Goal: Task Accomplishment & Management: Complete application form

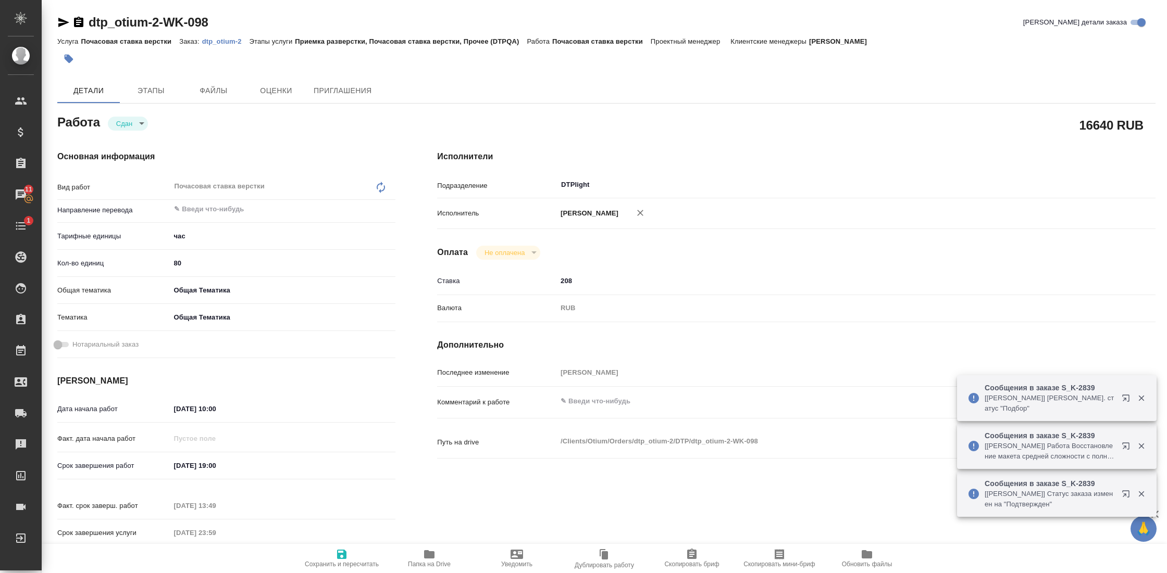
click at [231, 43] on p "dtp_otium-2" at bounding box center [225, 42] width 47 height 8
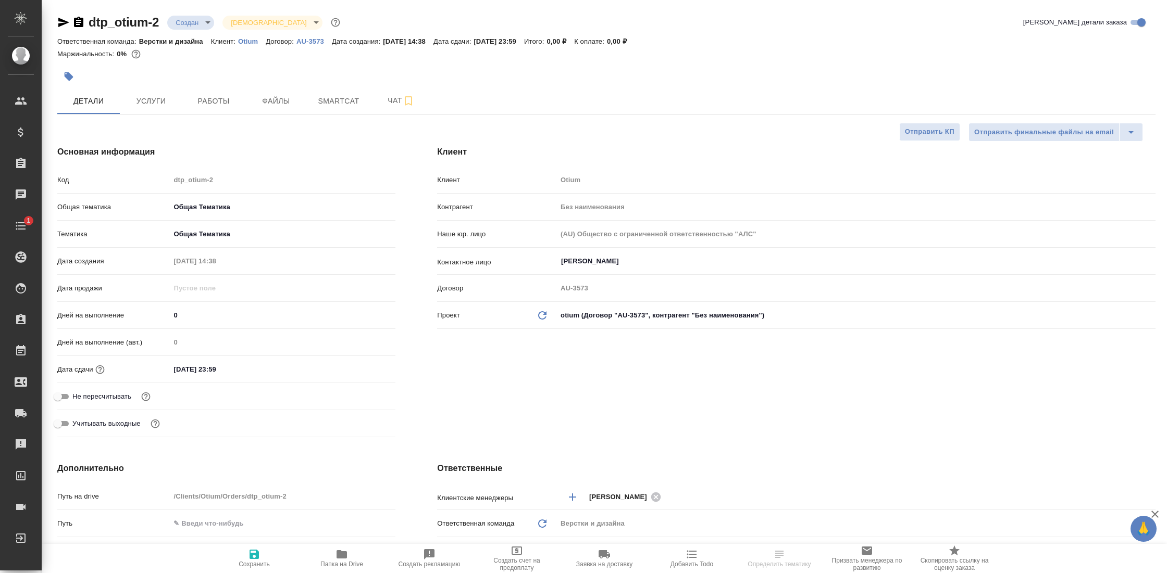
select select "RU"
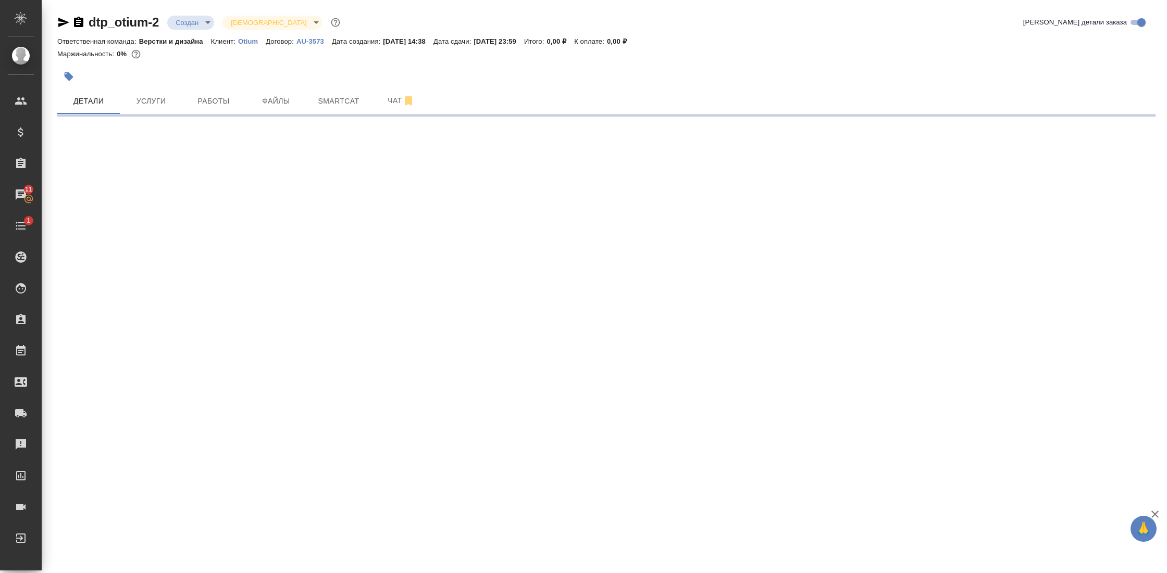
select select "RU"
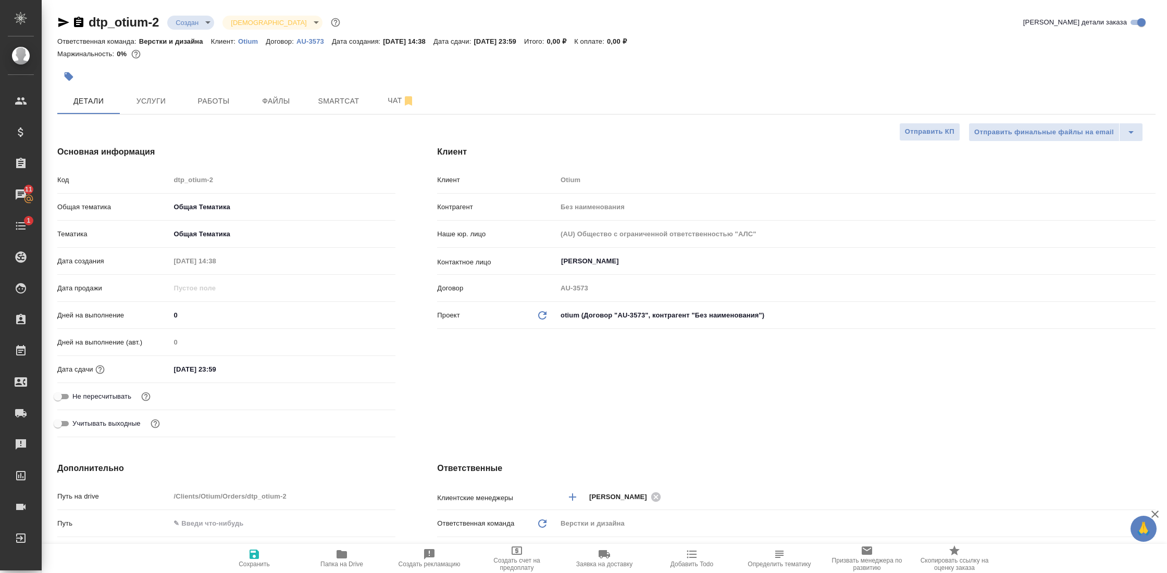
type textarea "x"
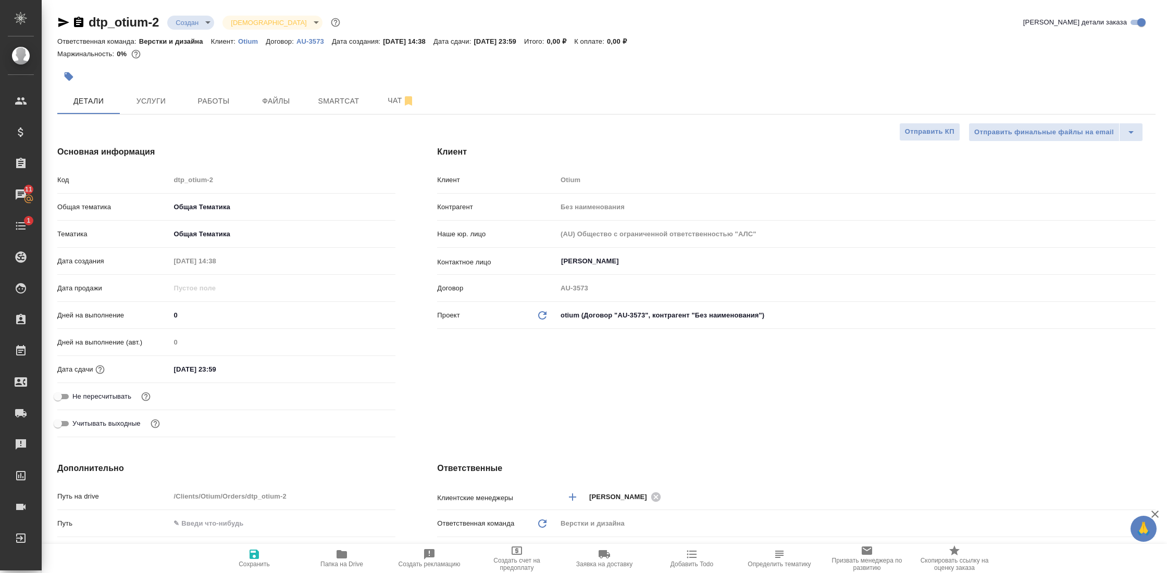
type textarea "x"
click at [204, 103] on span "Работы" at bounding box center [214, 101] width 50 height 13
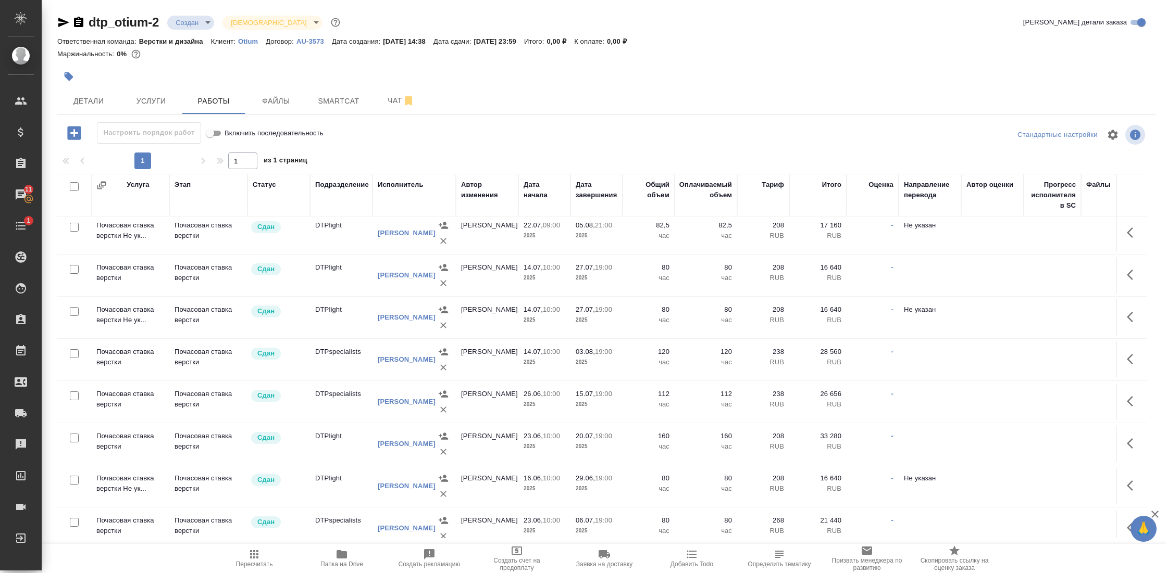
scroll to position [2242, 0]
click at [1127, 309] on icon "button" at bounding box center [1133, 315] width 13 height 13
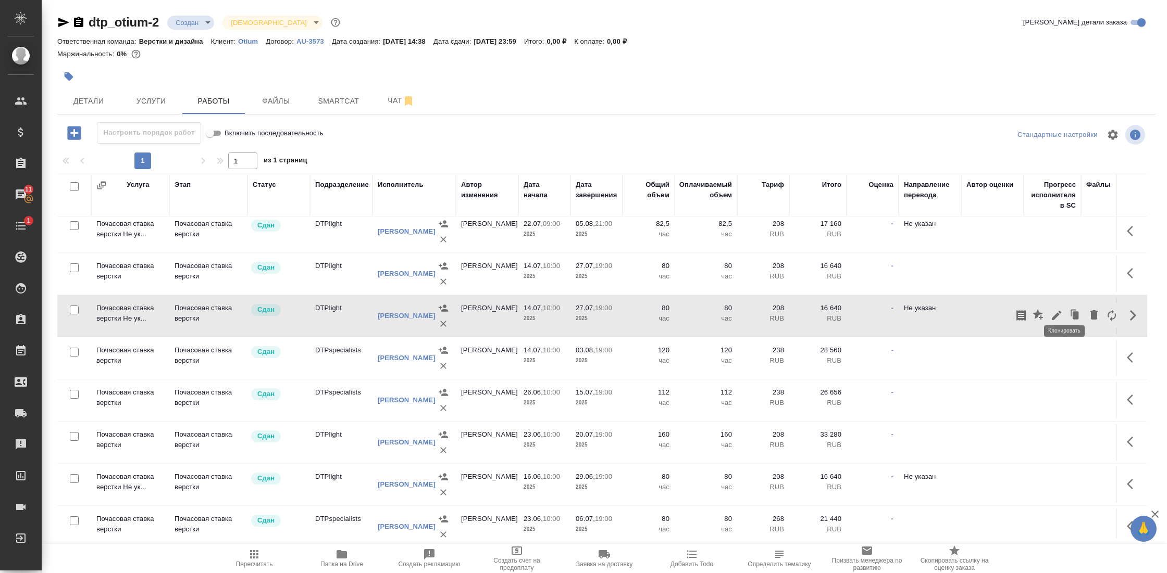
click at [1073, 311] on icon "button" at bounding box center [1076, 315] width 6 height 8
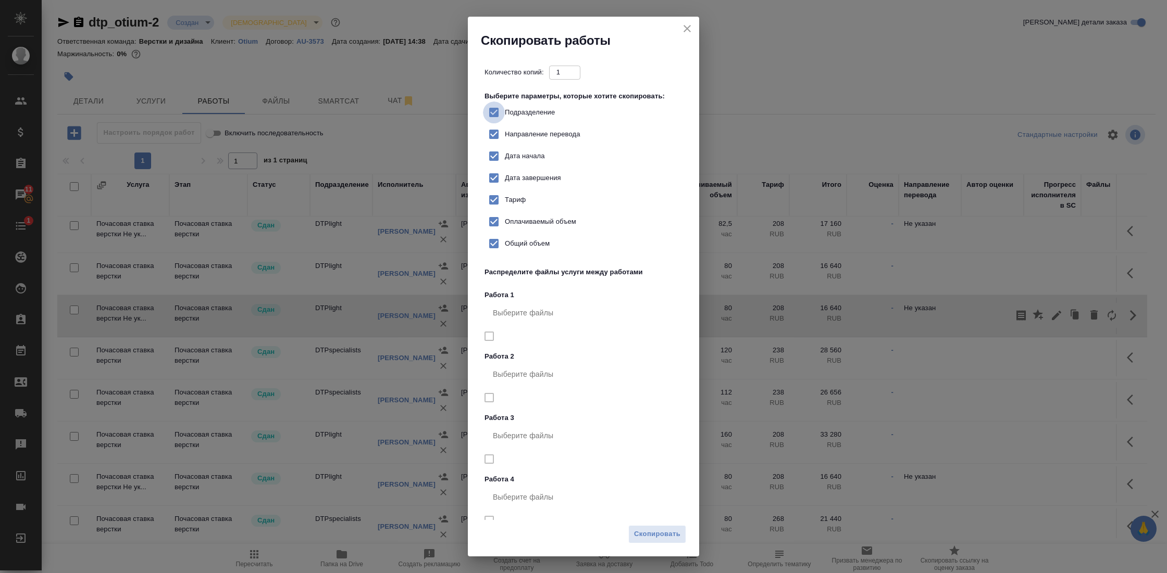
click at [495, 110] on input "Подразделение" at bounding box center [494, 113] width 22 height 22
checkbox input "false"
click at [658, 538] on span "Скопировать" at bounding box center [657, 535] width 46 height 12
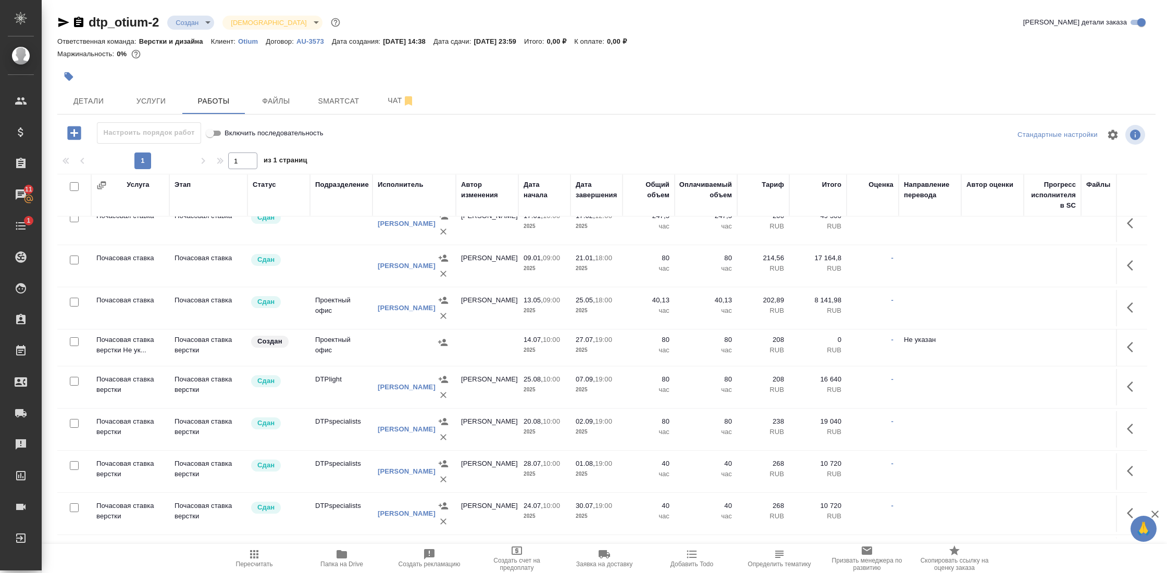
scroll to position [1848, 0]
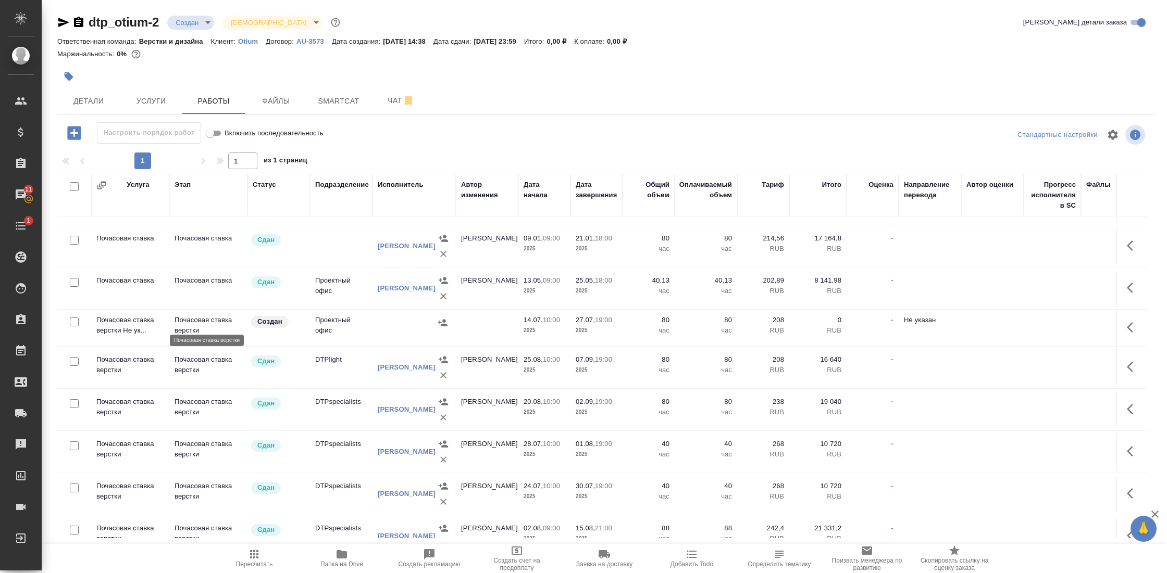
click at [199, 319] on p "Почасовая ставка верстки" at bounding box center [208, 325] width 68 height 21
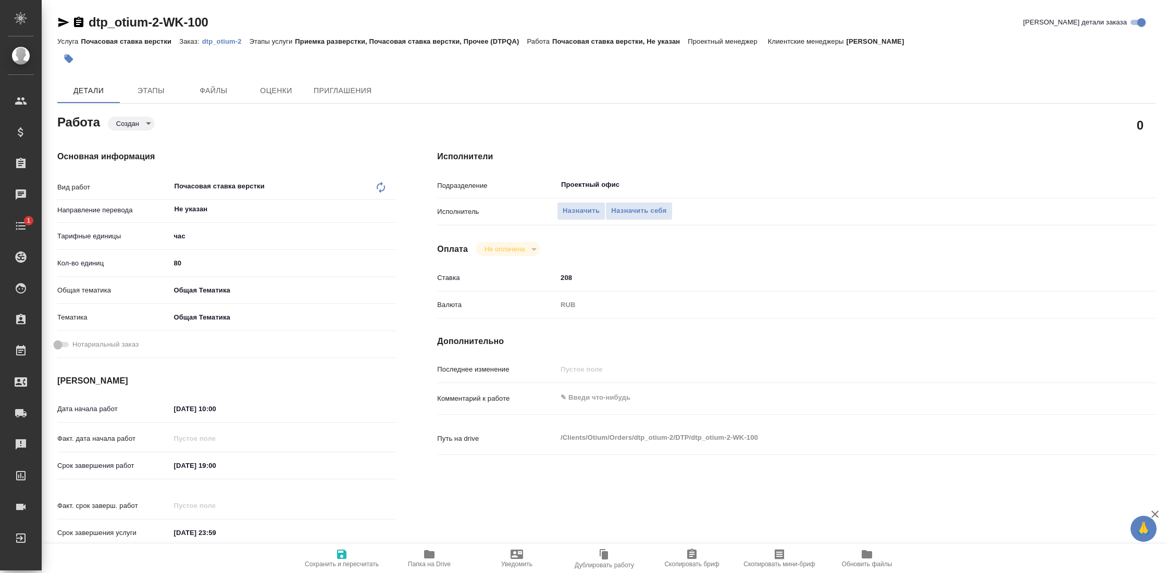
type textarea "x"
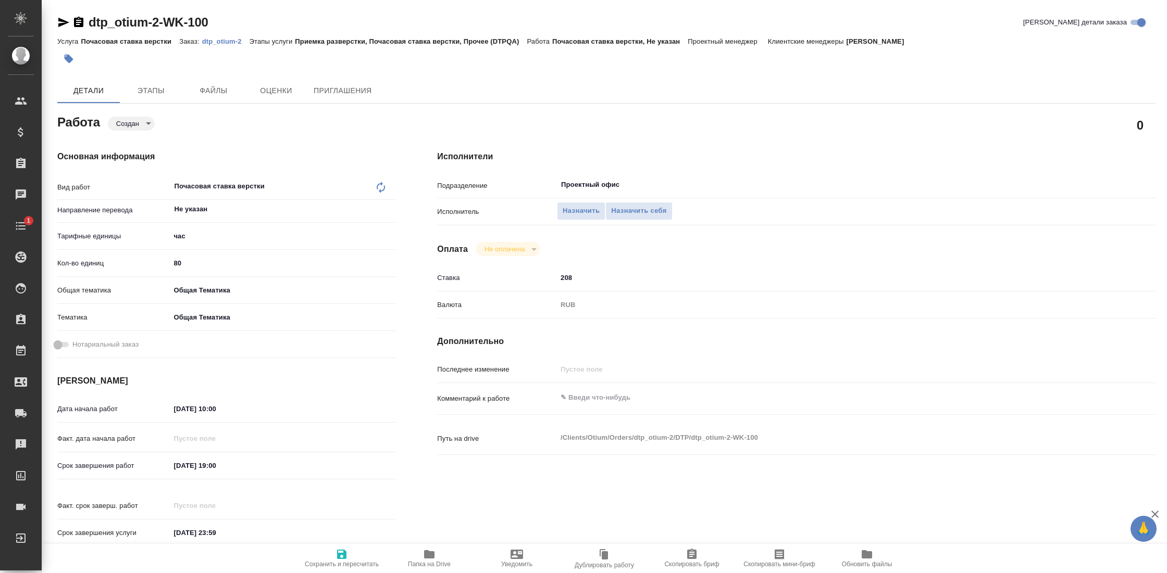
type textarea "x"
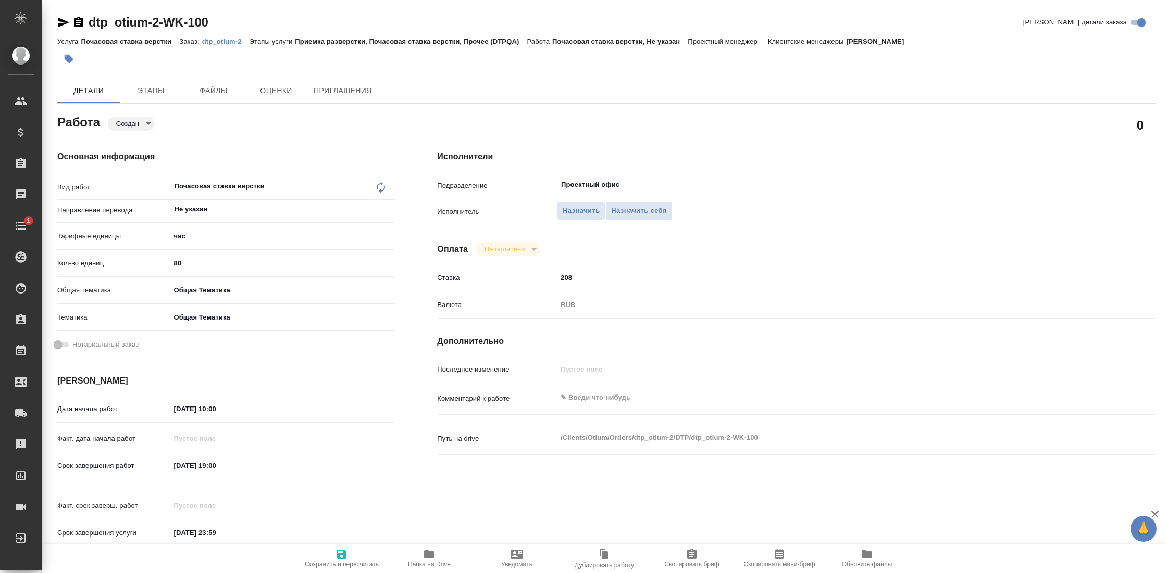
type textarea "x"
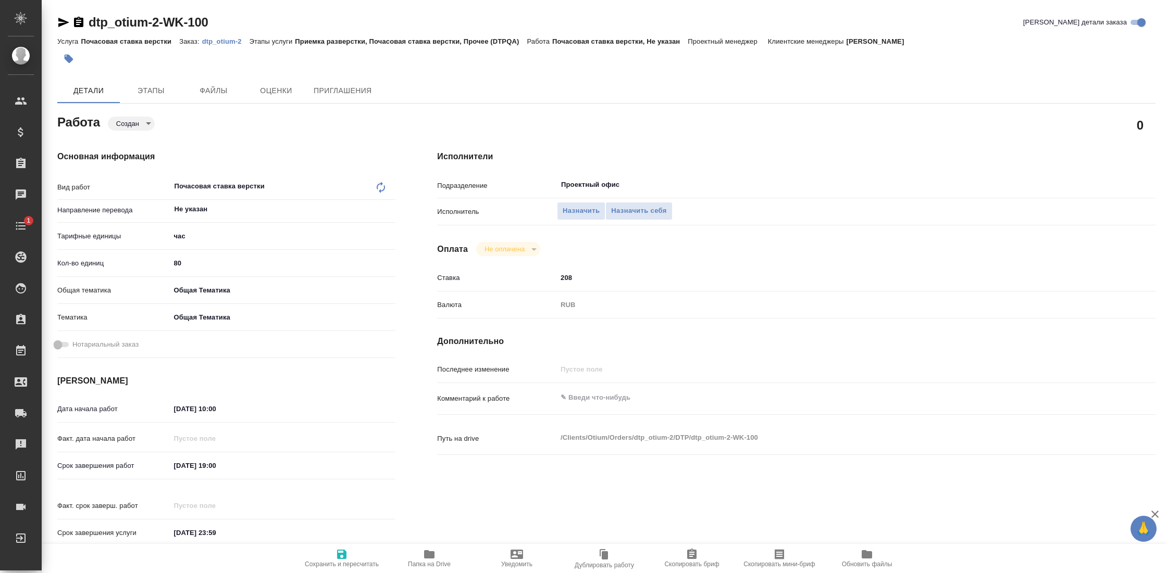
type textarea "x"
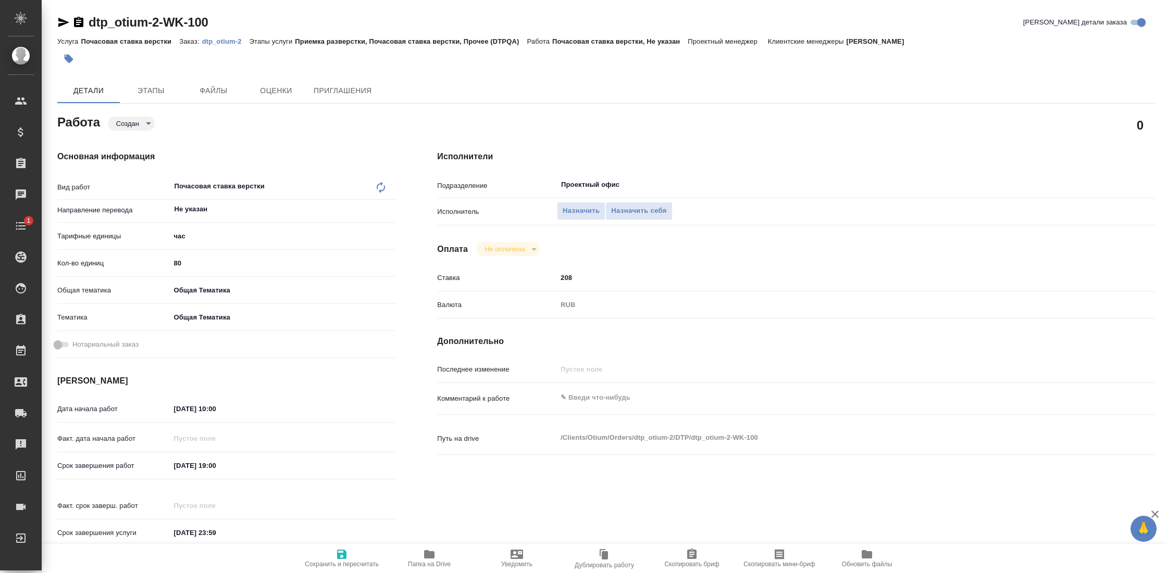
type textarea "x"
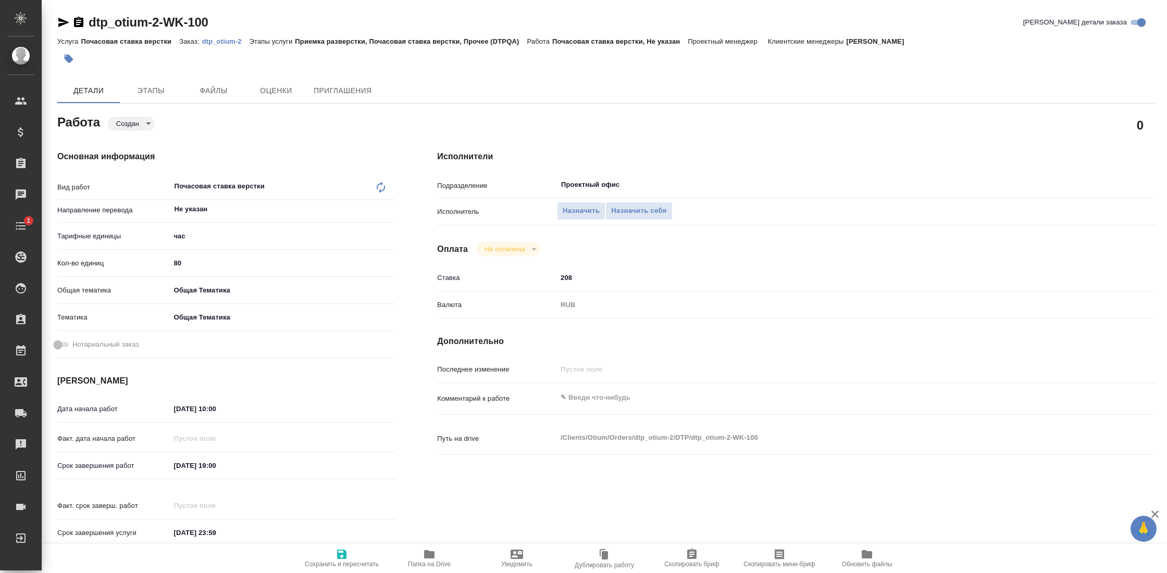
type textarea "x"
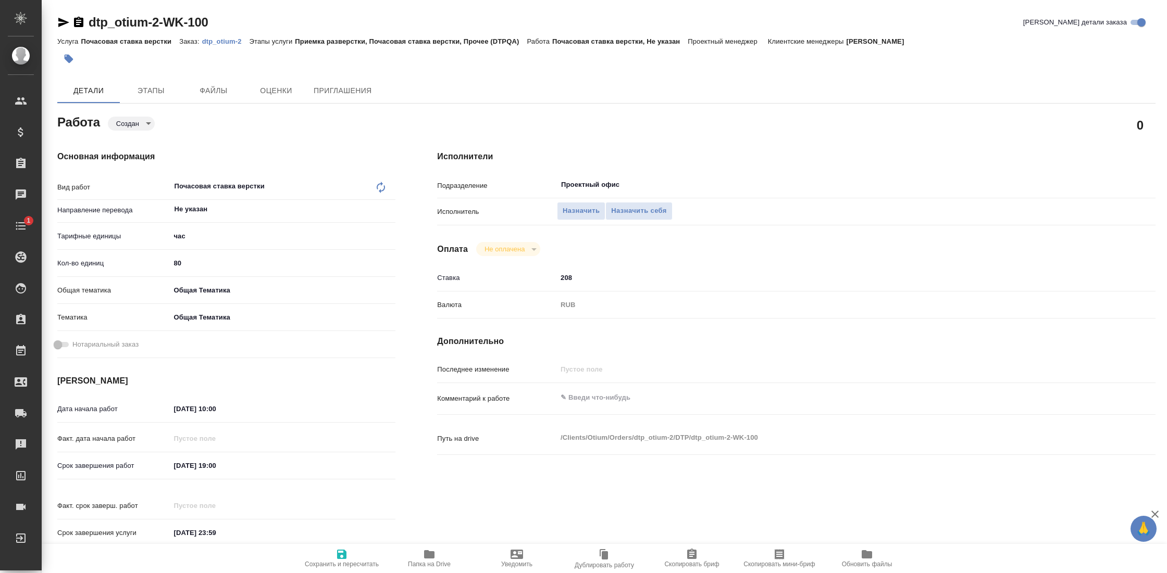
type textarea "x"
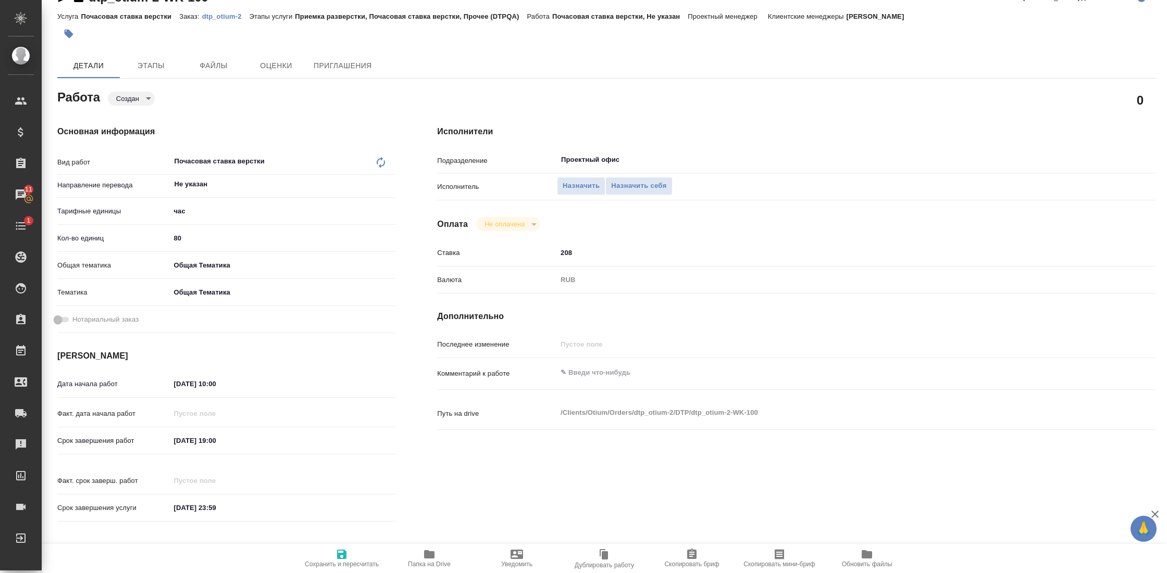
scroll to position [32, 0]
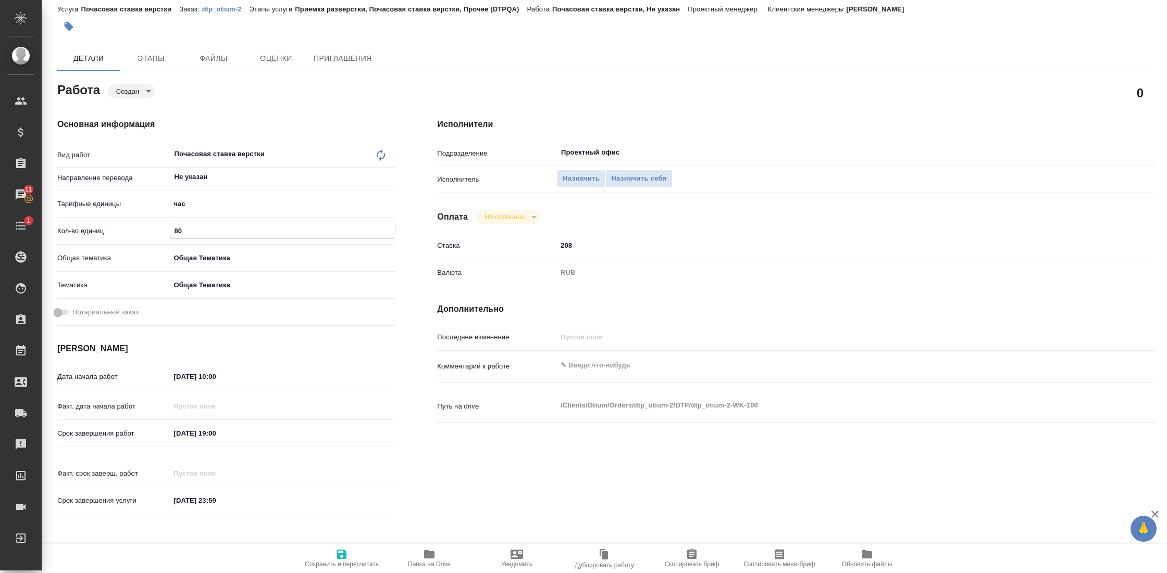
click at [244, 235] on input "80" at bounding box center [282, 230] width 225 height 15
type input "40"
type textarea "x"
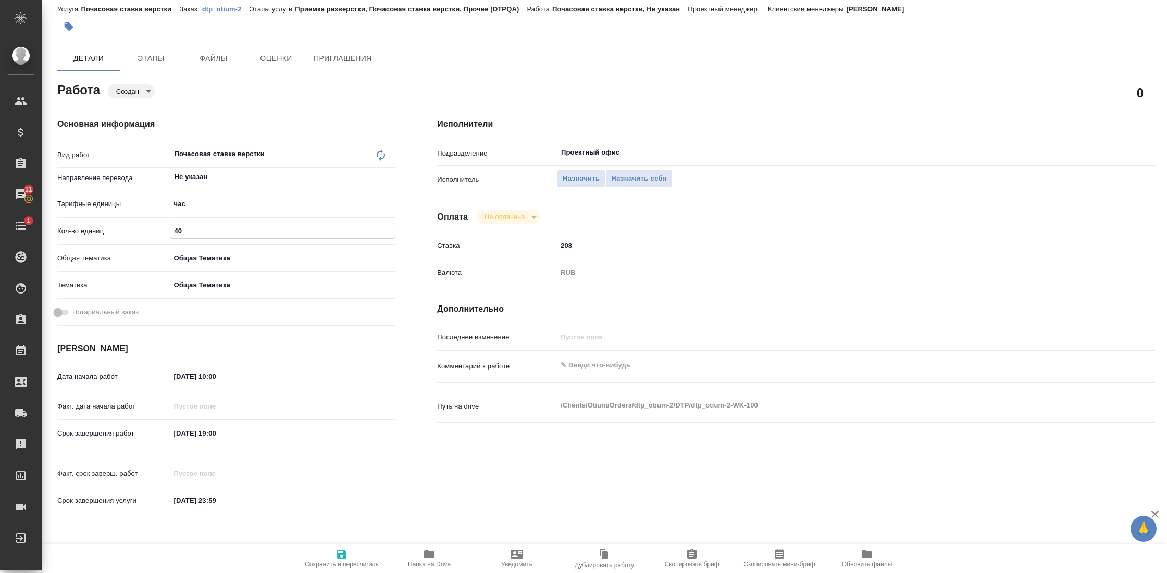
type textarea "x"
type input "40"
click at [344, 562] on span "Сохранить и пересчитать" at bounding box center [342, 564] width 74 height 7
type textarea "x"
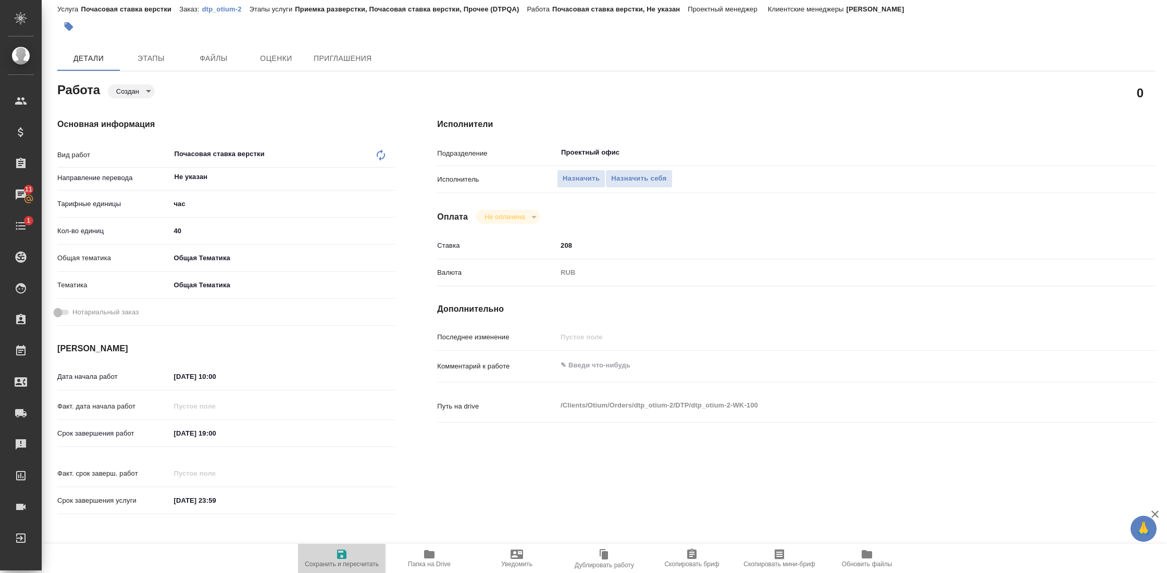
type textarea "x"
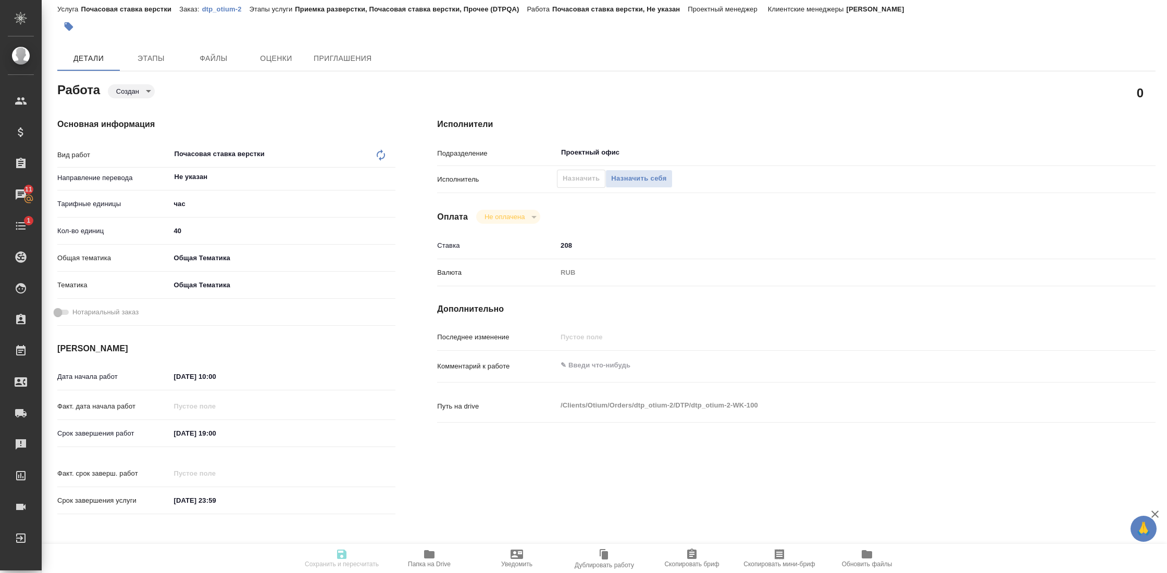
type textarea "x"
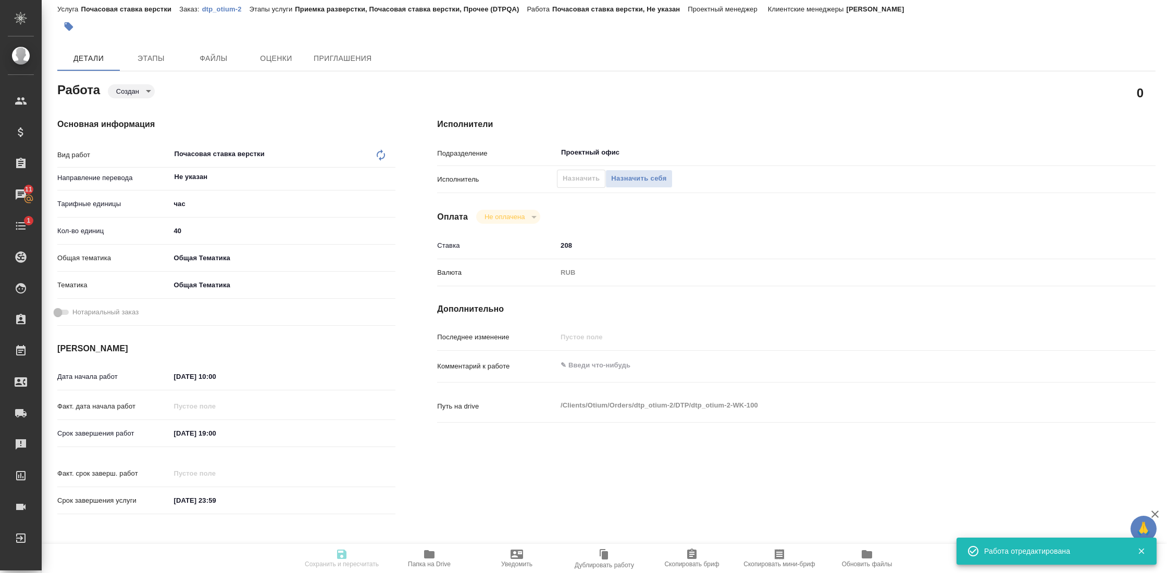
type input "created"
type textarea "Почасовая ставка верстки"
type textarea "x"
type input "Не указан"
type input "5a8b1489cc6b4906c91bfd93"
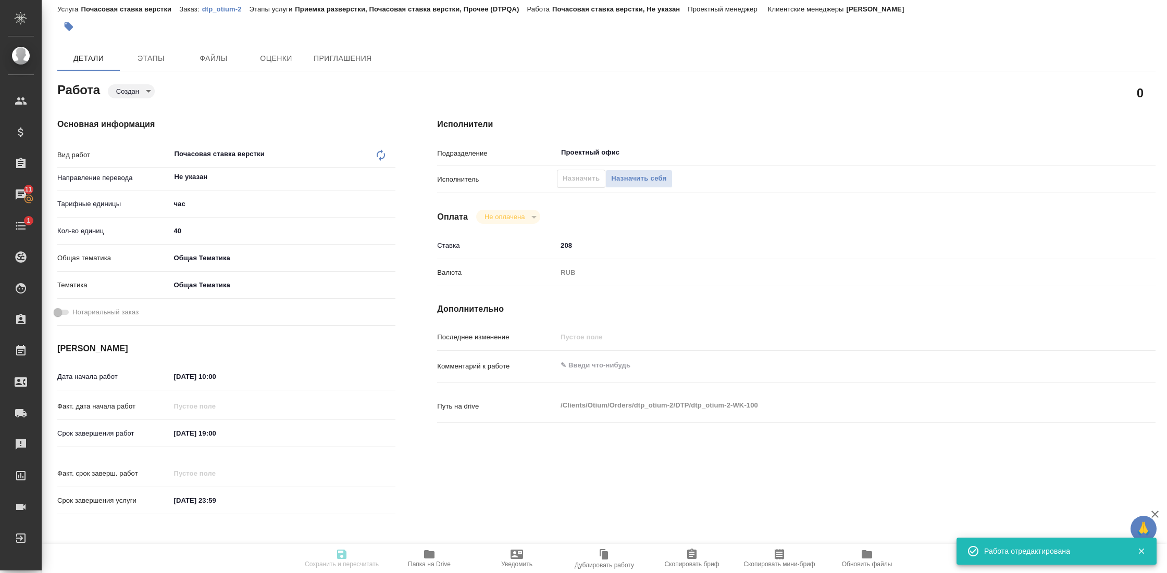
type input "40"
type input "obtem"
type input "6012b1ca196b0e5c9229a120"
type input "14.07.2025 10:00"
type input "27.07.2025 19:00"
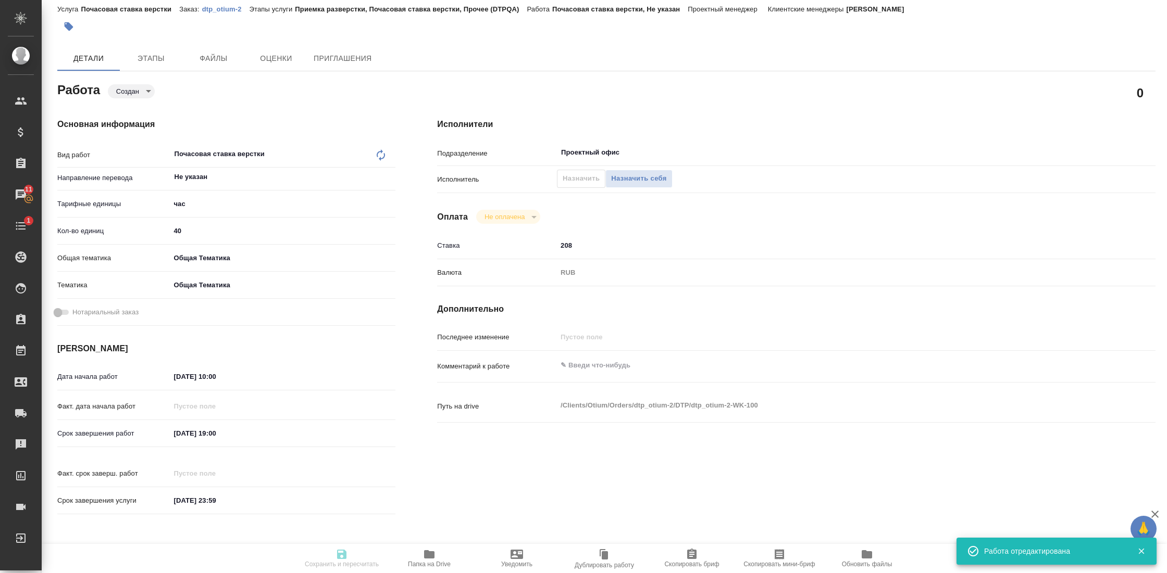
type input "31.12.2025 23:59"
type input "Проектный офис"
type input "notPayed"
type input "208"
type input "RUB"
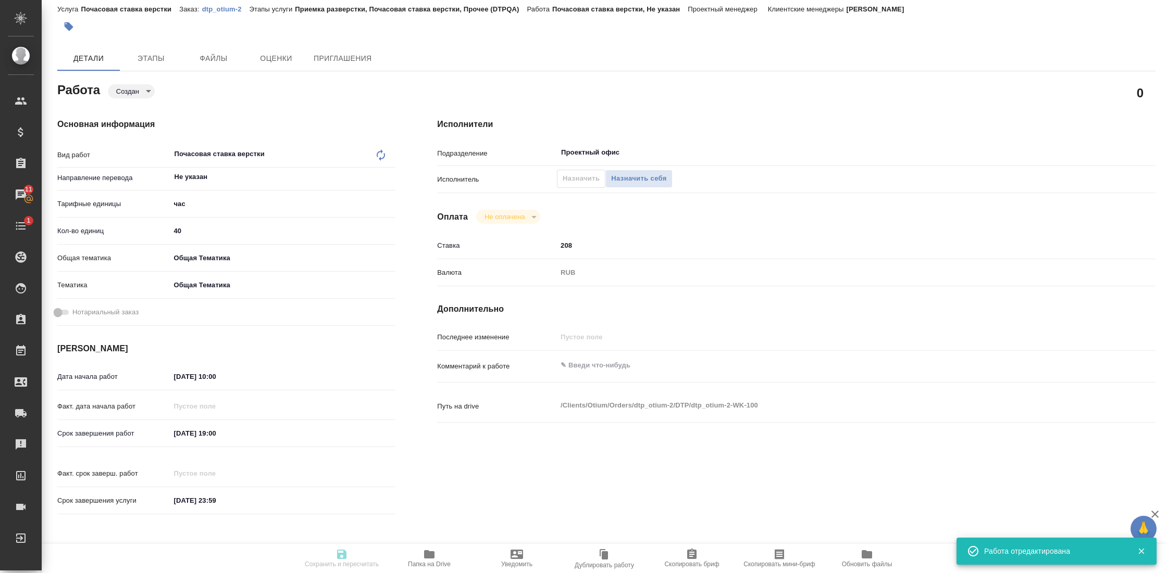
type input "Гостев Юрий"
type textarea "x"
type textarea "/Clients/Оtium/Orders/dtp_otium-2/DTP/dtp_otium-2-WK-100"
type textarea "x"
type input "dtp_otium-2"
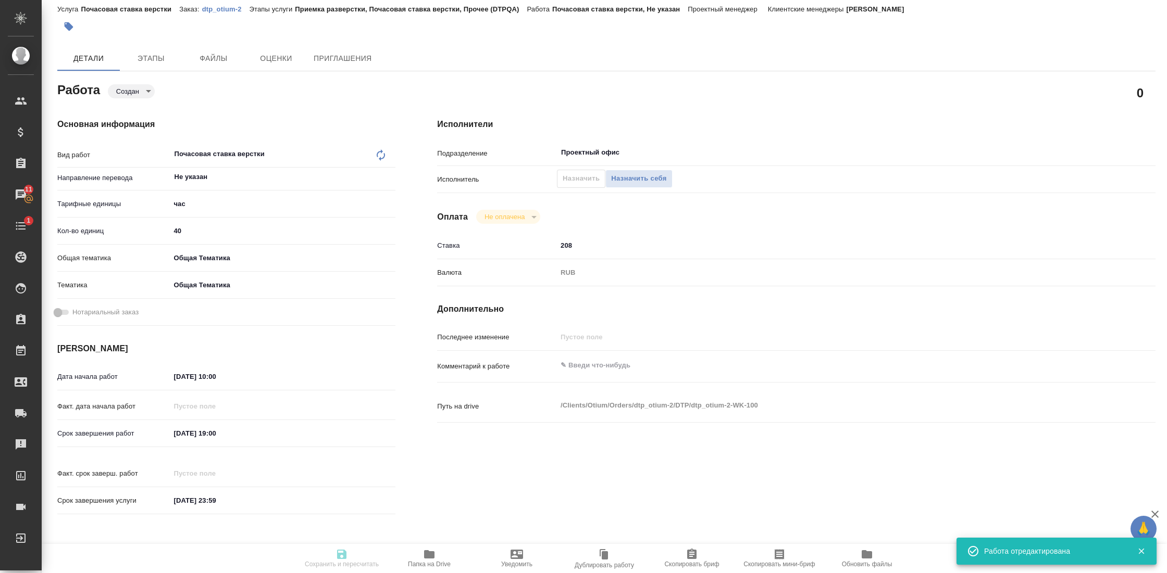
type input "Почасовая ставка верстки"
type input "Приемка разверстки, Почасовая ставка верстки, Прочее (DTPQA)"
type input "Гостев Юрий"
type input "/Clients/Оtium/Orders/dtp_otium-2"
type textarea "x"
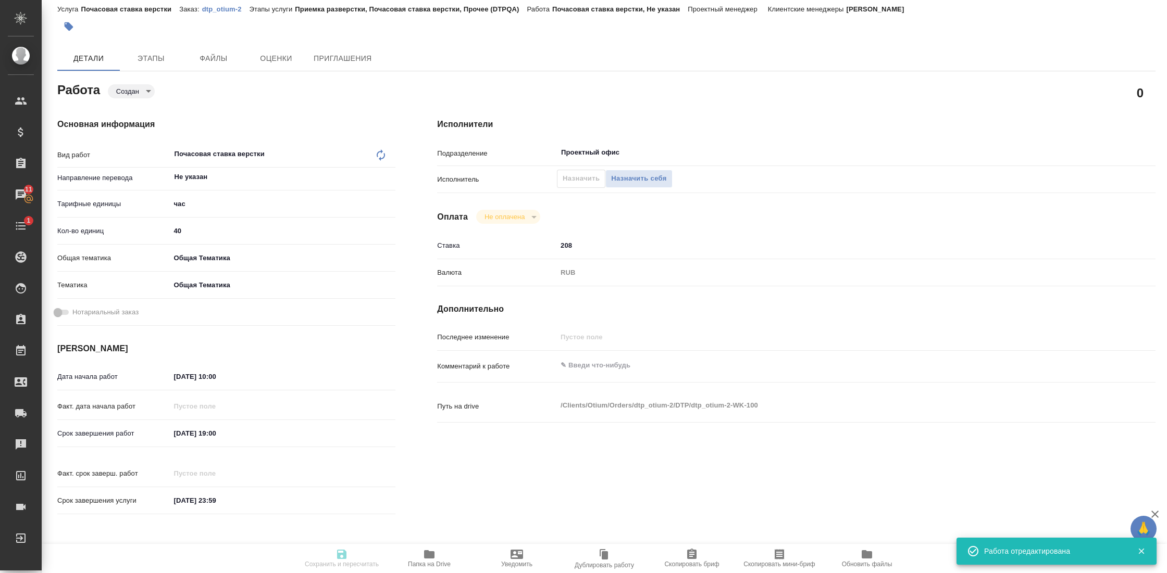
type textarea "x"
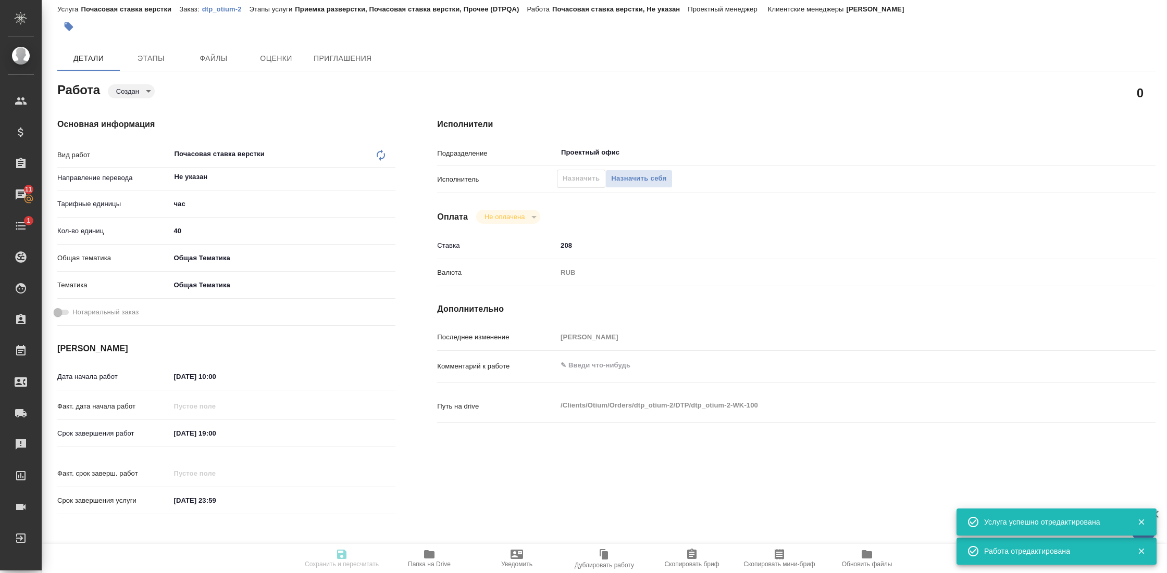
type textarea "x"
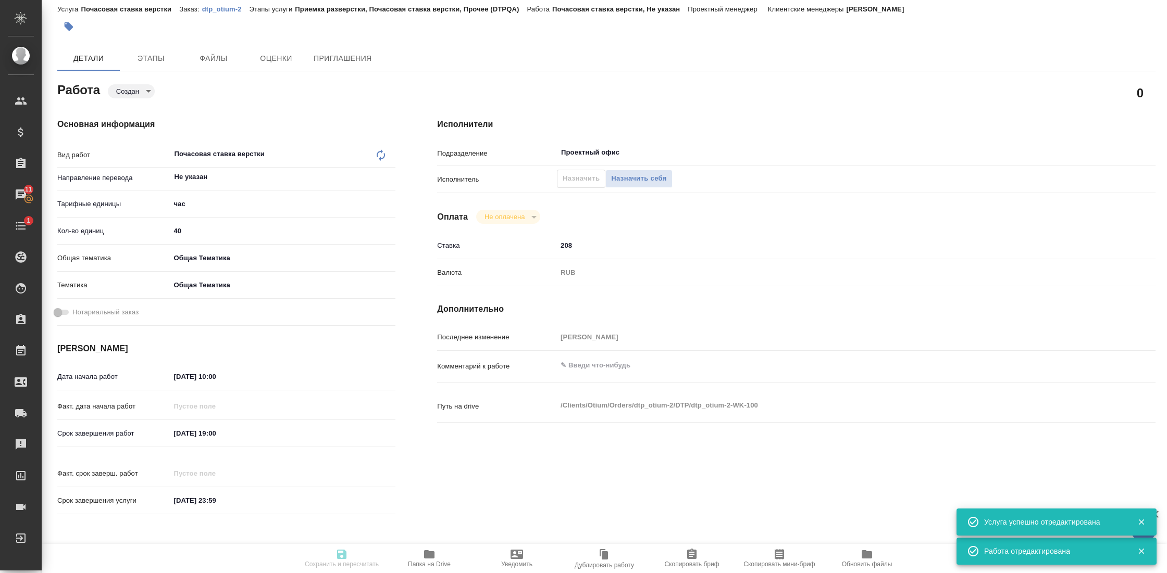
type textarea "x"
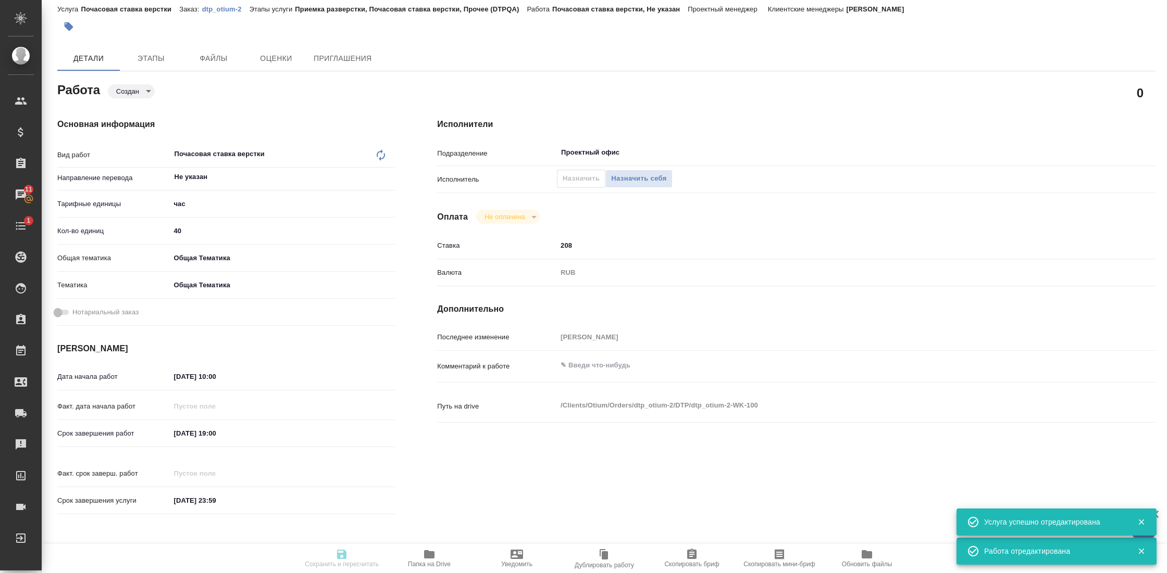
type textarea "x"
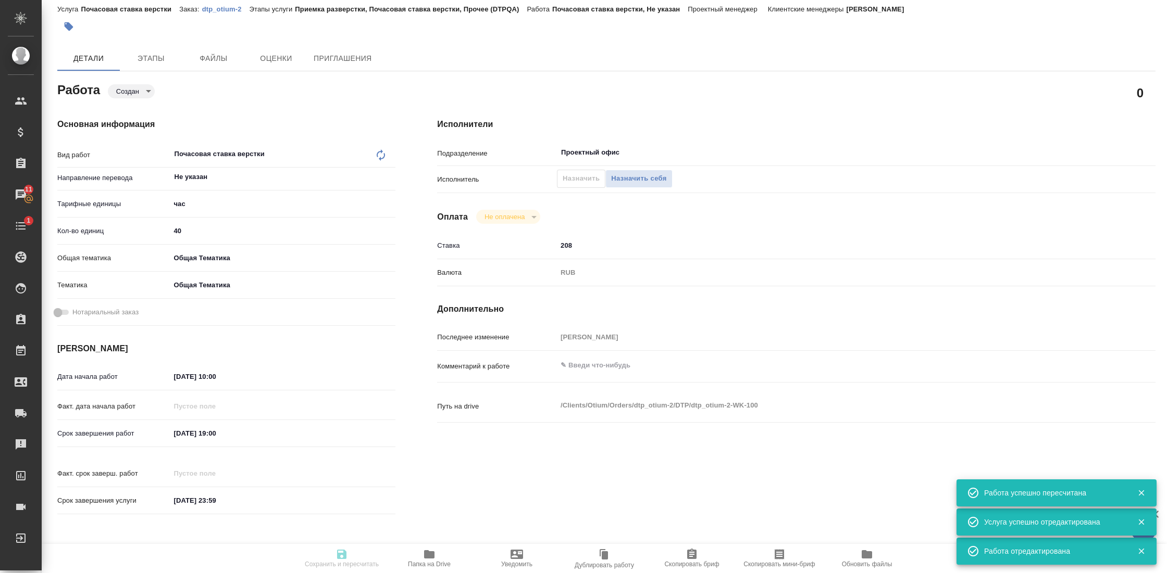
type input "created"
type textarea "Почасовая ставка верстки"
type textarea "x"
type input "Не указан"
type input "5a8b1489cc6b4906c91bfd93"
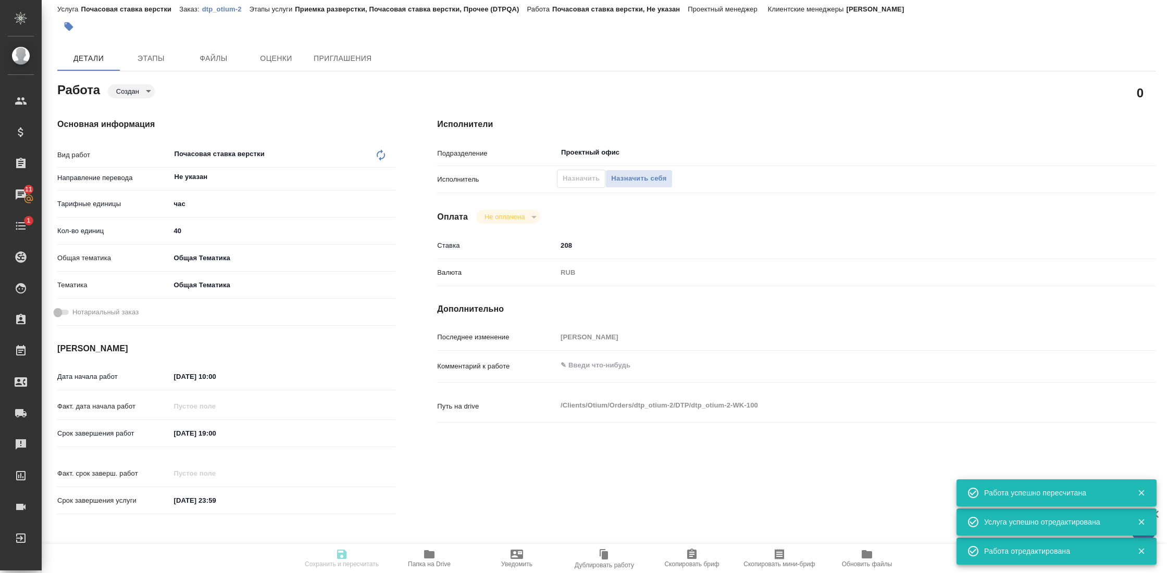
type input "40"
type input "obtem"
type input "6012b1ca196b0e5c9229a120"
type input "14.07.2025 10:00"
type input "27.07.2025 19:00"
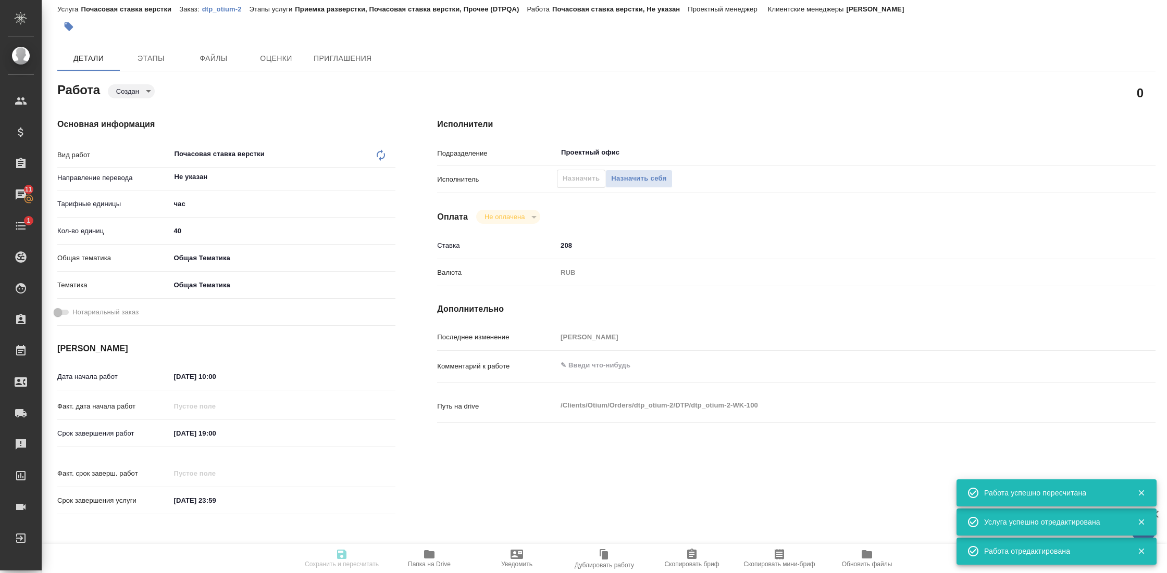
type input "31.12.2025 23:59"
type input "Проектный офис"
type input "notPayed"
type input "208"
type input "RUB"
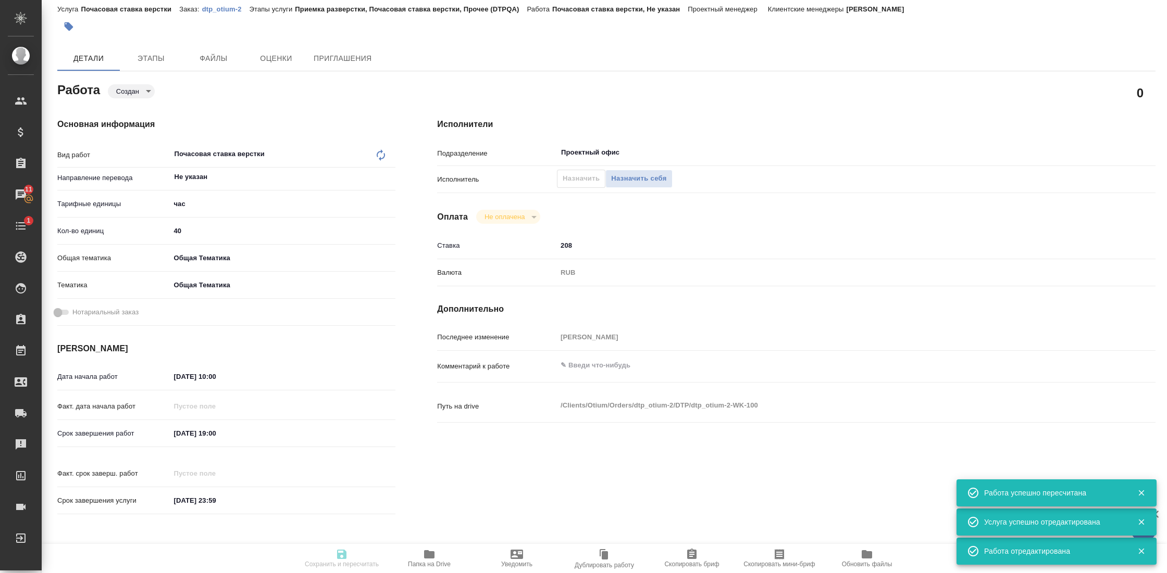
type input "Гостев Юрий"
type textarea "x"
type textarea "/Clients/Оtium/Orders/dtp_otium-2/DTP/dtp_otium-2-WK-100"
type textarea "x"
type input "dtp_otium-2"
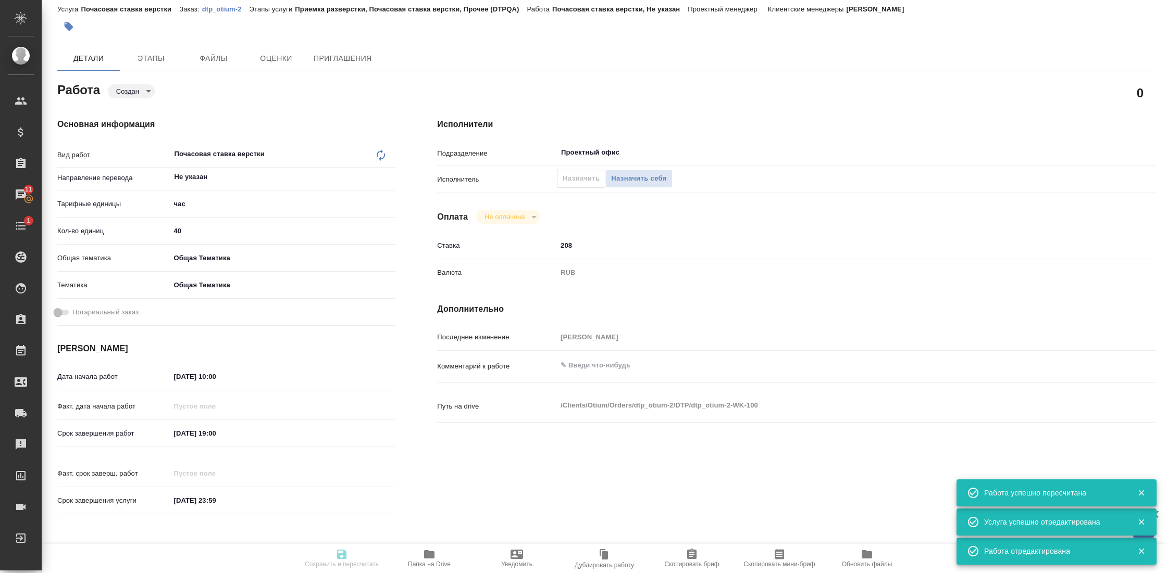
type input "Почасовая ставка верстки"
type input "Приемка разверстки, Почасовая ставка верстки, Прочее (DTPQA)"
type input "Гостев Юрий"
type input "/Clients/Оtium/Orders/dtp_otium-2"
type textarea "x"
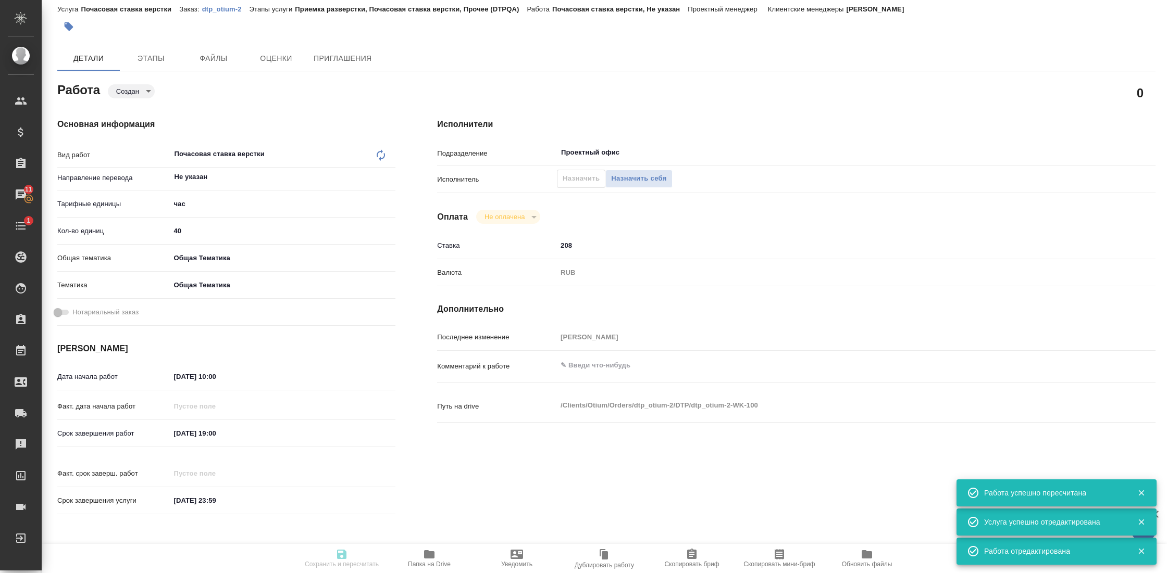
type textarea "x"
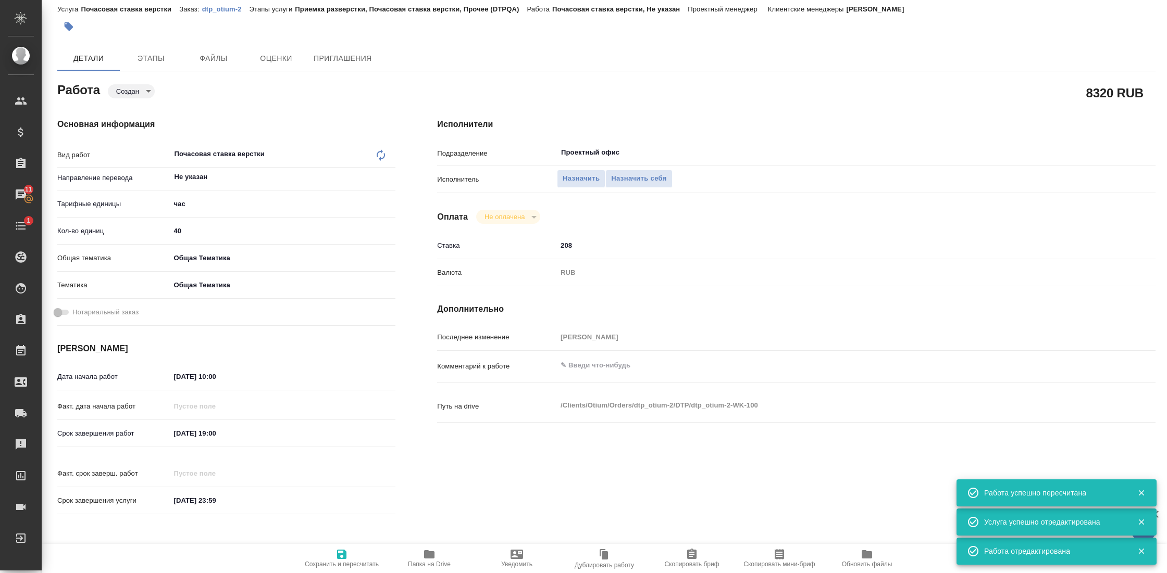
type textarea "x"
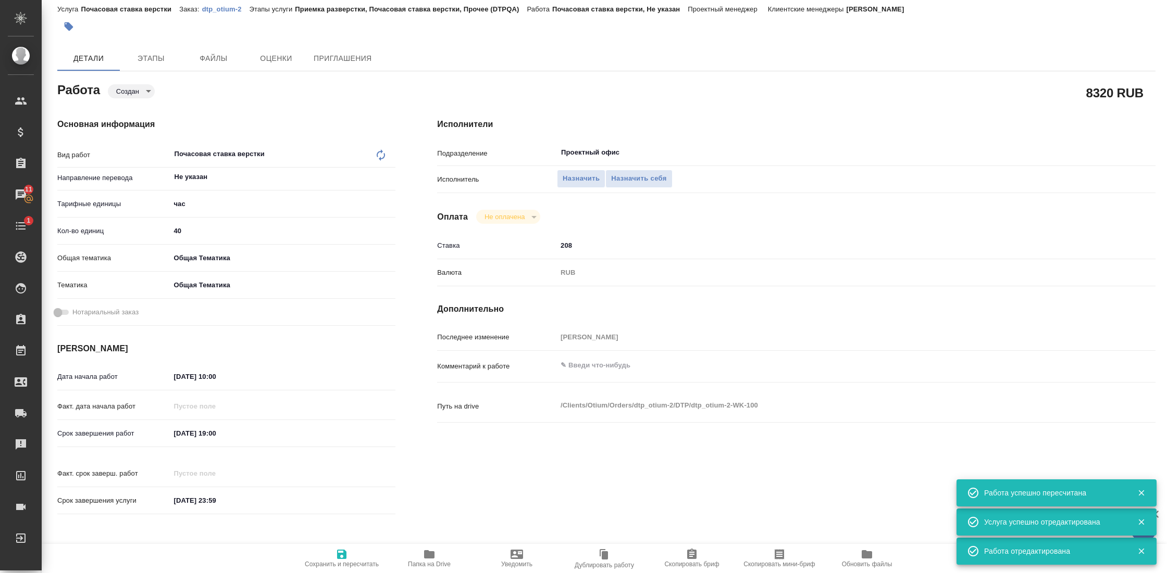
type textarea "x"
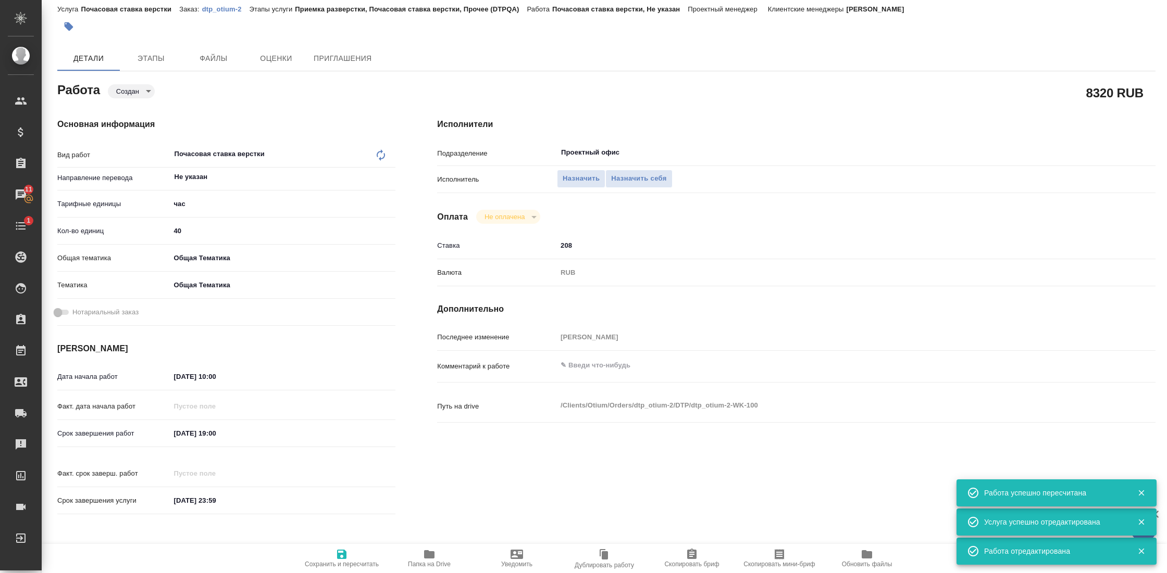
type textarea "x"
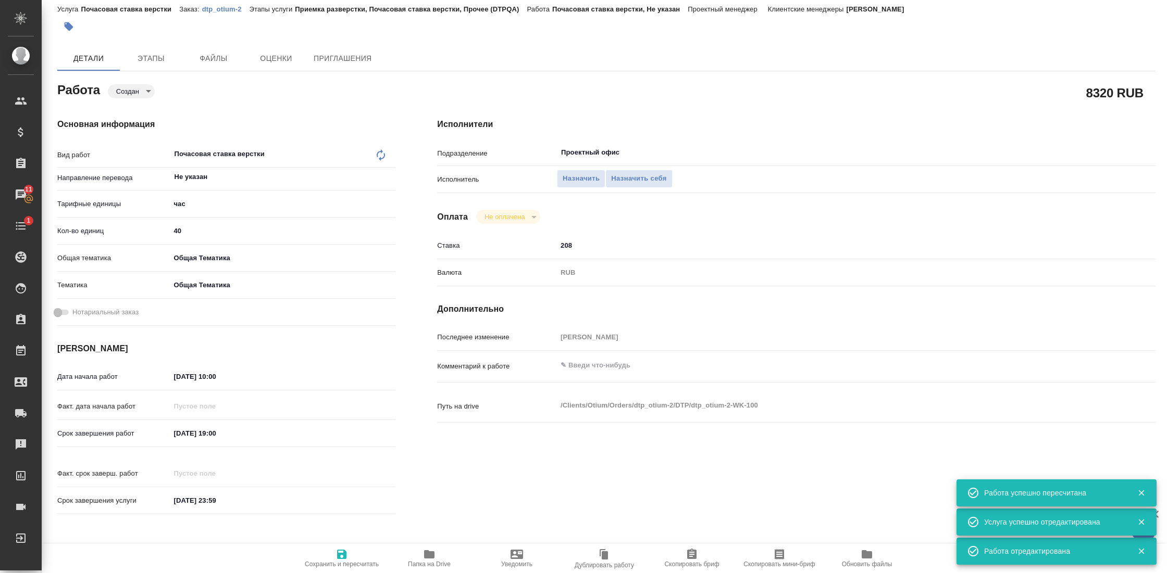
type textarea "x"
click at [227, 377] on input "14.07.2025 10:00" at bounding box center [215, 376] width 91 height 15
type textarea "x"
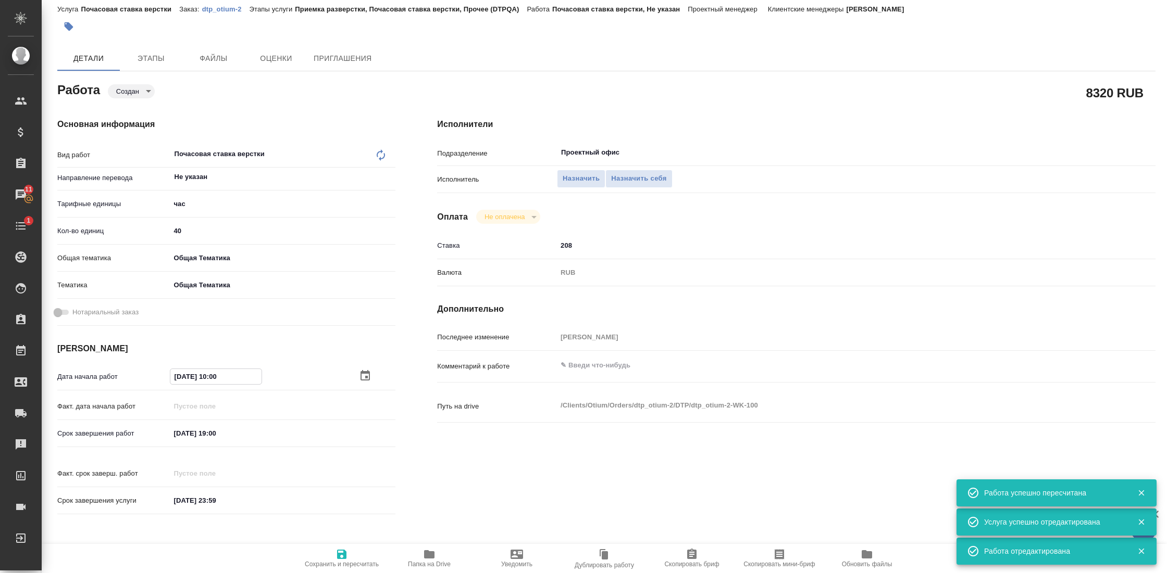
type textarea "x"
click at [360, 372] on icon "button" at bounding box center [364, 375] width 9 height 10
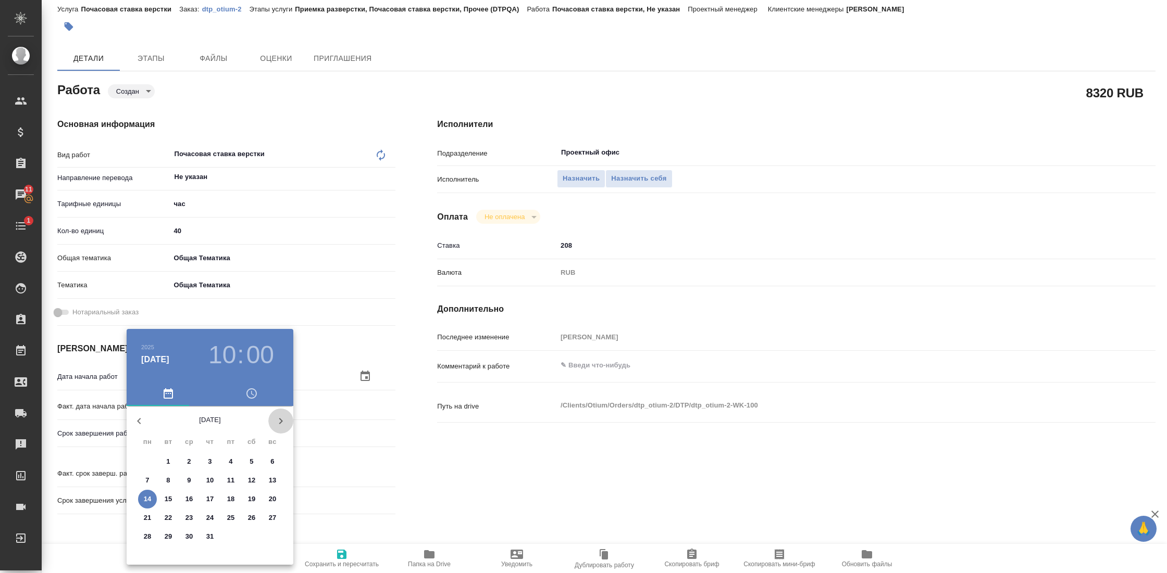
click at [281, 422] on icon "button" at bounding box center [281, 421] width 4 height 6
click at [146, 517] on p "18" at bounding box center [148, 518] width 8 height 10
type textarea "x"
type input "18.08.2025 10:00"
type textarea "x"
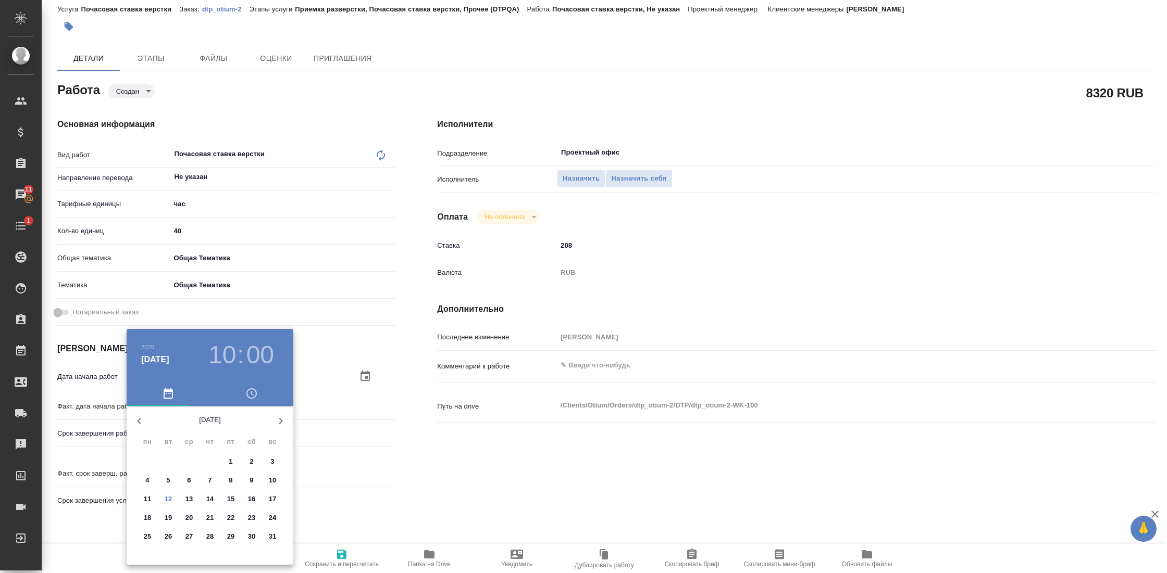
type textarea "x"
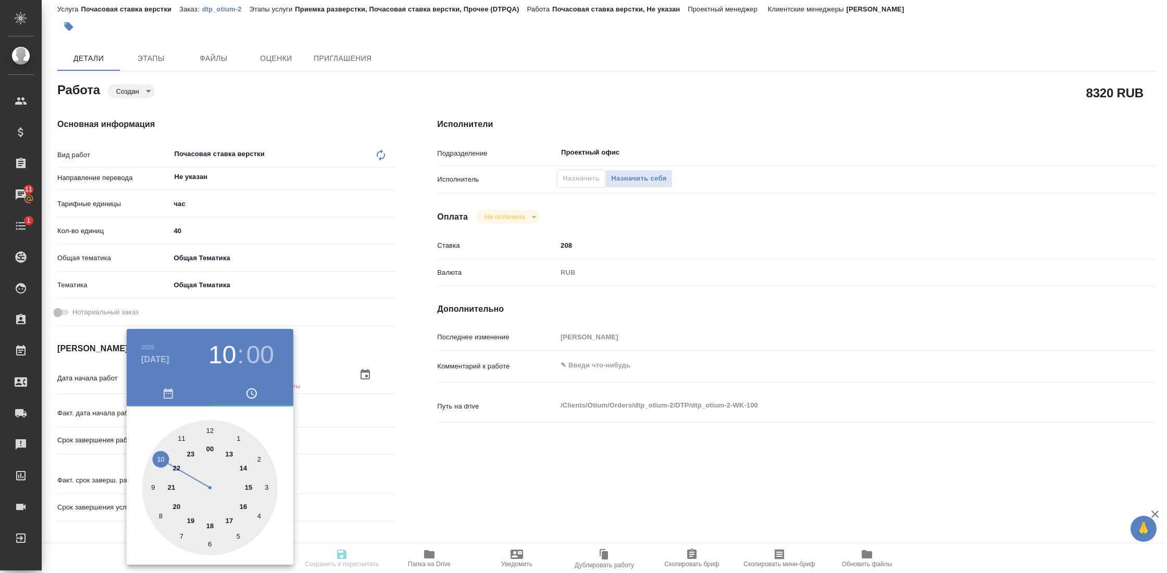
click at [352, 476] on div at bounding box center [583, 286] width 1167 height 573
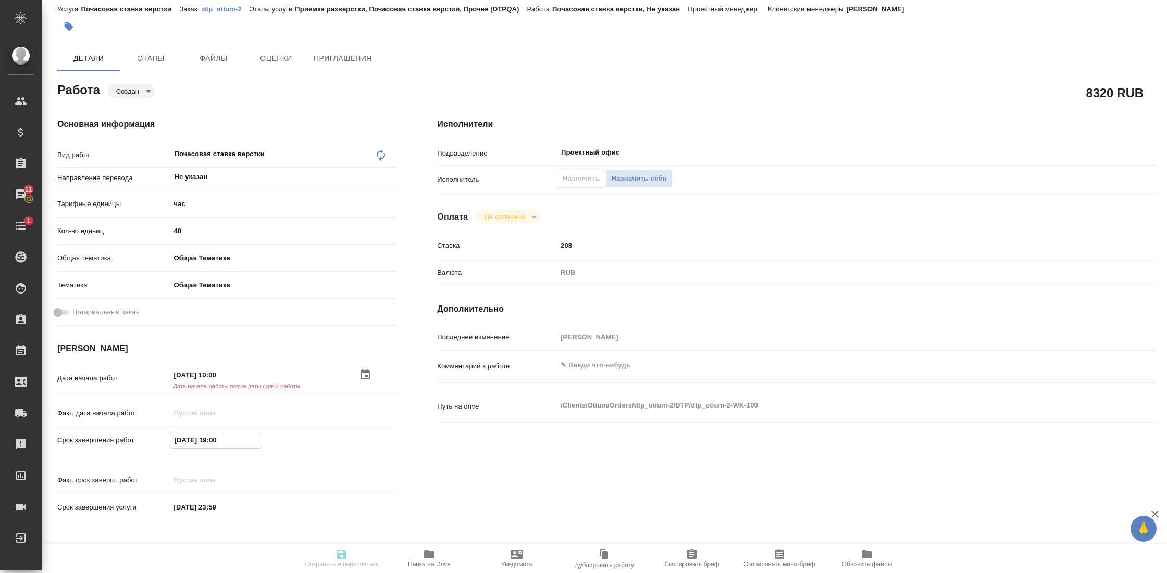
click at [206, 442] on input "27.07.2025 19:00" at bounding box center [215, 440] width 91 height 15
click at [365, 442] on icon "button" at bounding box center [365, 440] width 13 height 13
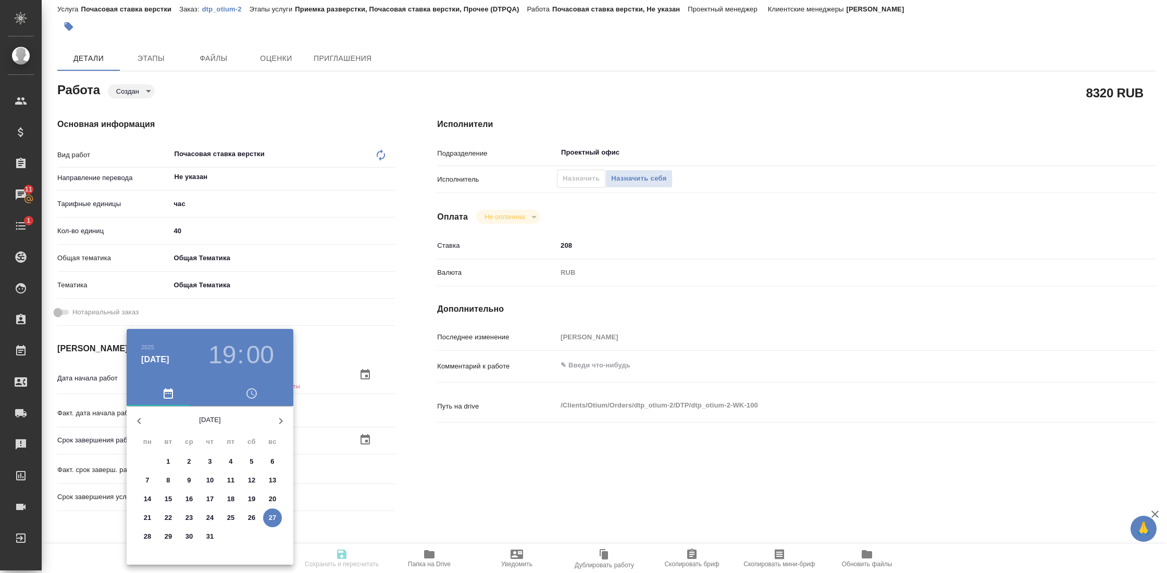
click at [283, 416] on icon "button" at bounding box center [281, 421] width 13 height 13
click at [276, 519] on span "24" at bounding box center [272, 518] width 19 height 10
type textarea "x"
type input "24.08.2025 19:00"
type textarea "x"
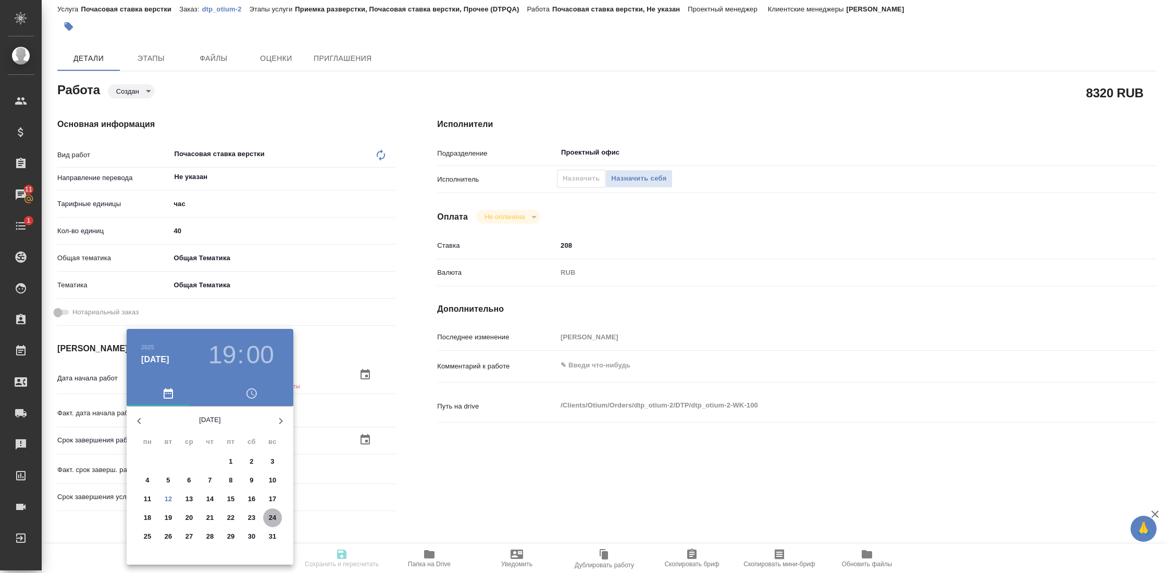
type textarea "x"
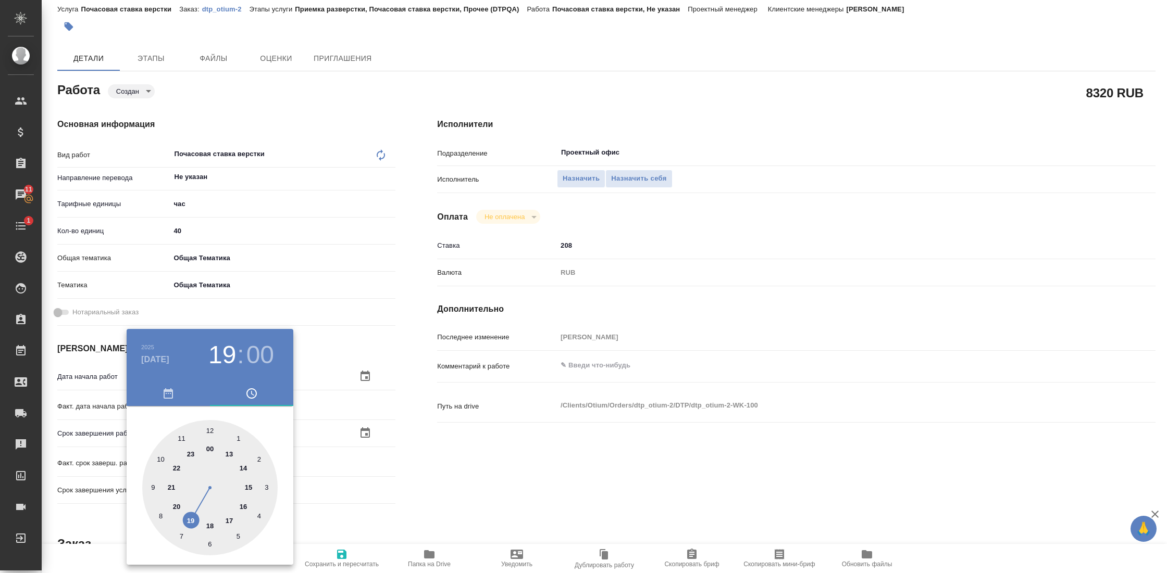
click at [402, 480] on div at bounding box center [583, 286] width 1167 height 573
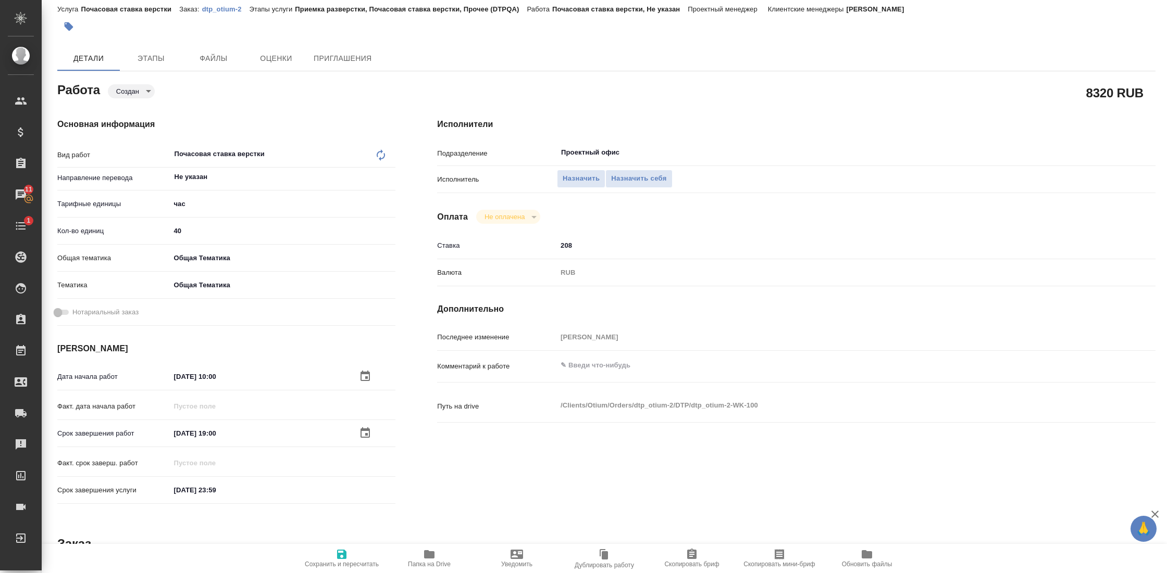
click at [347, 561] on span "Сохранить и пересчитать" at bounding box center [342, 564] width 74 height 7
type textarea "x"
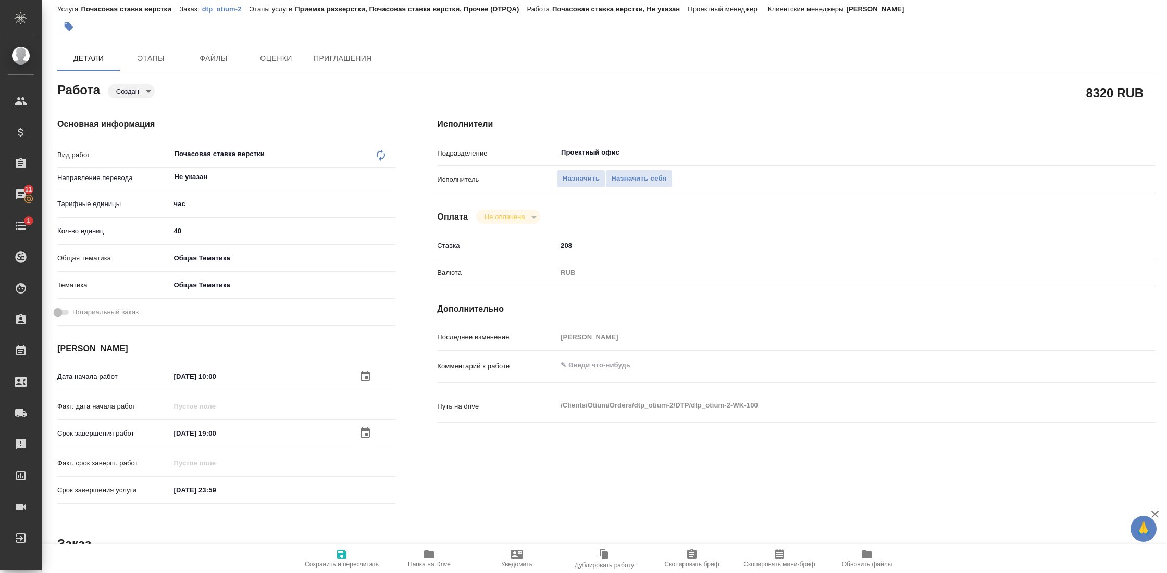
type textarea "x"
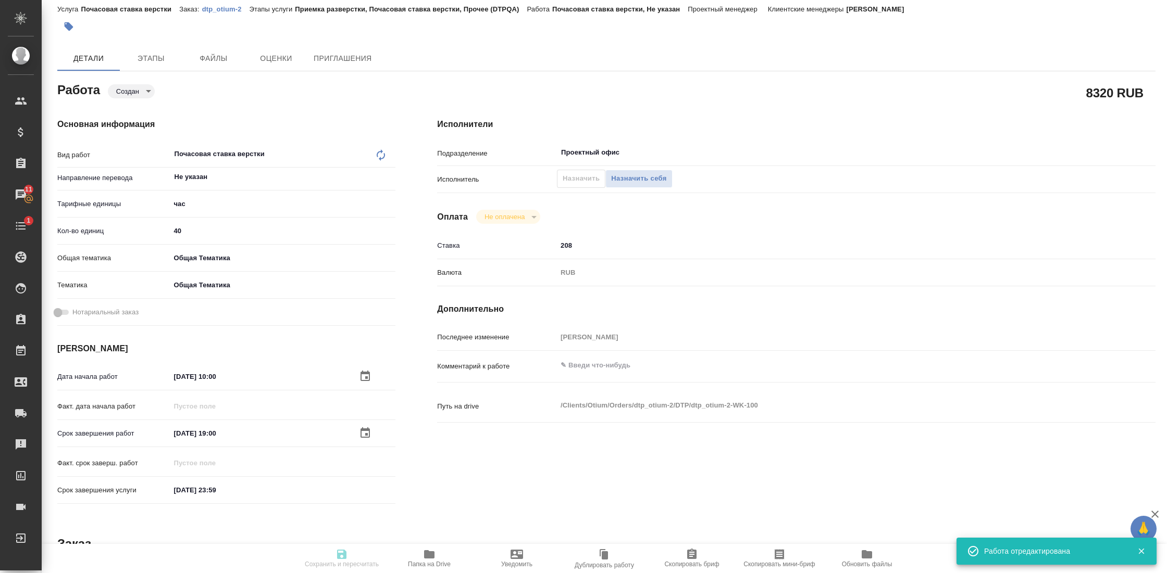
type textarea "x"
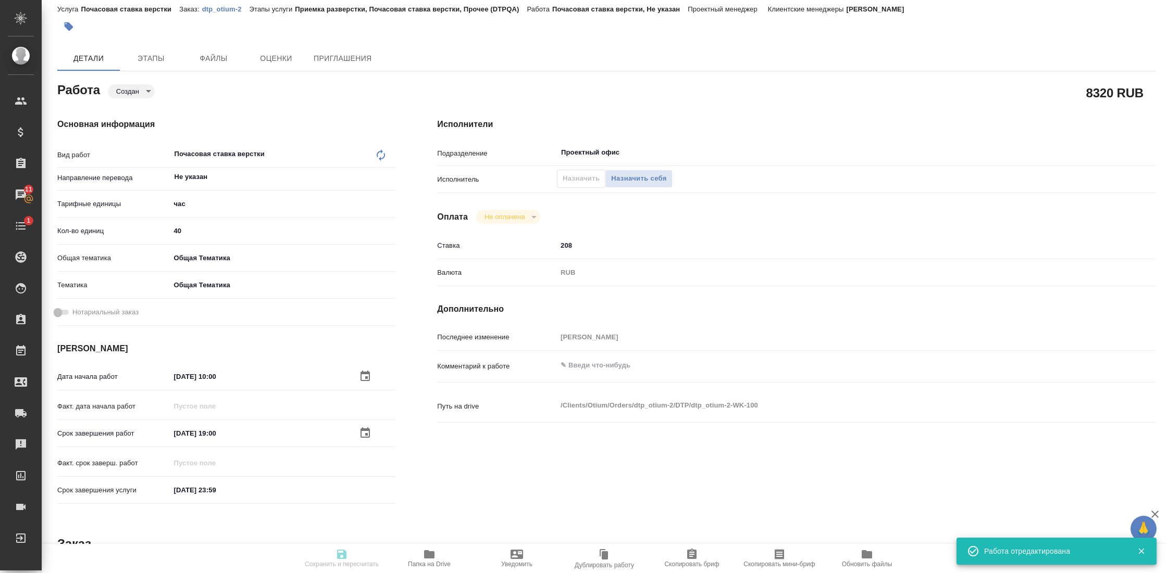
type textarea "x"
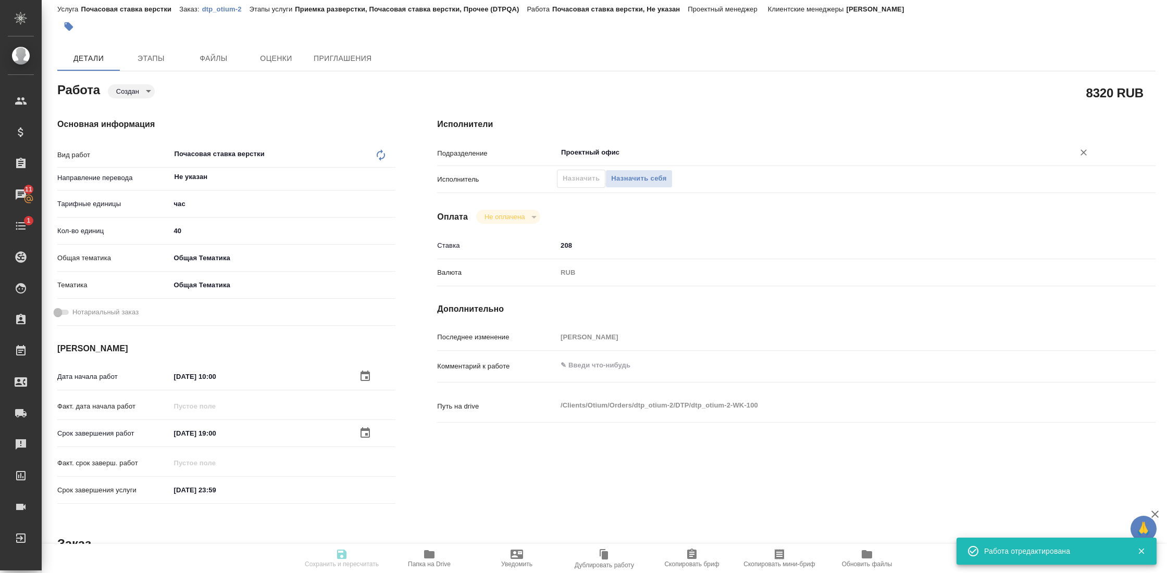
type input "created"
type textarea "Почасовая ставка верстки"
type textarea "x"
type input "Не указан"
type input "5a8b1489cc6b4906c91bfd93"
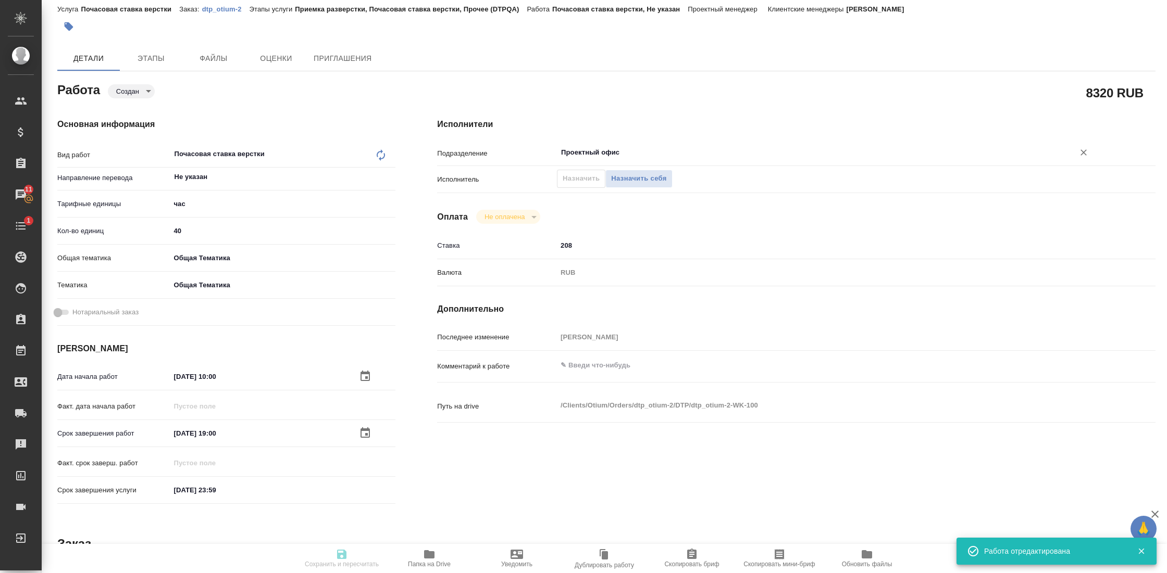
type input "40"
type input "obtem"
type input "6012b1ca196b0e5c9229a120"
type input "18.08.2025 10:00"
type input "24.08.2025 19:00"
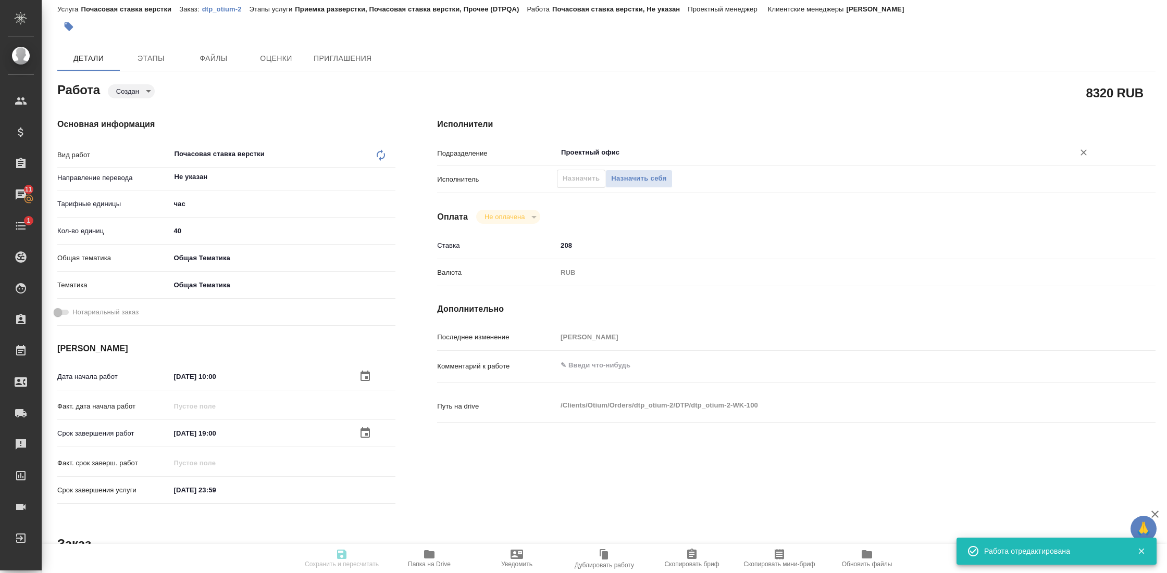
type input "31.12.2025 23:59"
type input "Проектный офис"
type input "notPayed"
type input "208"
type input "RUB"
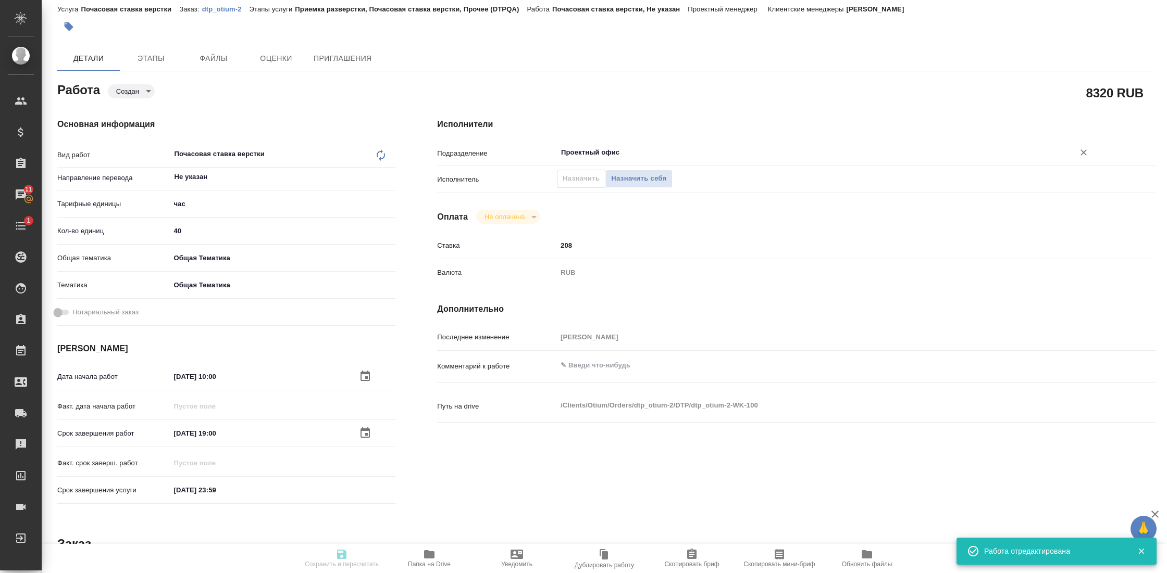
type input "Гостев Юрий"
type textarea "x"
type textarea "/Clients/Оtium/Orders/dtp_otium-2/DTP/dtp_otium-2-WK-100"
type textarea "x"
type input "dtp_otium-2"
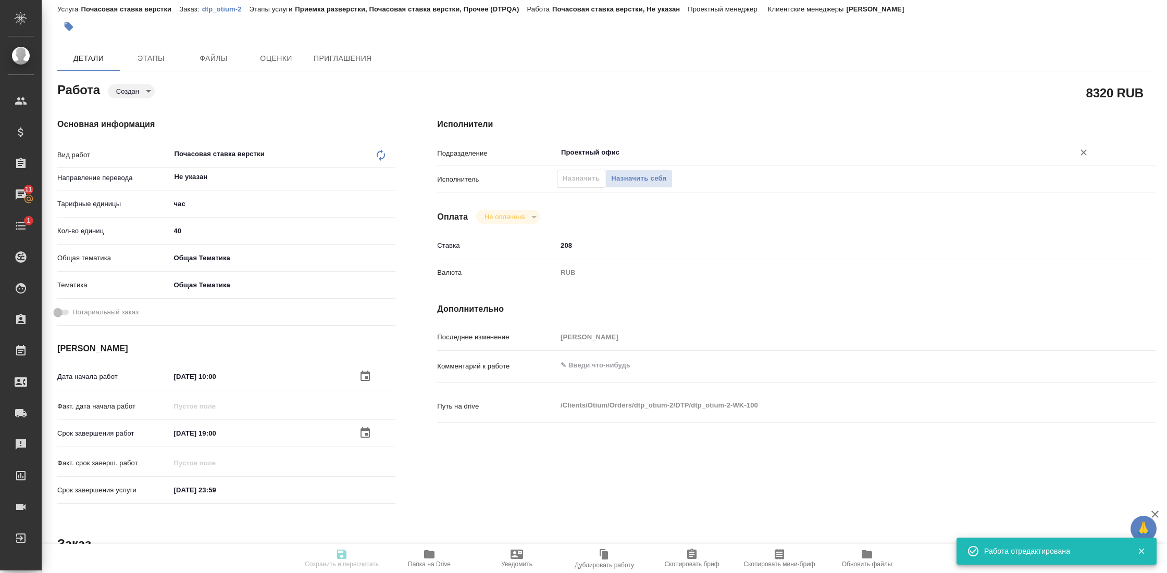
type input "Почасовая ставка верстки"
type input "Приемка разверстки, Почасовая ставка верстки, Прочее (DTPQA)"
type input "Гостев Юрий"
type input "/Clients/Оtium/Orders/dtp_otium-2"
type textarea "x"
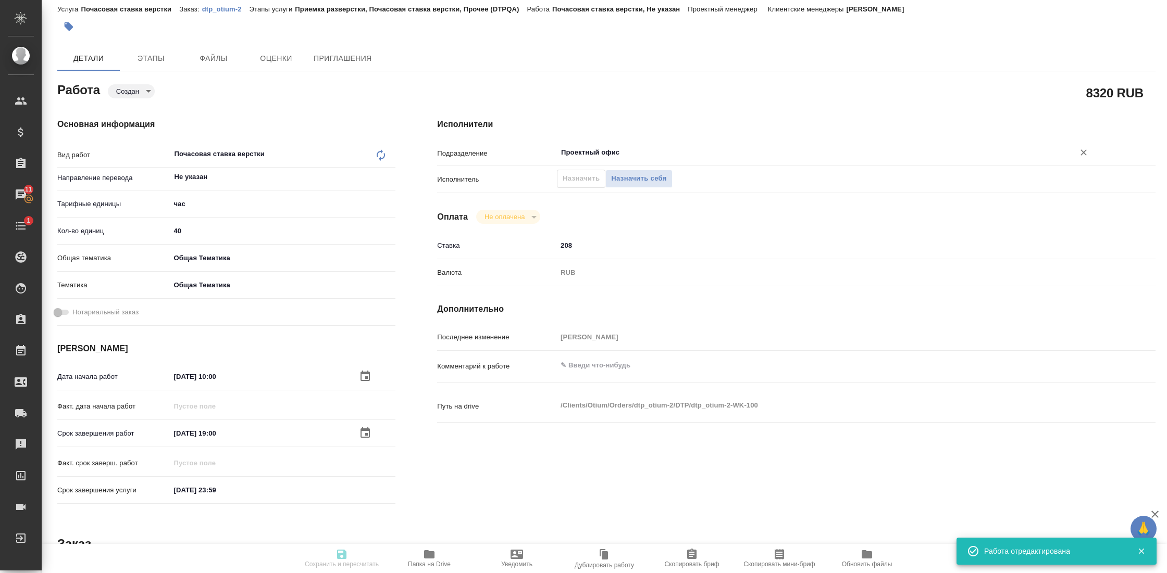
type textarea "x"
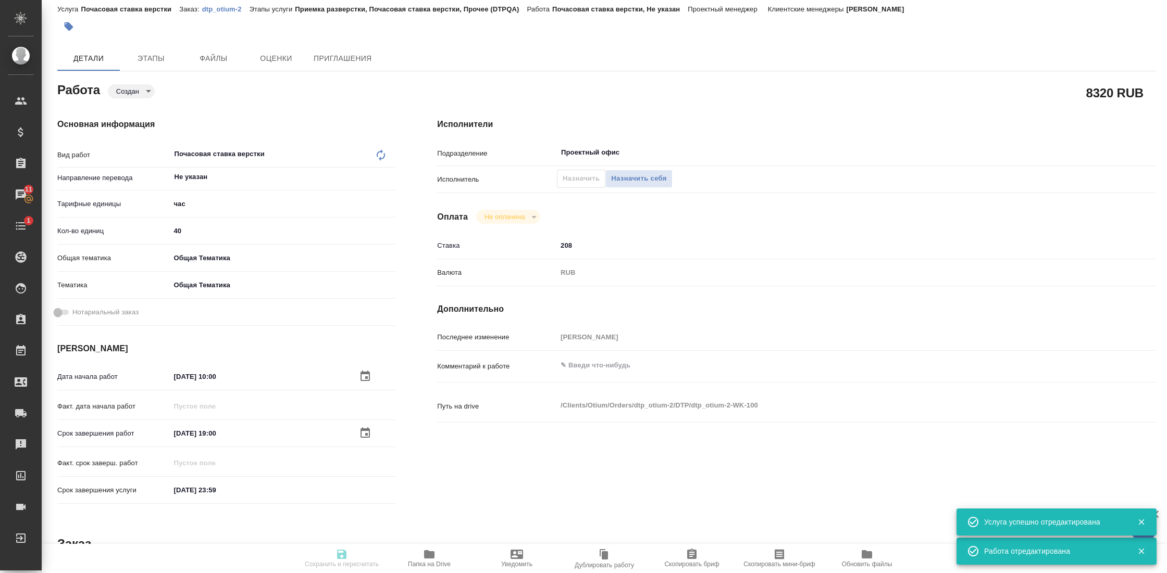
type textarea "x"
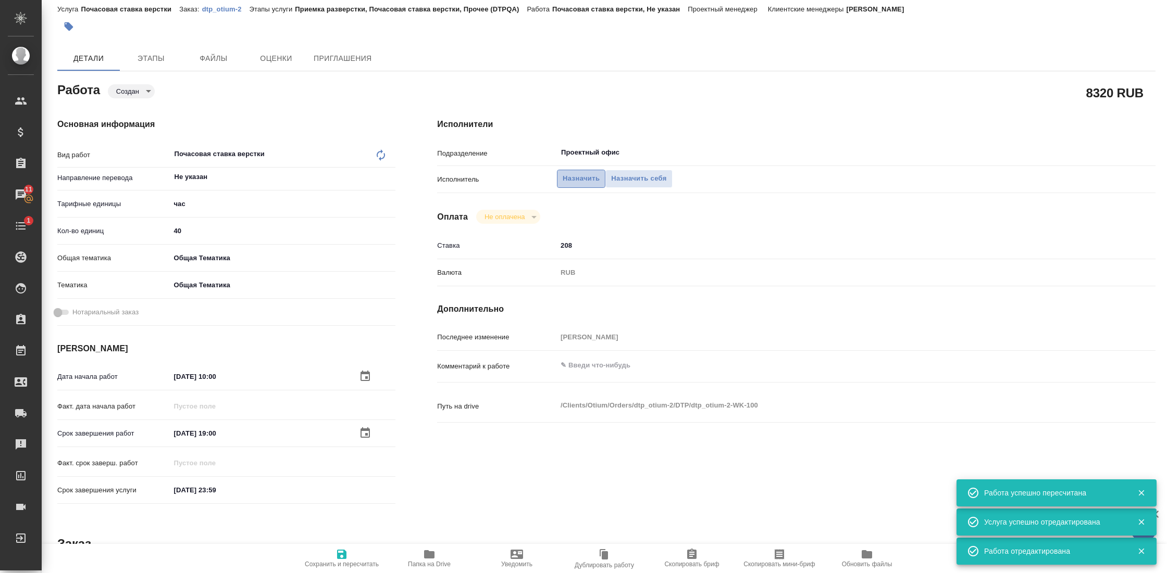
click at [579, 181] on span "Назначить" at bounding box center [581, 179] width 37 height 12
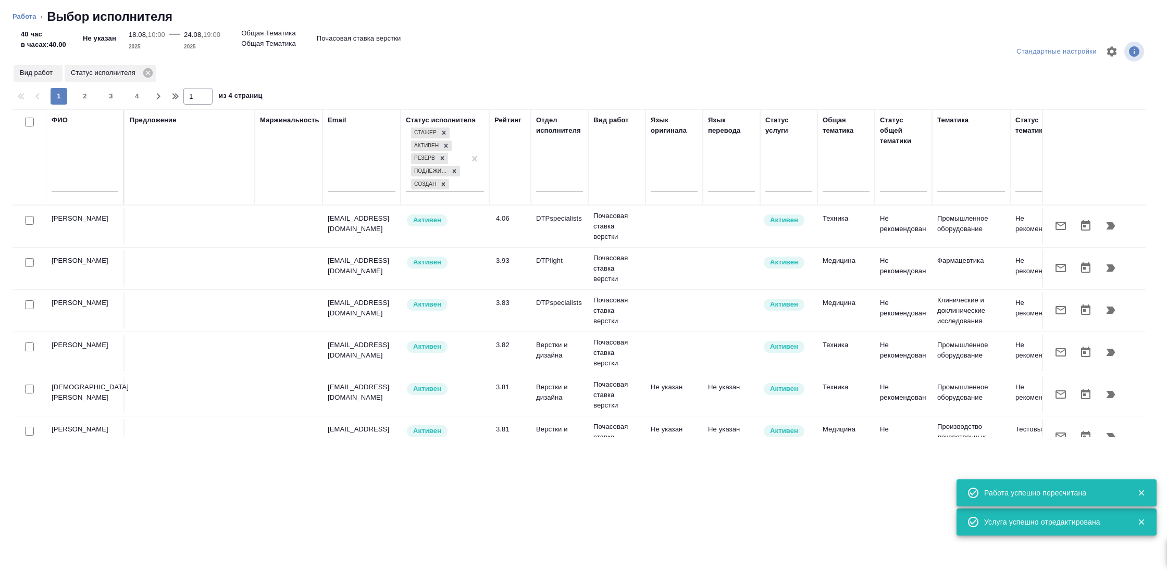
click at [102, 183] on input "text" at bounding box center [85, 185] width 67 height 13
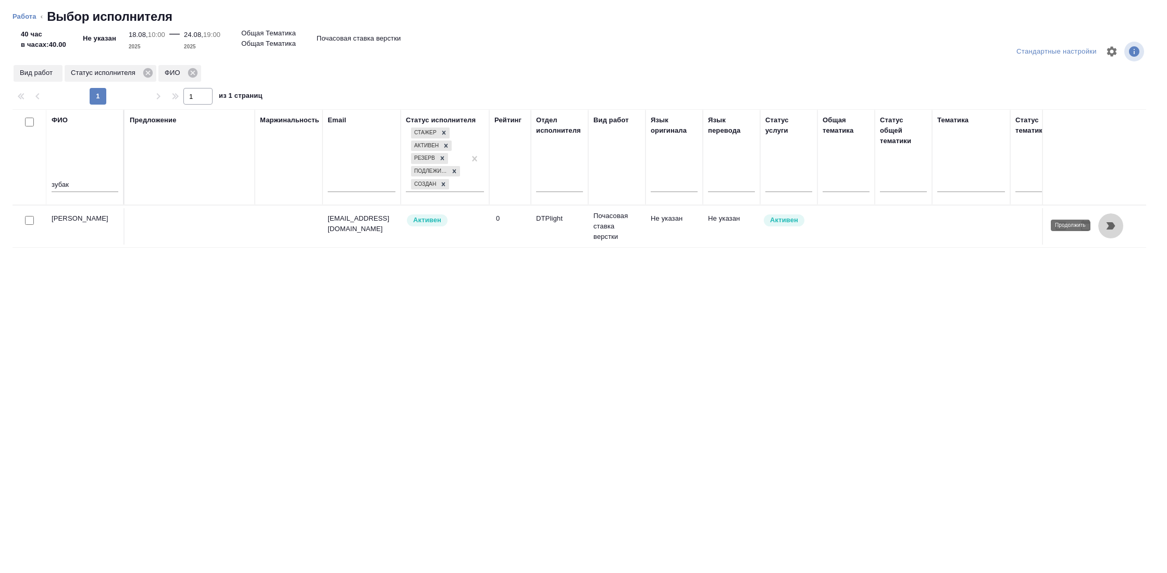
click at [1110, 229] on icon "button" at bounding box center [1110, 225] width 9 height 7
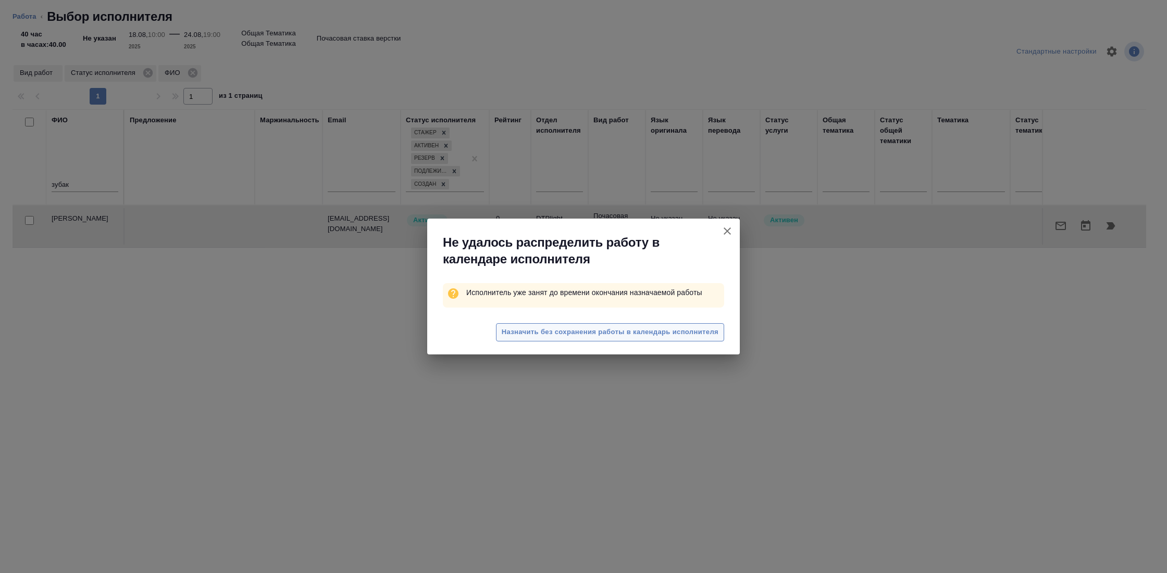
click at [695, 330] on span "Назначить без сохранения работы в календарь исполнителя" at bounding box center [610, 333] width 217 height 12
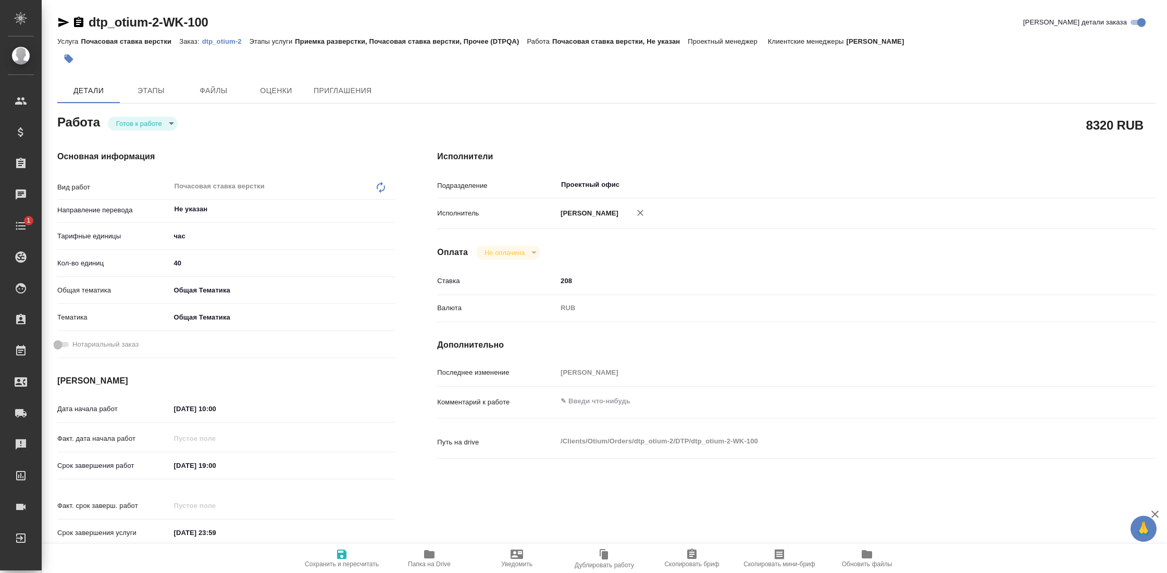
type textarea "x"
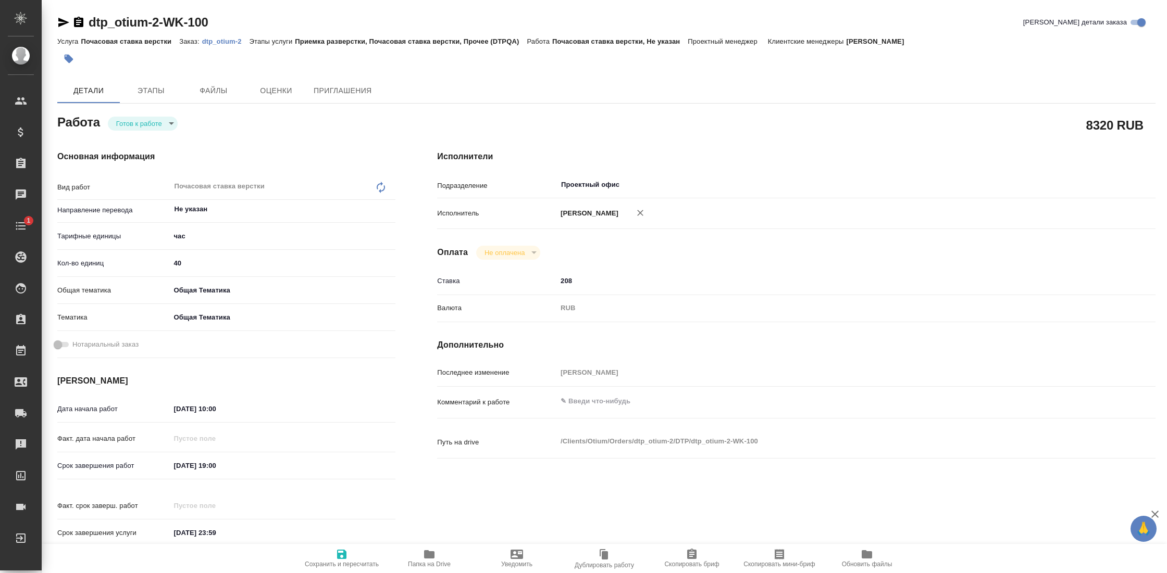
type textarea "x"
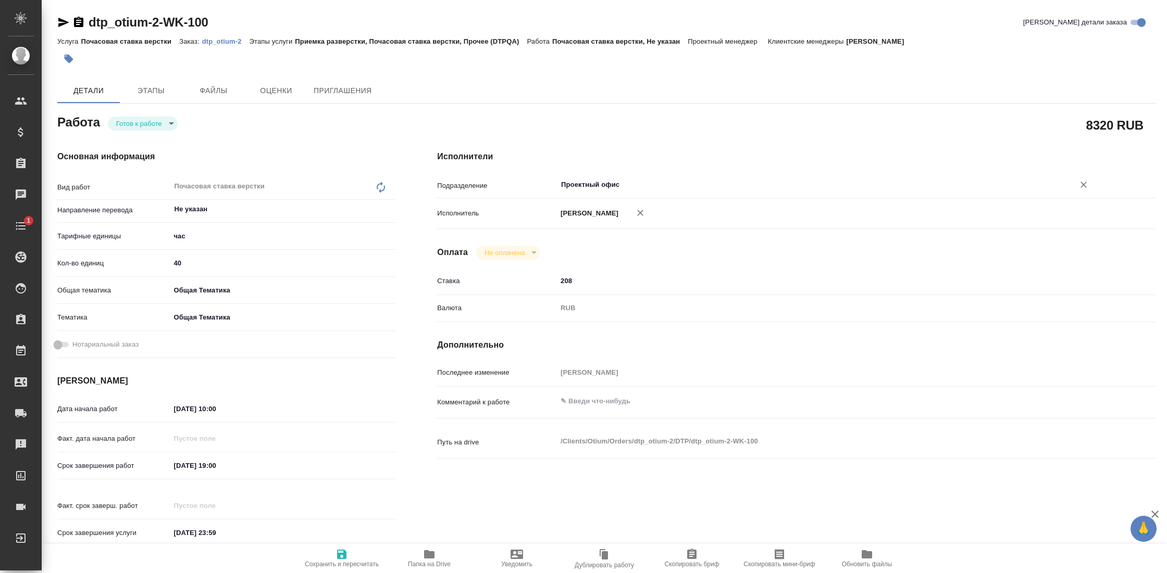
type textarea "x"
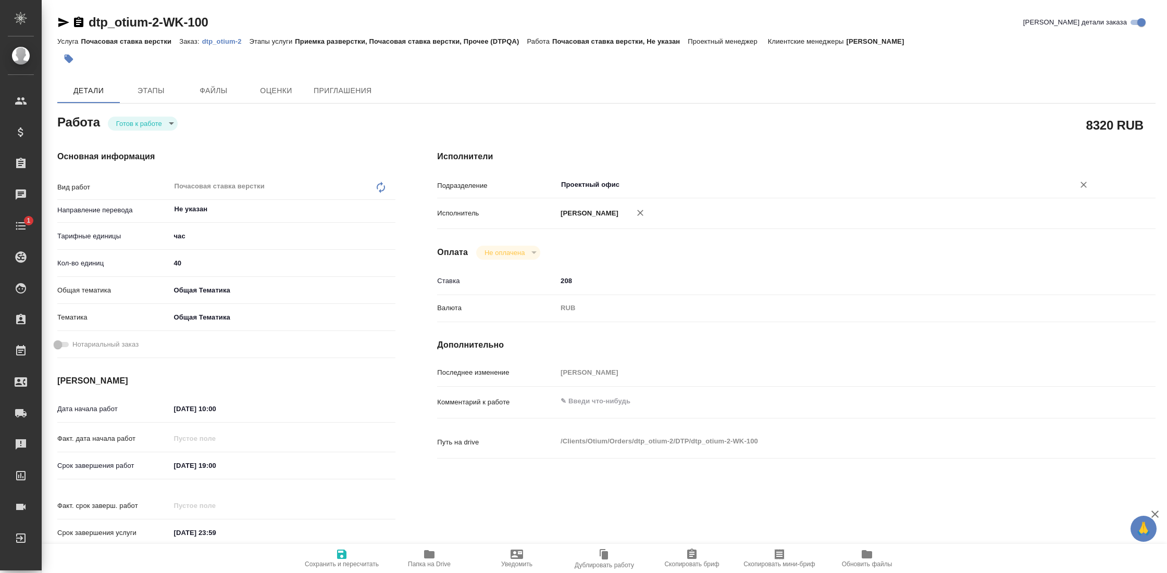
type textarea "x"
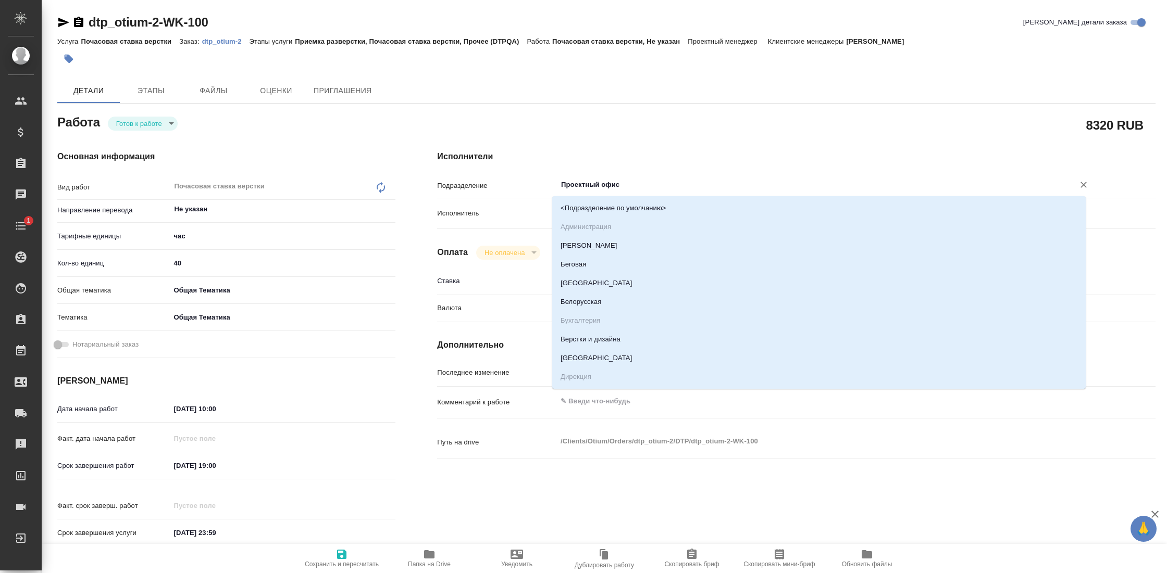
click at [594, 185] on input "Проектный офис" at bounding box center [808, 185] width 497 height 13
type textarea "x"
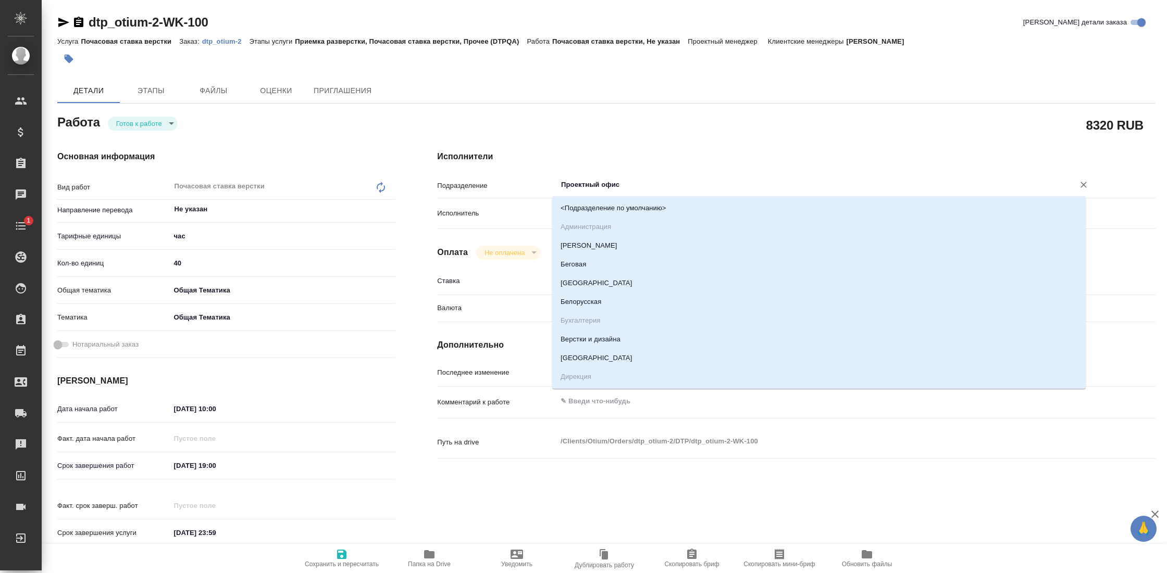
type textarea "x"
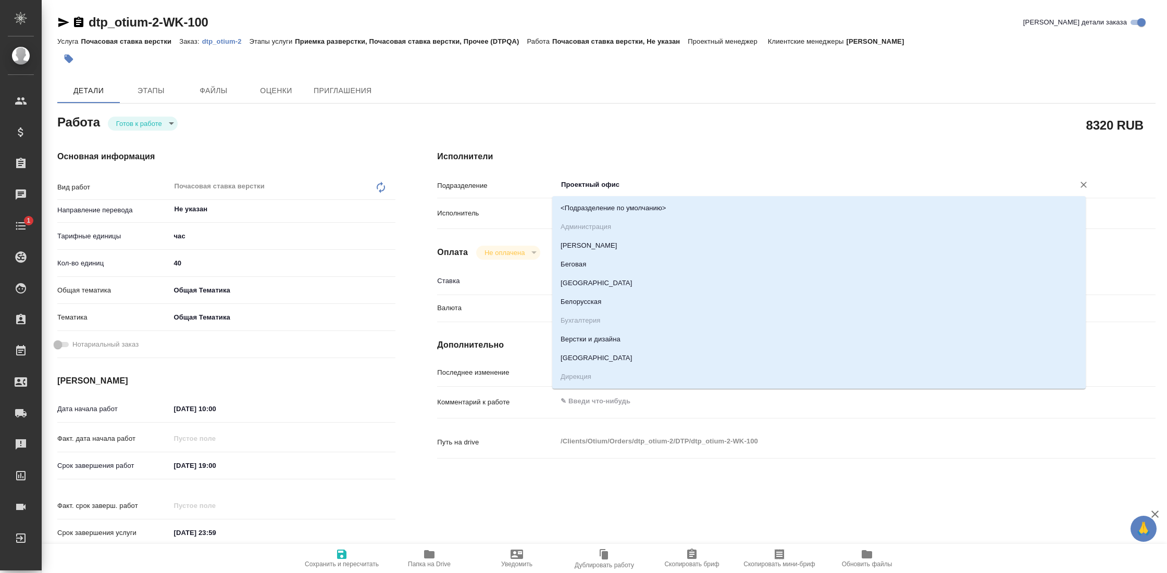
type textarea "x"
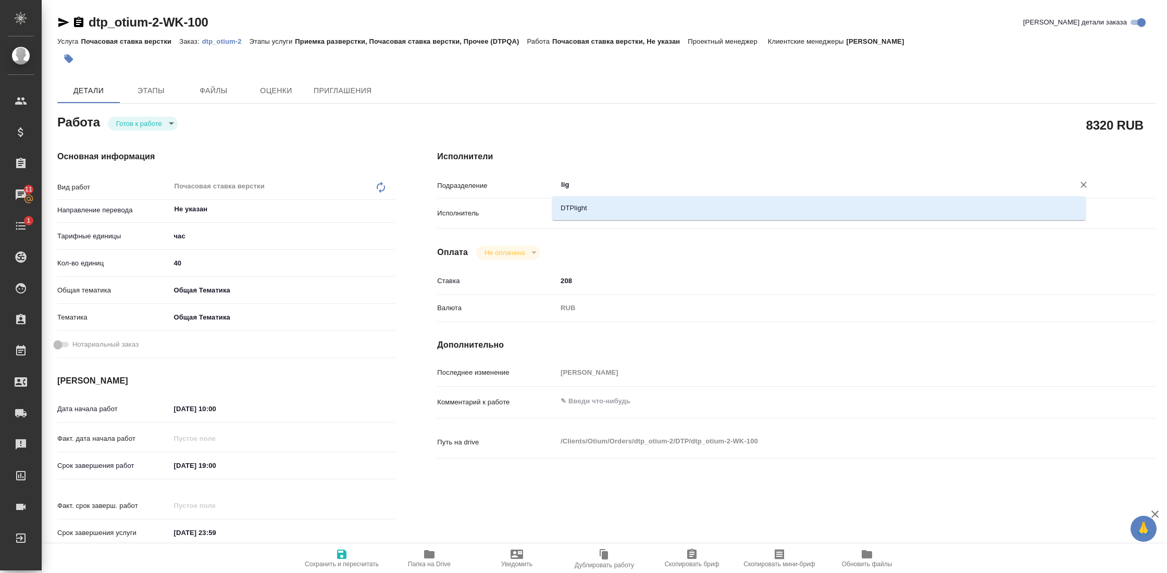
type input "ligh"
click at [590, 204] on li "DTPlight" at bounding box center [818, 208] width 533 height 19
type textarea "x"
type input "DTPlight"
type textarea "x"
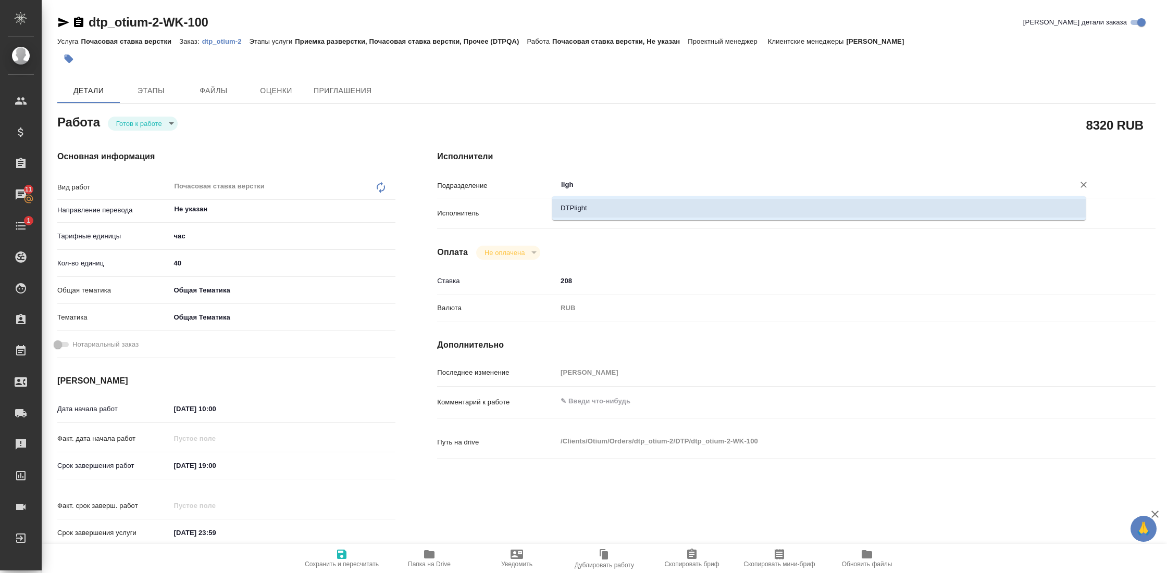
type textarea "x"
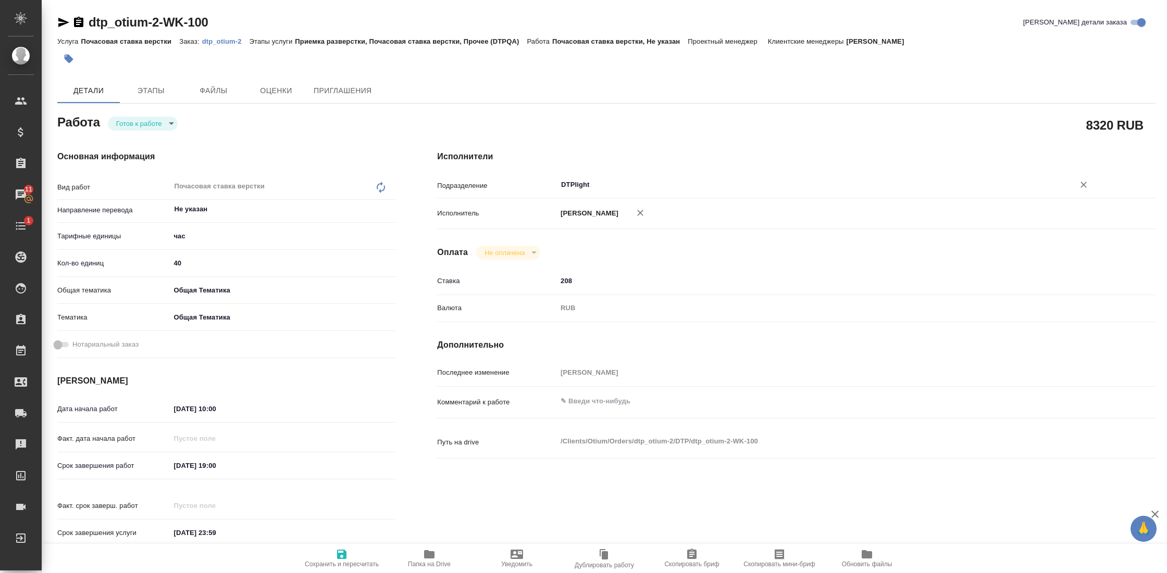
type input "DTPlight"
click at [343, 563] on span "Сохранить и пересчитать" at bounding box center [342, 564] width 74 height 7
type textarea "x"
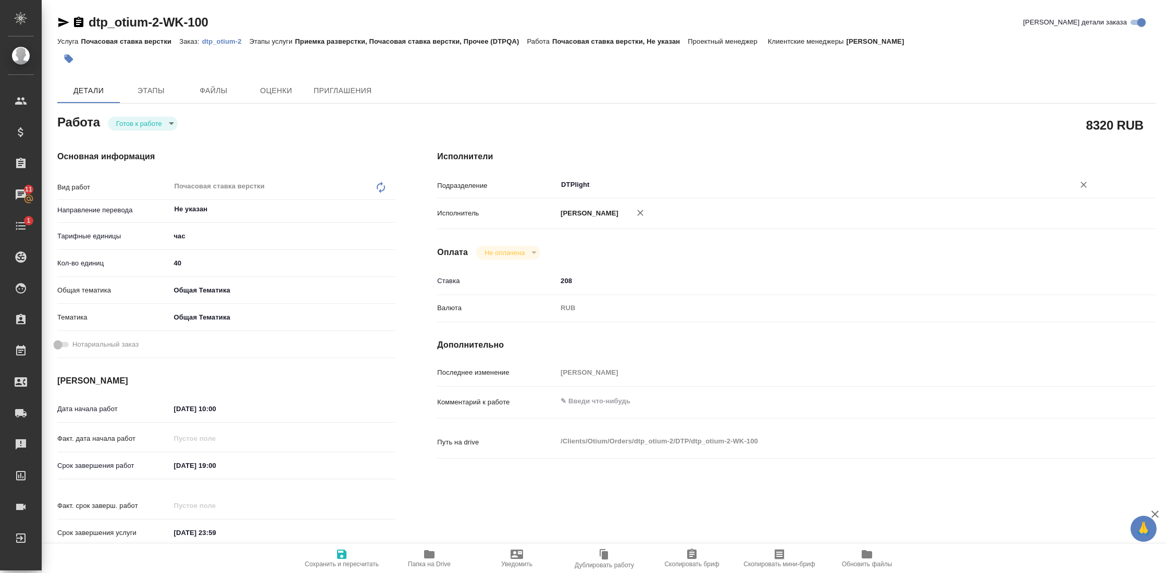
type textarea "x"
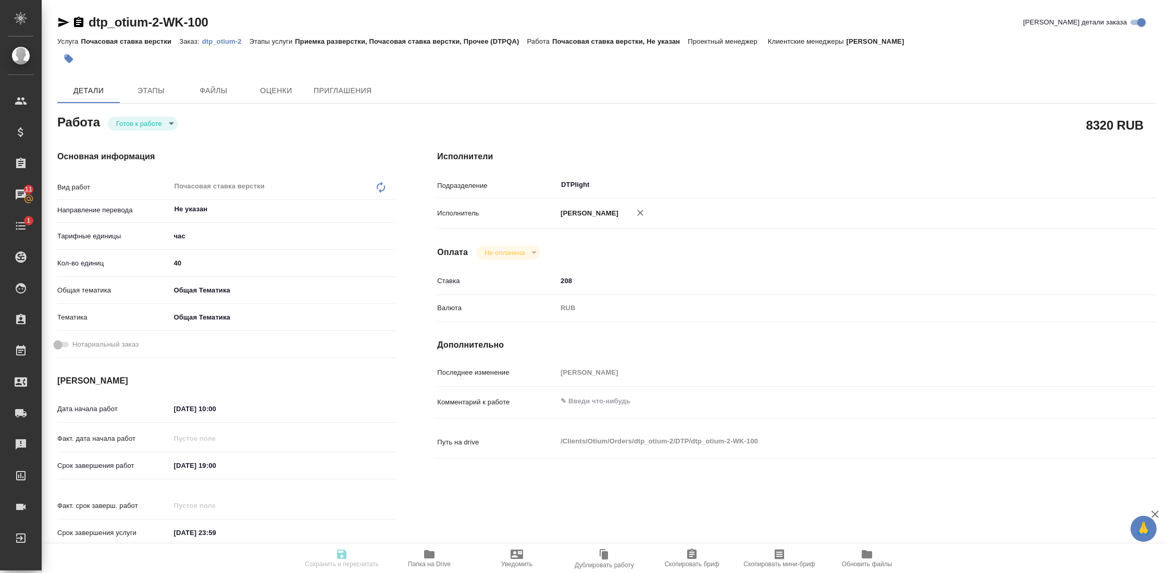
type textarea "x"
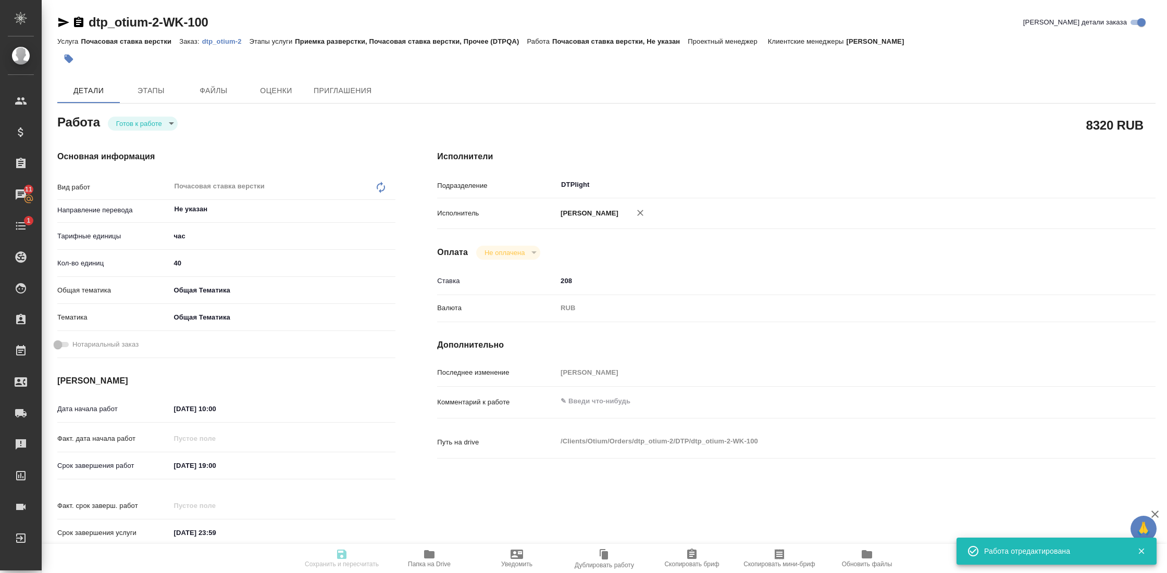
type textarea "x"
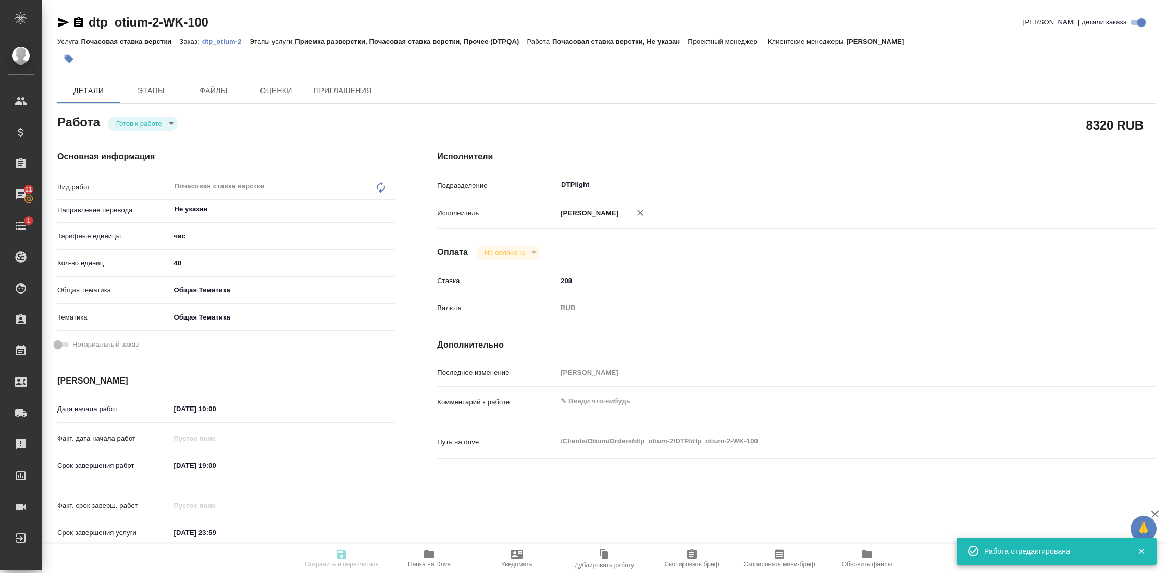
type input "readyForWork"
type textarea "Почасовая ставка верстки"
type textarea "x"
type input "Не указан"
type input "5a8b1489cc6b4906c91bfd93"
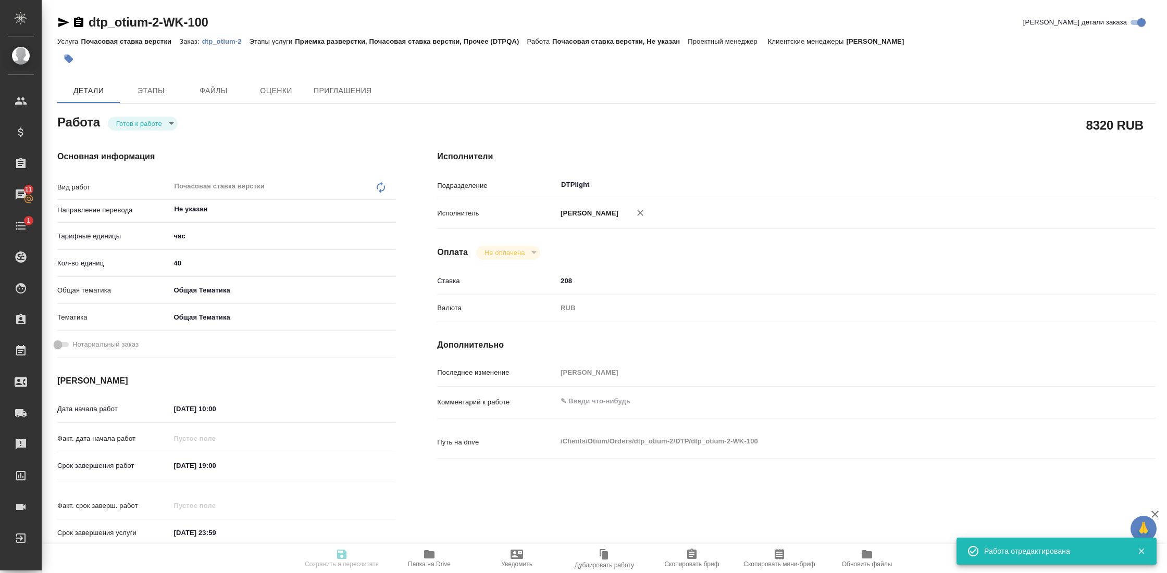
type input "40"
type input "obtem"
type input "6012b1ca196b0e5c9229a120"
type input "18.08.2025 10:00"
type input "24.08.2025 19:00"
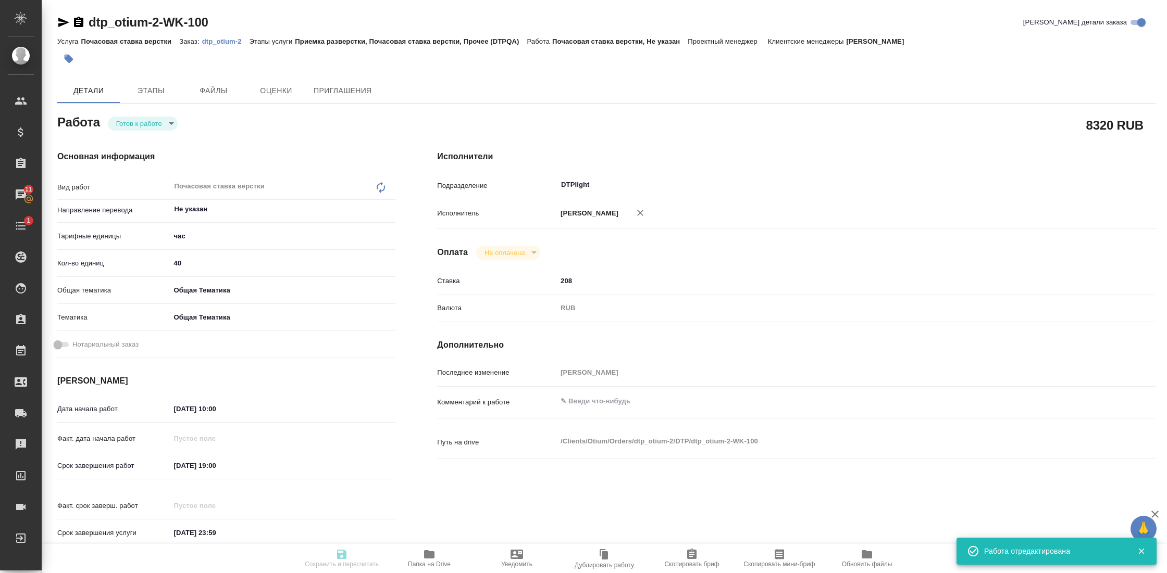
type input "31.12.2025 23:59"
type input "DTPlight"
type input "notPayed"
type input "208"
type input "RUB"
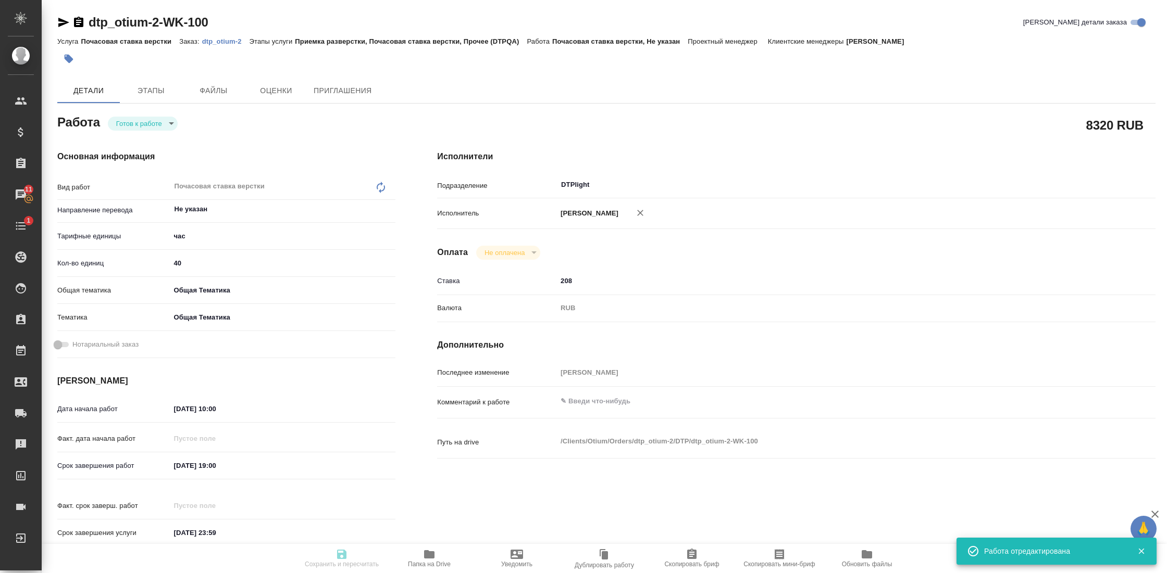
type input "Гостев Юрий"
type textarea "x"
type textarea "/Clients/Оtium/Orders/dtp_otium-2/DTP/dtp_otium-2-WK-100"
type textarea "x"
type input "dtp_otium-2"
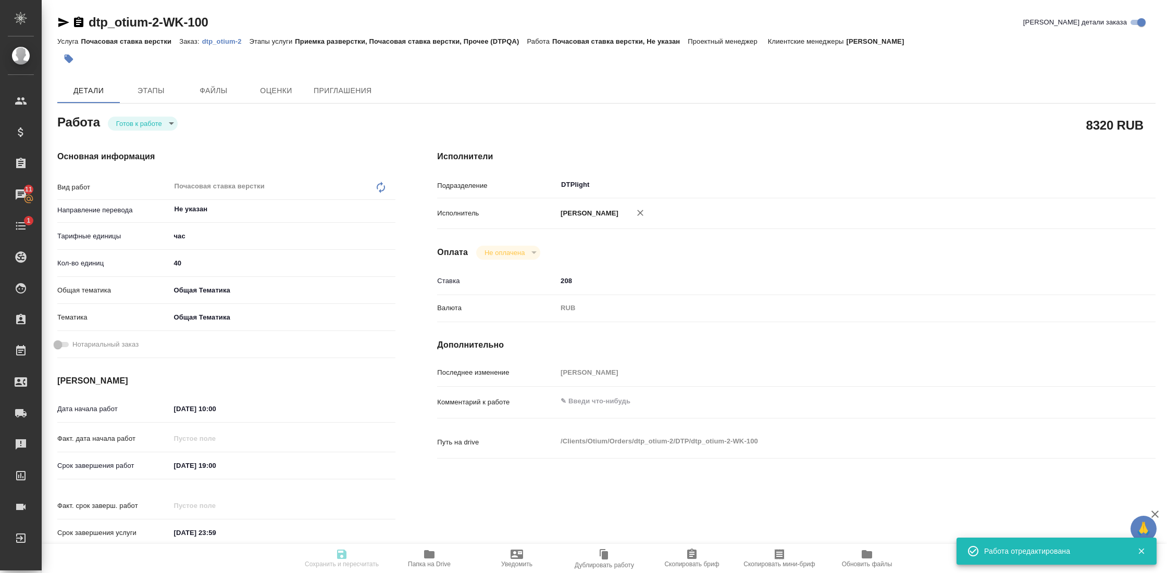
type input "Почасовая ставка верстки"
type input "Приемка разверстки, Почасовая ставка верстки, Прочее (DTPQA)"
type input "Гостев Юрий"
type input "/Clients/Оtium/Orders/dtp_otium-2"
type textarea "x"
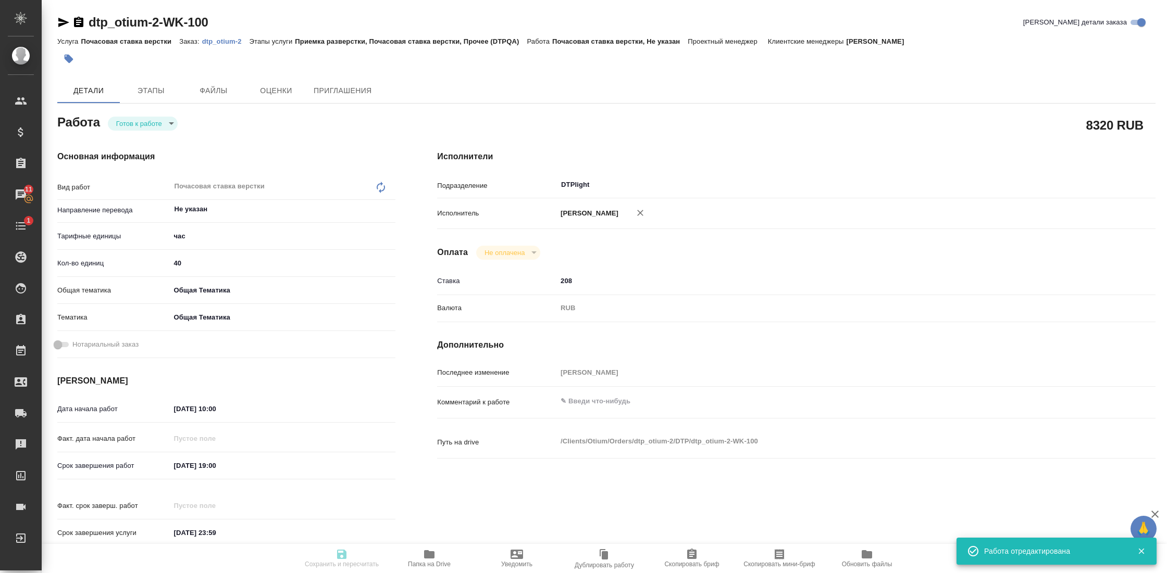
type textarea "x"
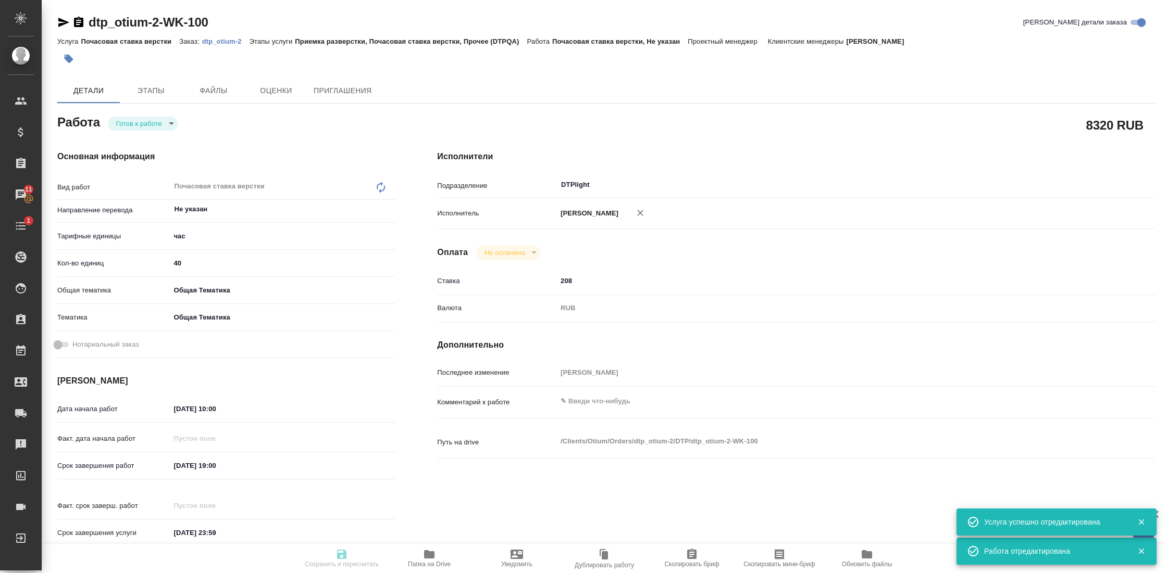
type textarea "x"
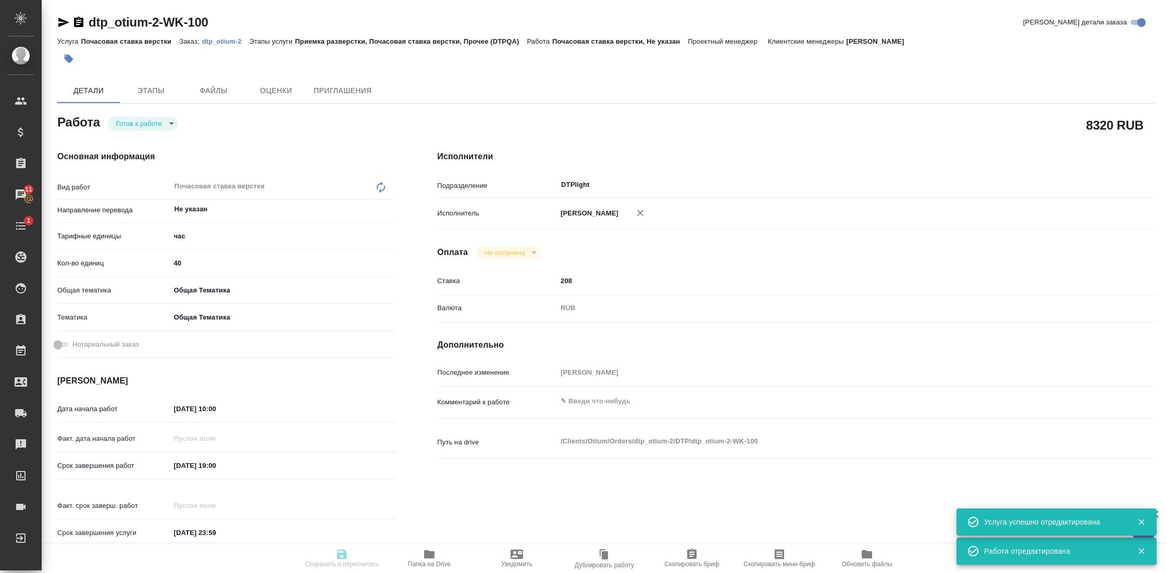
type textarea "x"
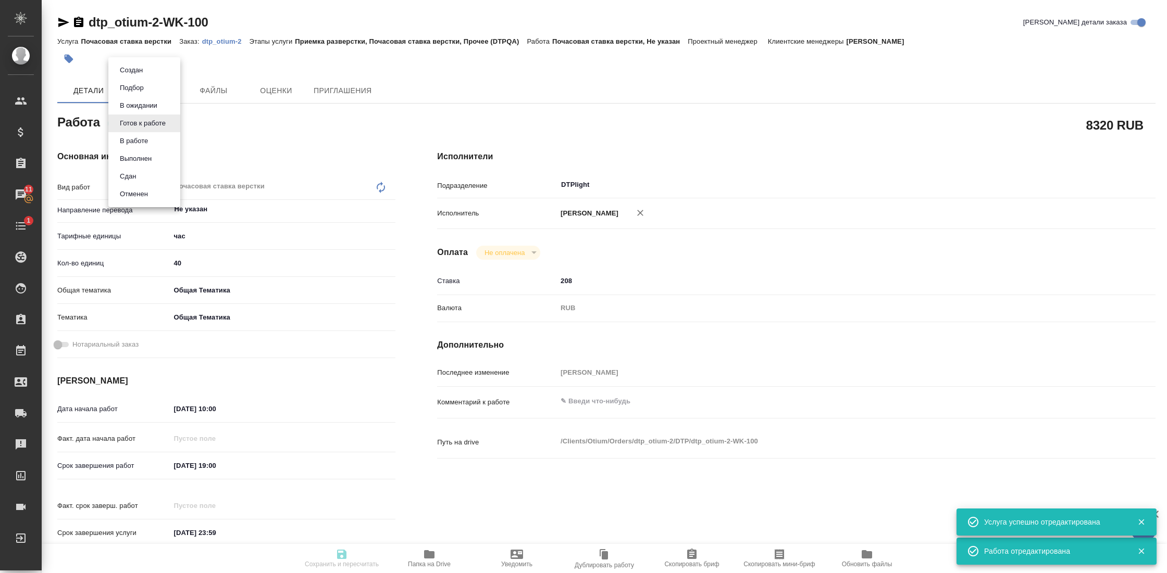
click at [164, 126] on body "🙏 .cls-1 fill:#fff; AWATERA Gostev Yury Клиенты Спецификации Заказы 11 Чаты 1 T…" at bounding box center [583, 286] width 1167 height 573
type textarea "x"
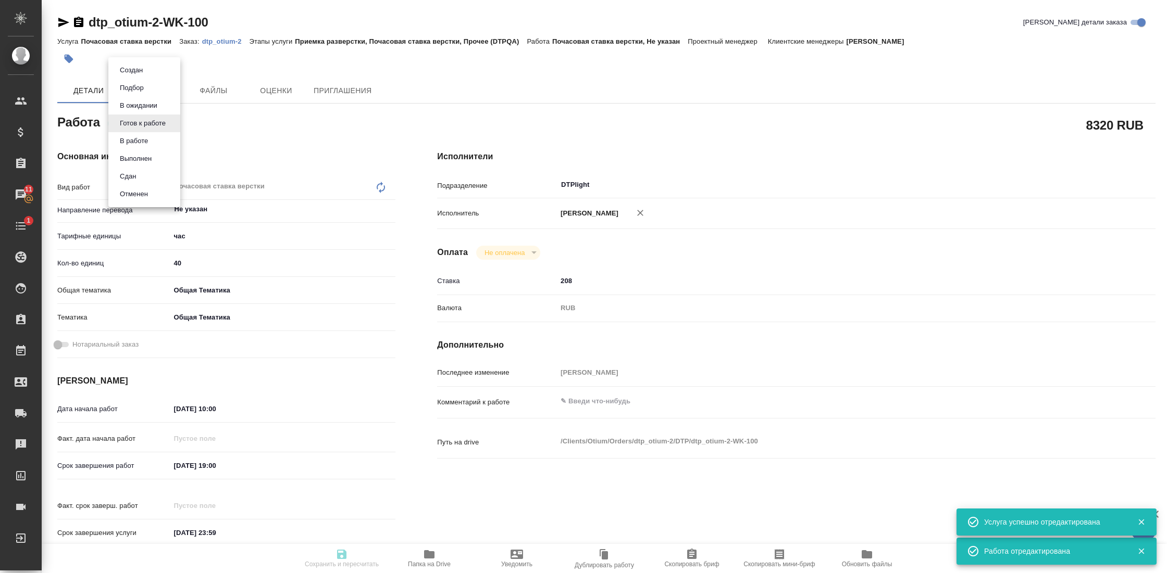
type textarea "x"
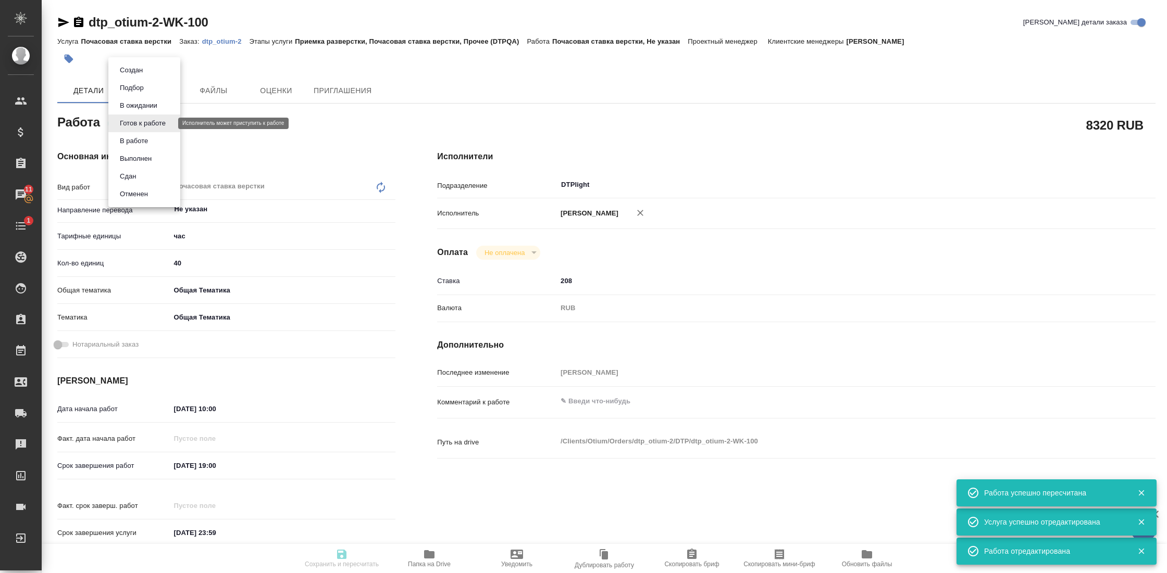
type input "readyForWork"
type textarea "Почасовая ставка верстки"
type textarea "x"
type input "Не указан"
type input "5a8b1489cc6b4906c91bfd93"
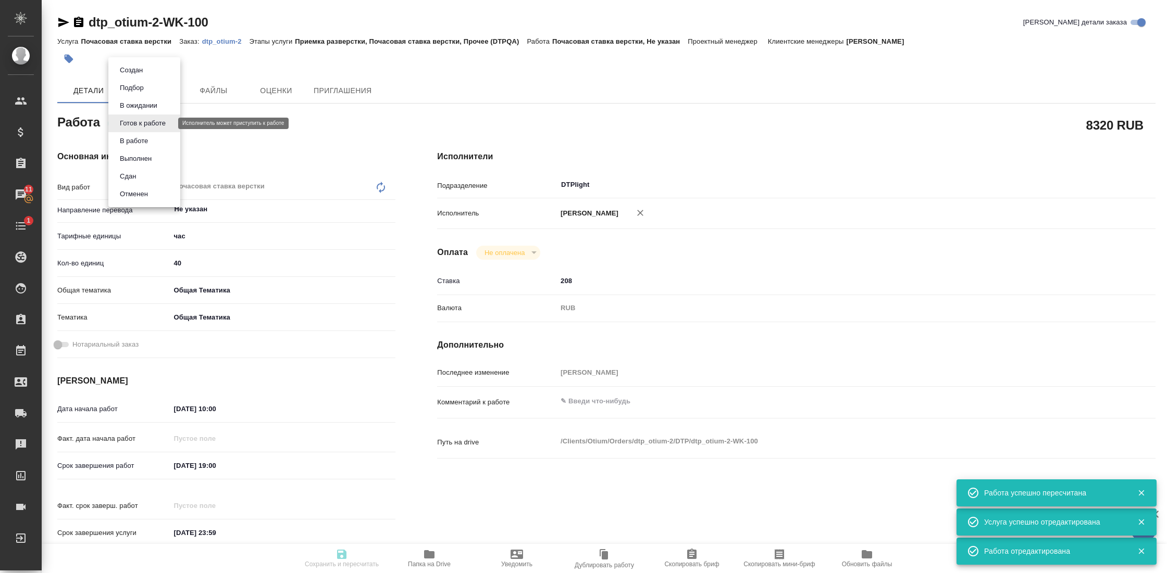
type input "40"
type input "obtem"
type input "6012b1ca196b0e5c9229a120"
type input "18.08.2025 10:00"
type input "24.08.2025 19:00"
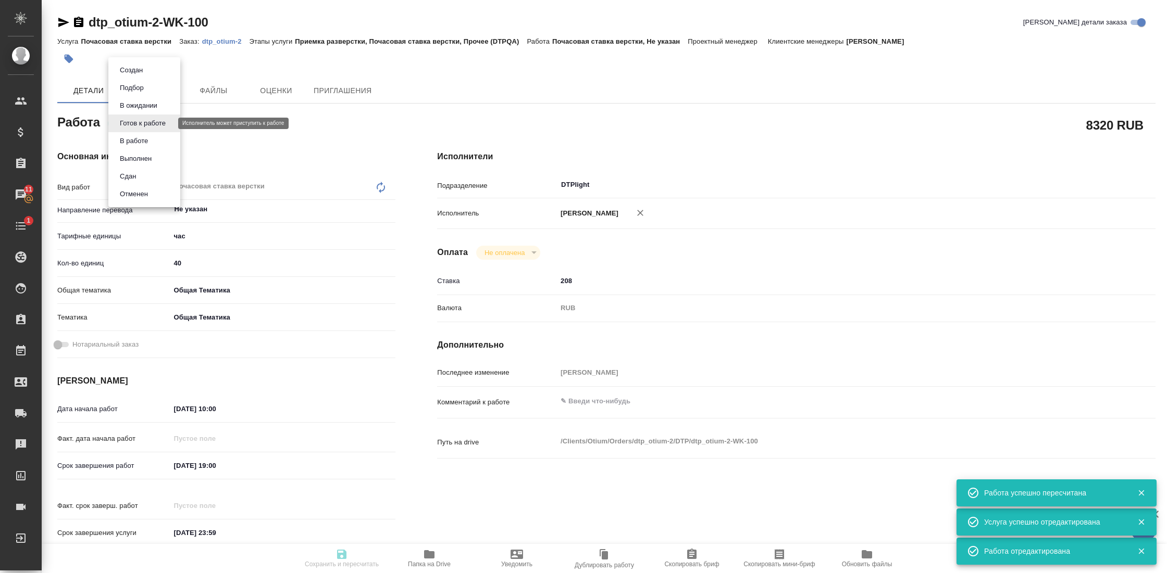
type input "31.12.2025 23:59"
type input "DTPlight"
type input "notPayed"
type input "208"
type input "RUB"
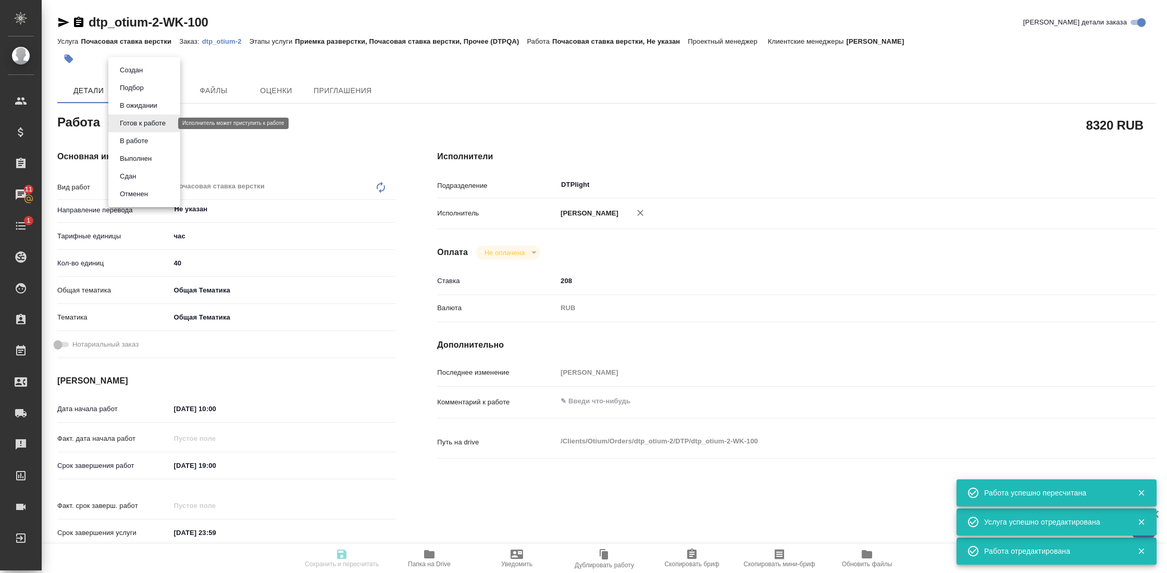
type input "Гостев Юрий"
type textarea "x"
type textarea "/Clients/Оtium/Orders/dtp_otium-2/DTP/dtp_otium-2-WK-100"
type textarea "x"
type input "dtp_otium-2"
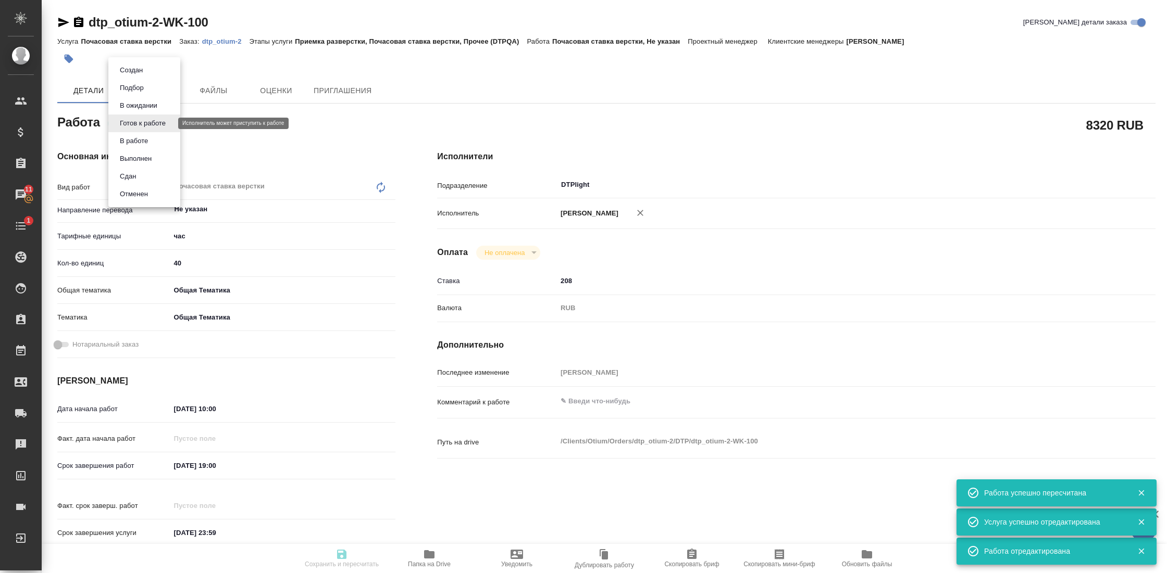
type input "Почасовая ставка верстки"
type input "Приемка разверстки, Почасовая ставка верстки, Прочее (DTPQA)"
type input "Гостев Юрий"
type input "/Clients/Оtium/Orders/dtp_otium-2"
type textarea "x"
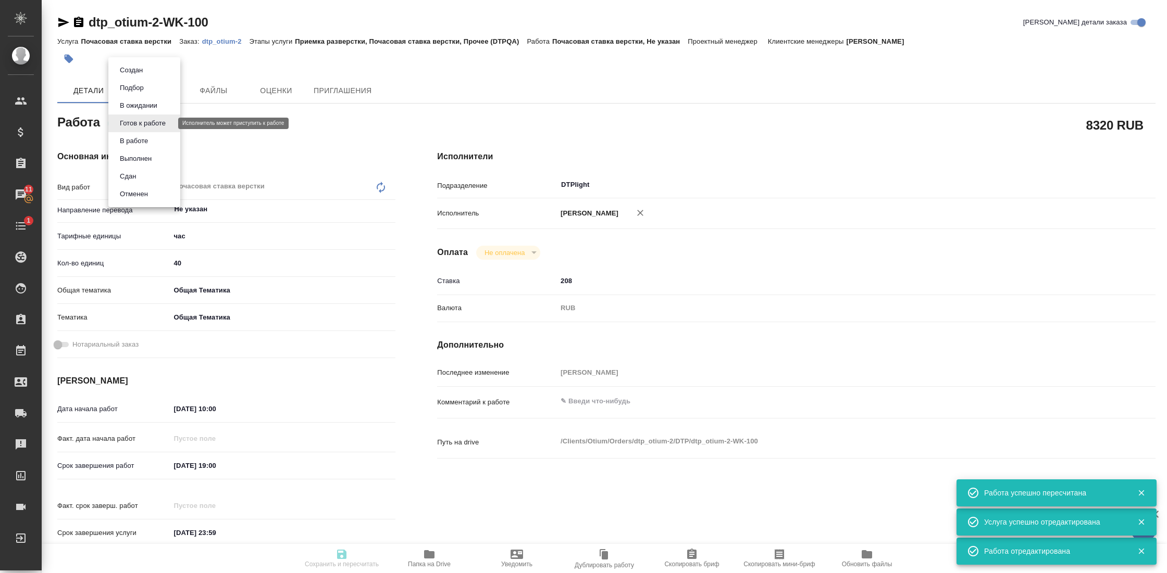
type textarea "x"
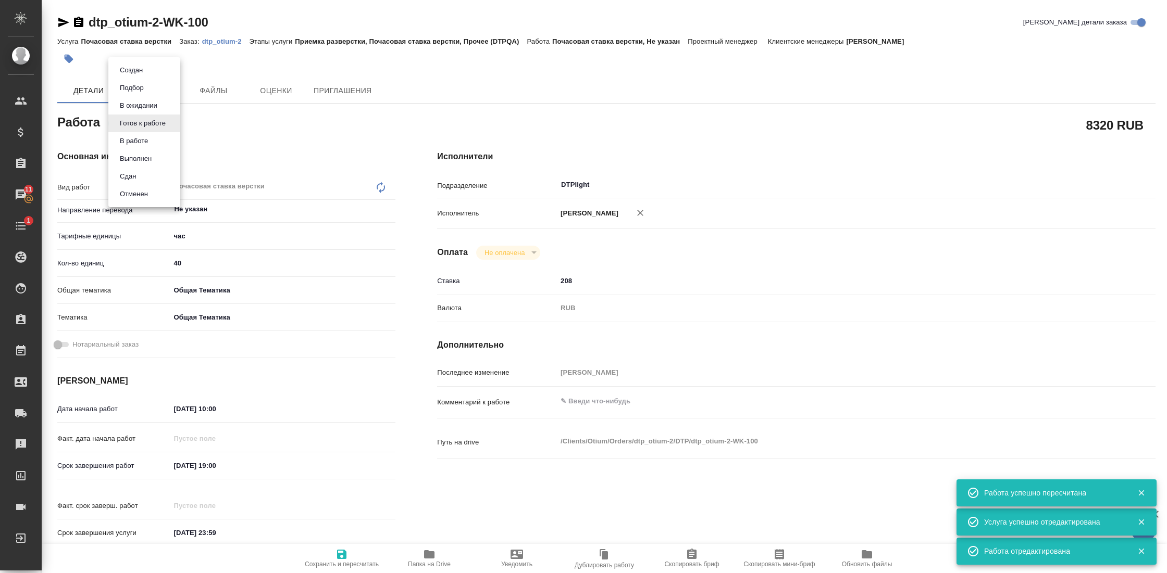
type textarea "x"
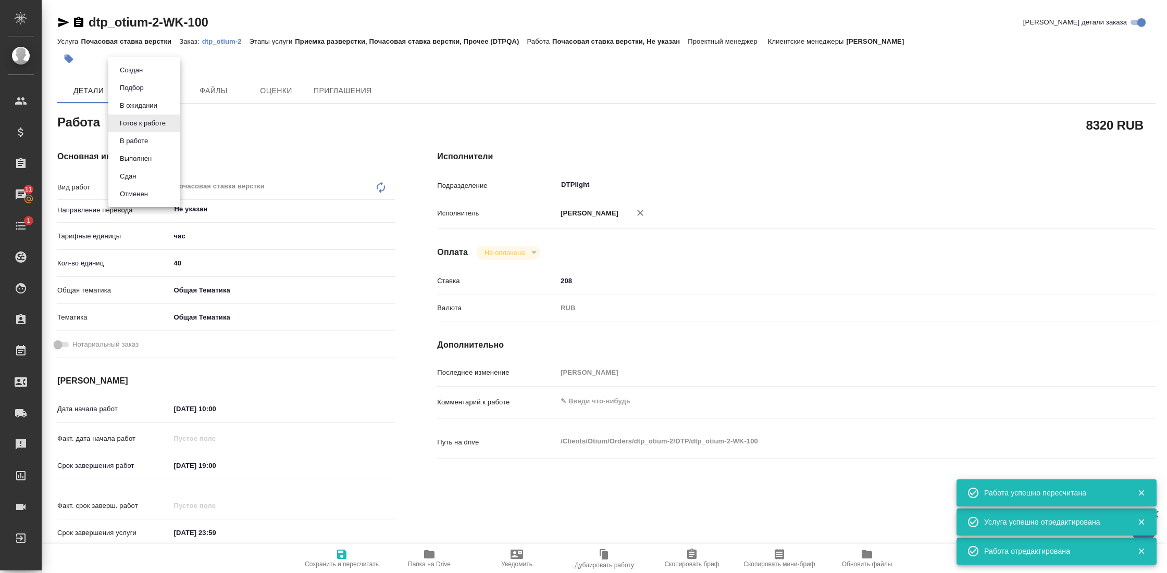
type textarea "x"
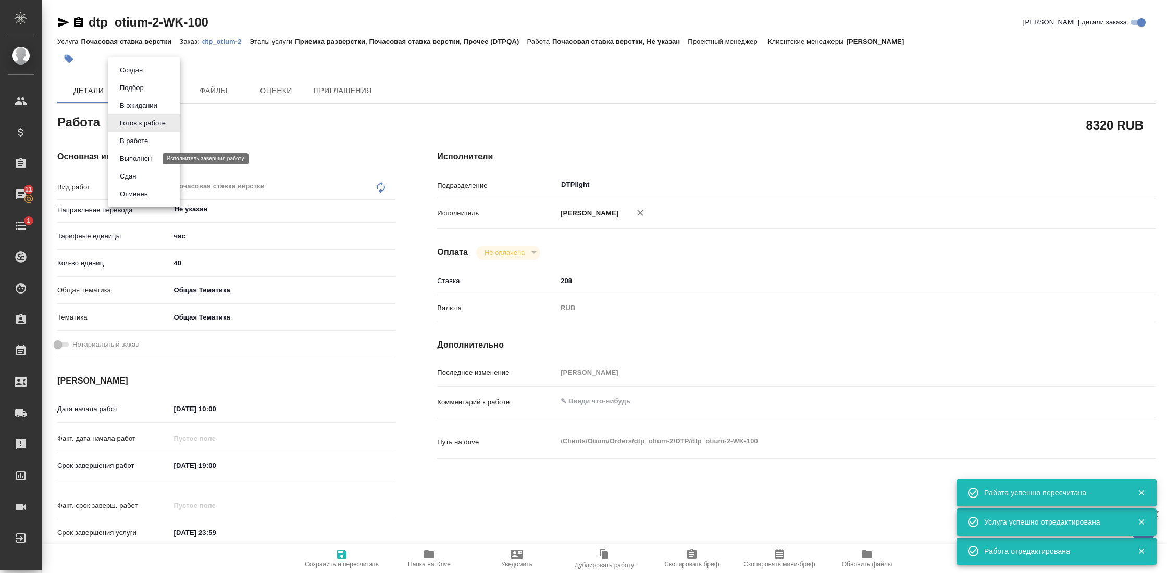
type textarea "x"
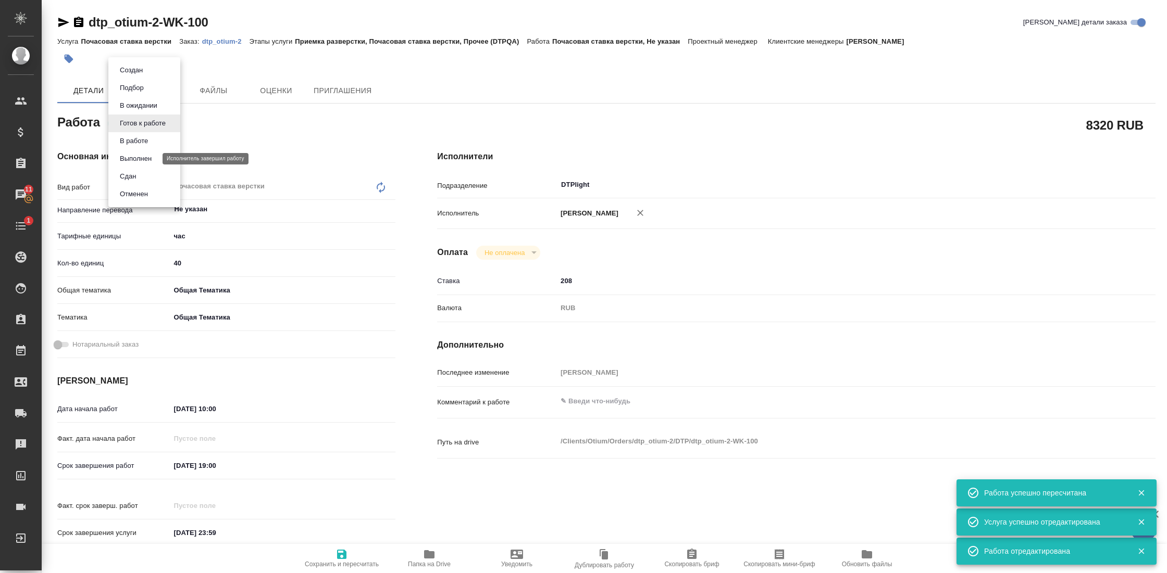
type textarea "x"
click at [137, 178] on button "Сдан" at bounding box center [128, 176] width 22 height 11
type textarea "x"
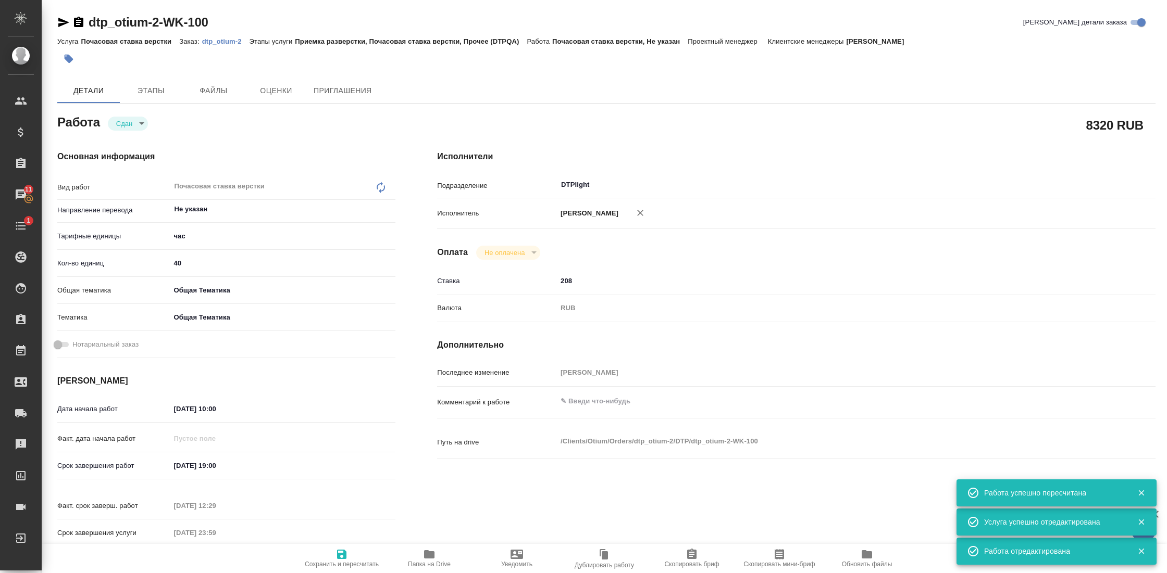
type textarea "x"
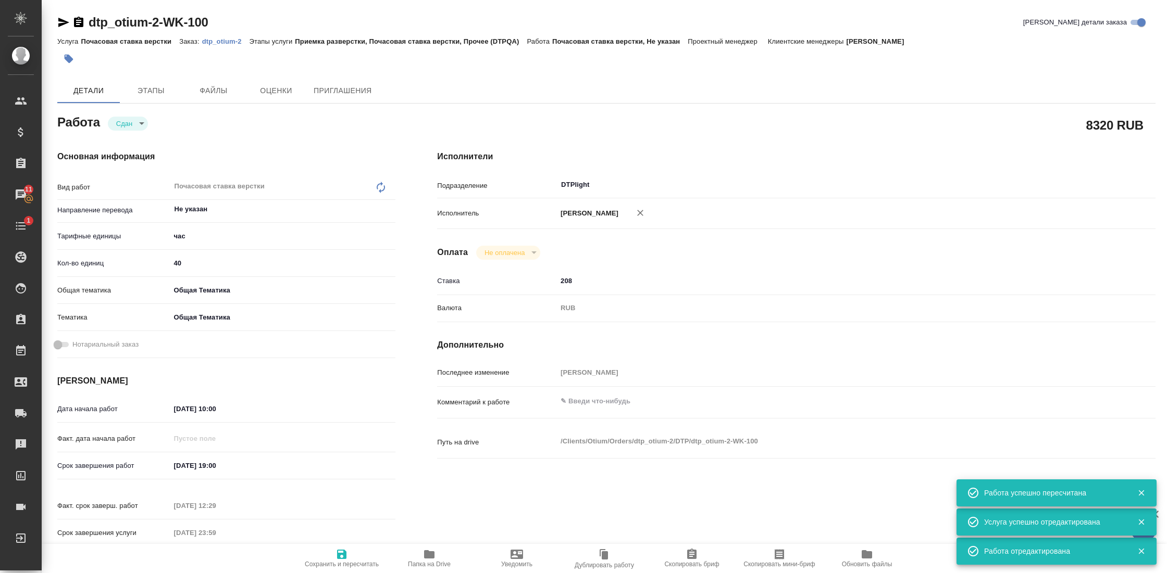
type textarea "x"
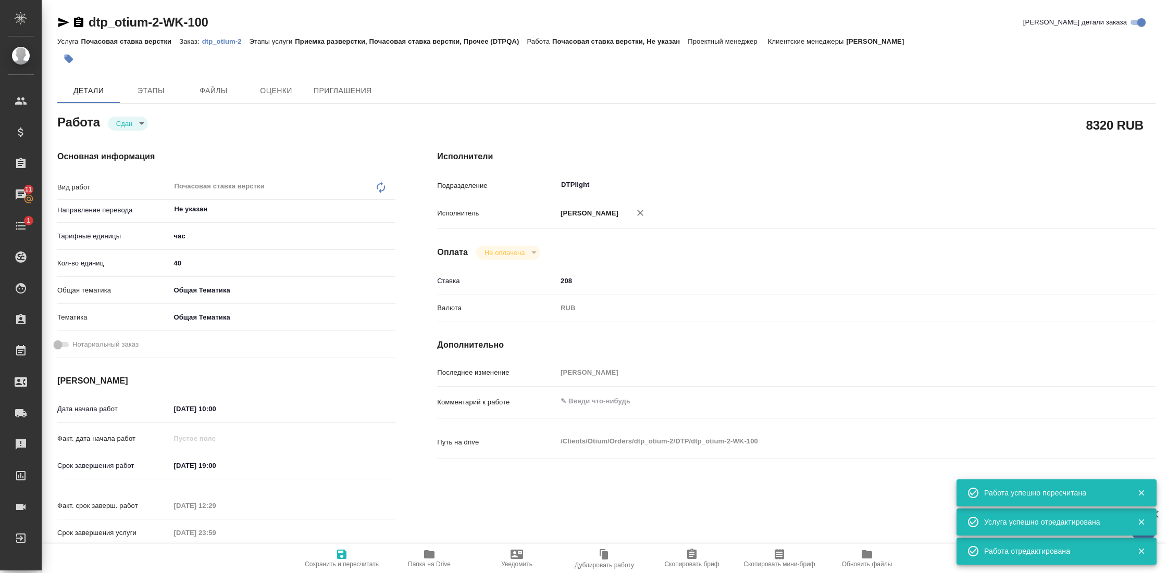
type textarea "x"
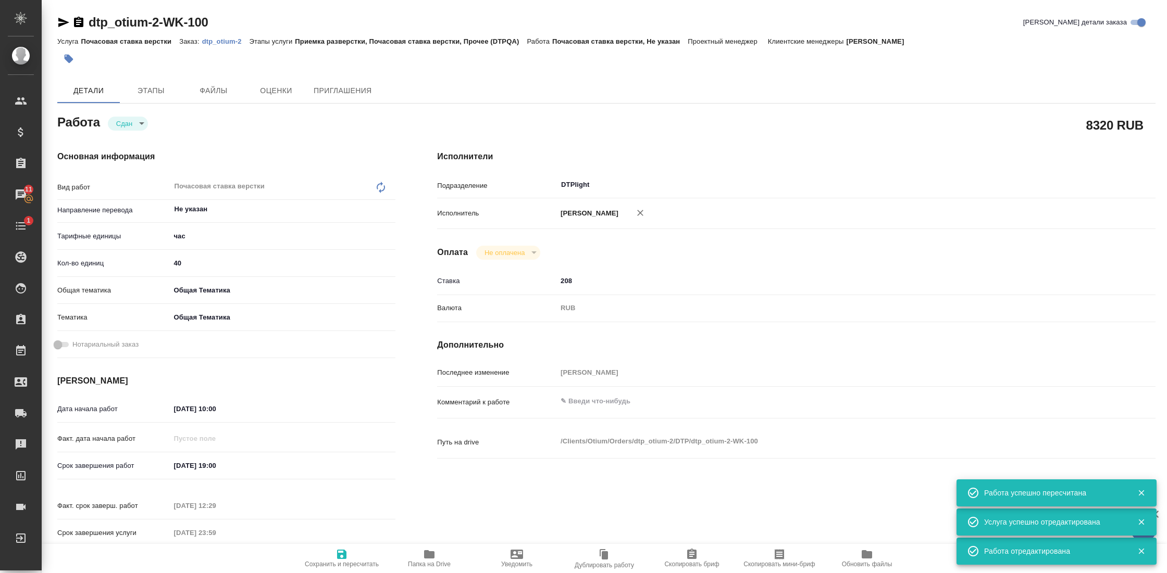
type textarea "x"
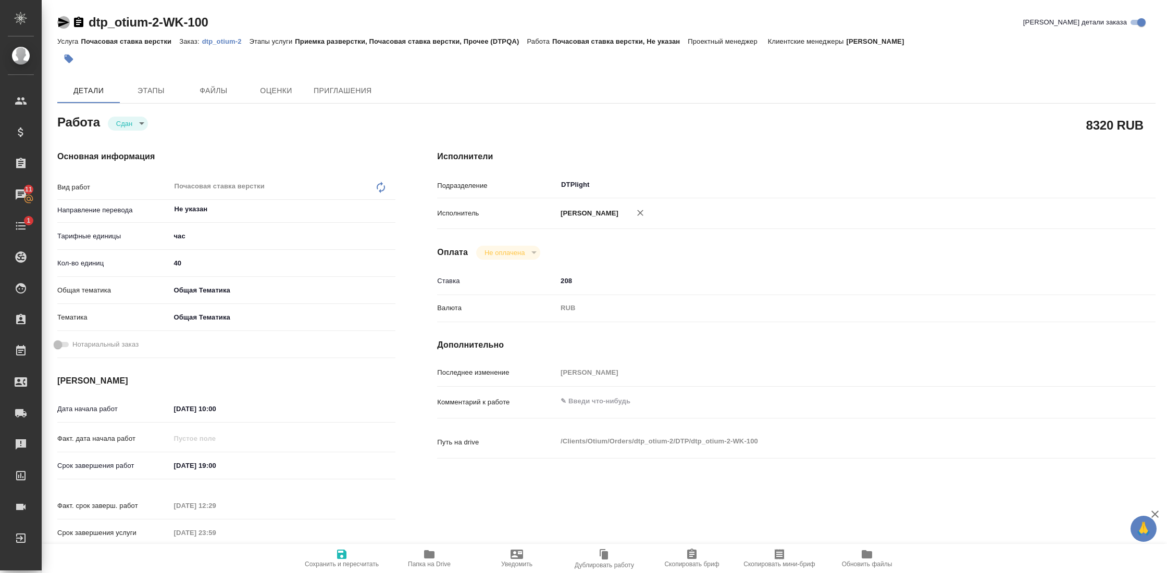
click at [62, 18] on icon "button" at bounding box center [63, 22] width 13 height 13
type textarea "x"
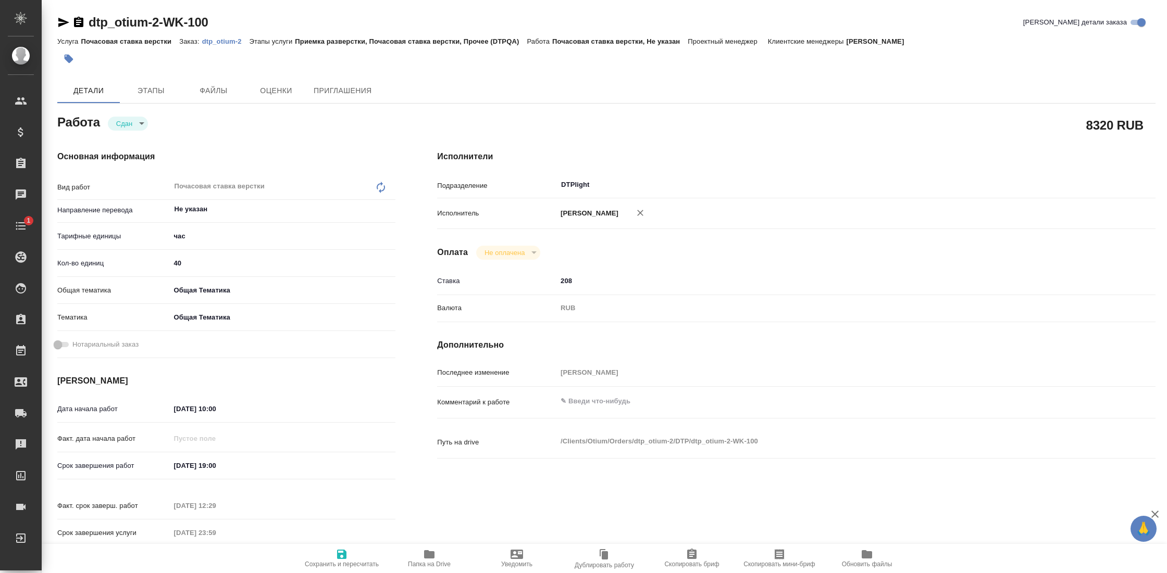
type textarea "x"
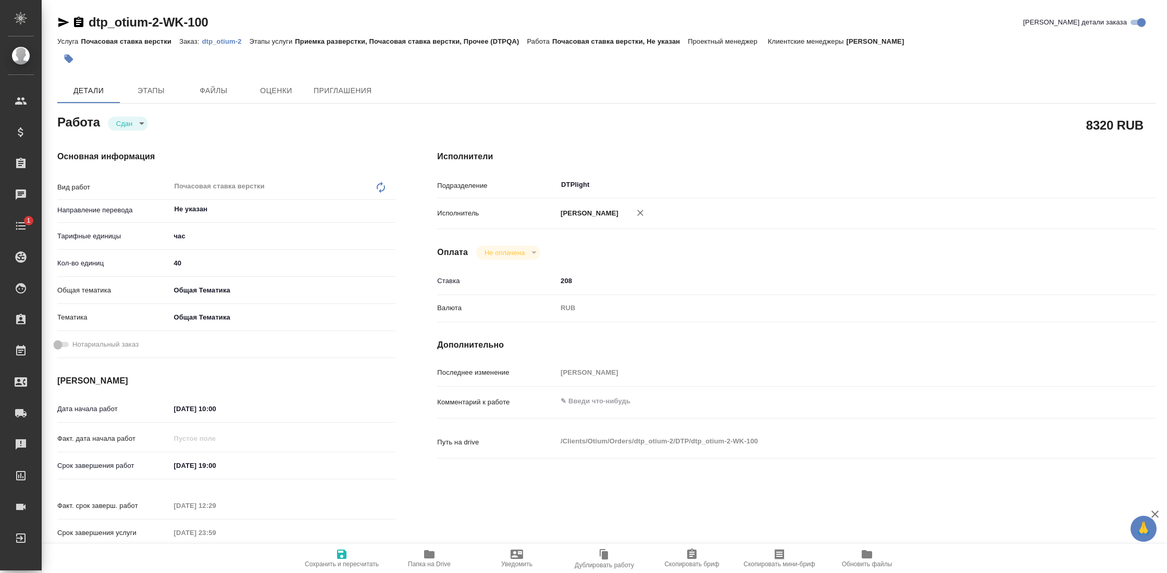
type textarea "x"
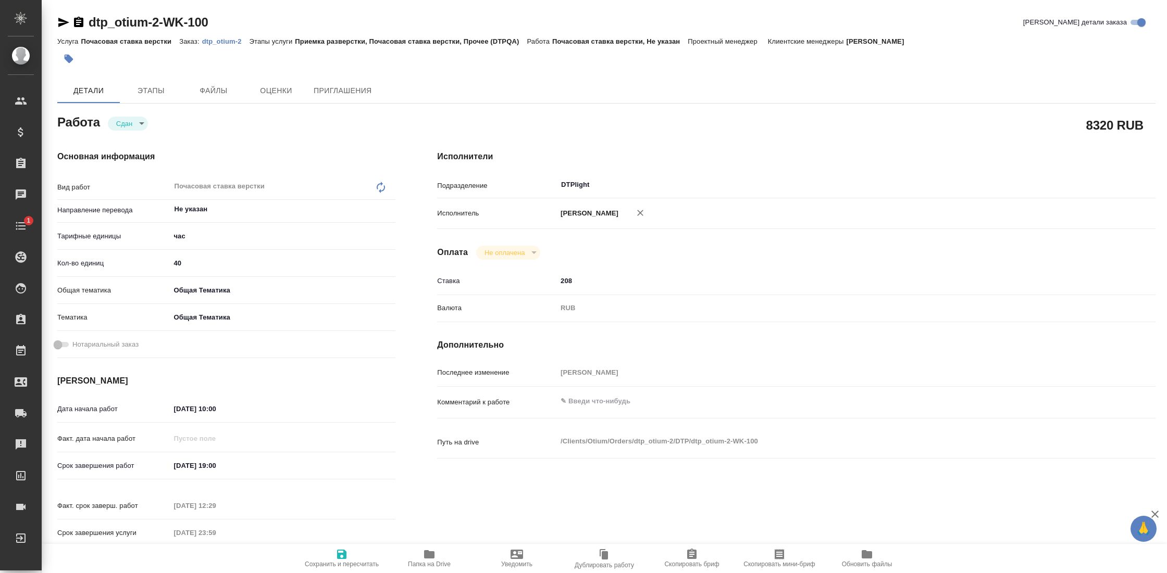
type textarea "x"
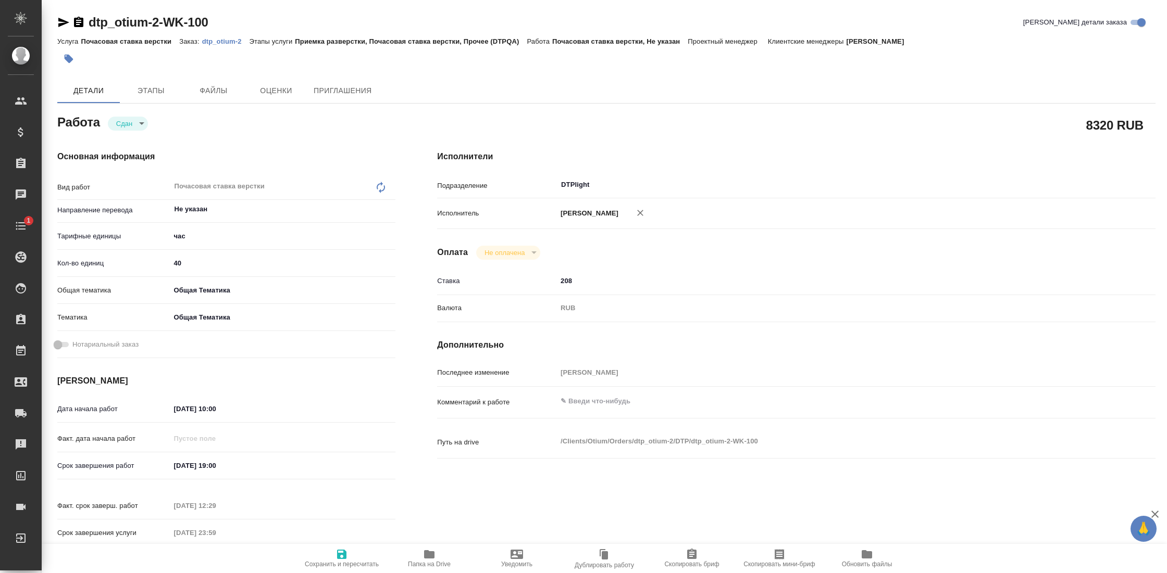
type textarea "x"
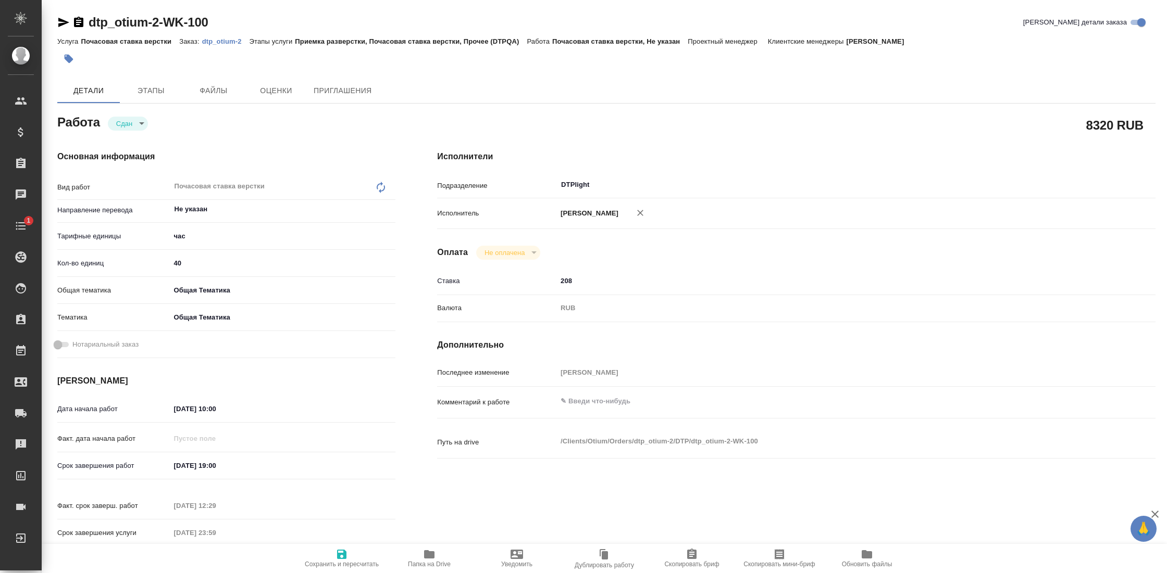
type textarea "x"
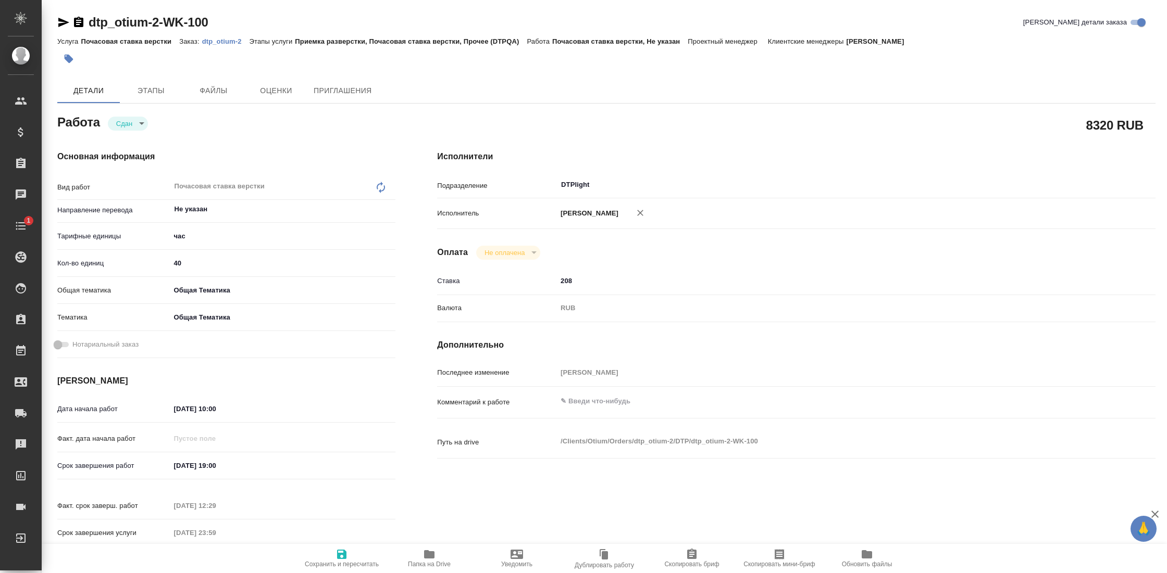
type textarea "x"
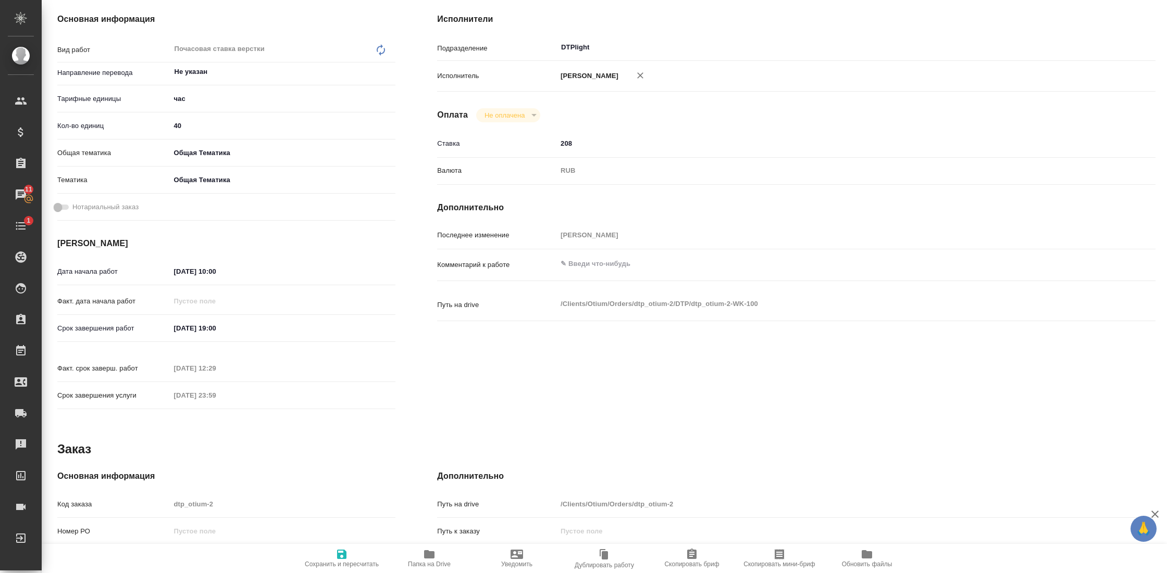
scroll to position [140, 0]
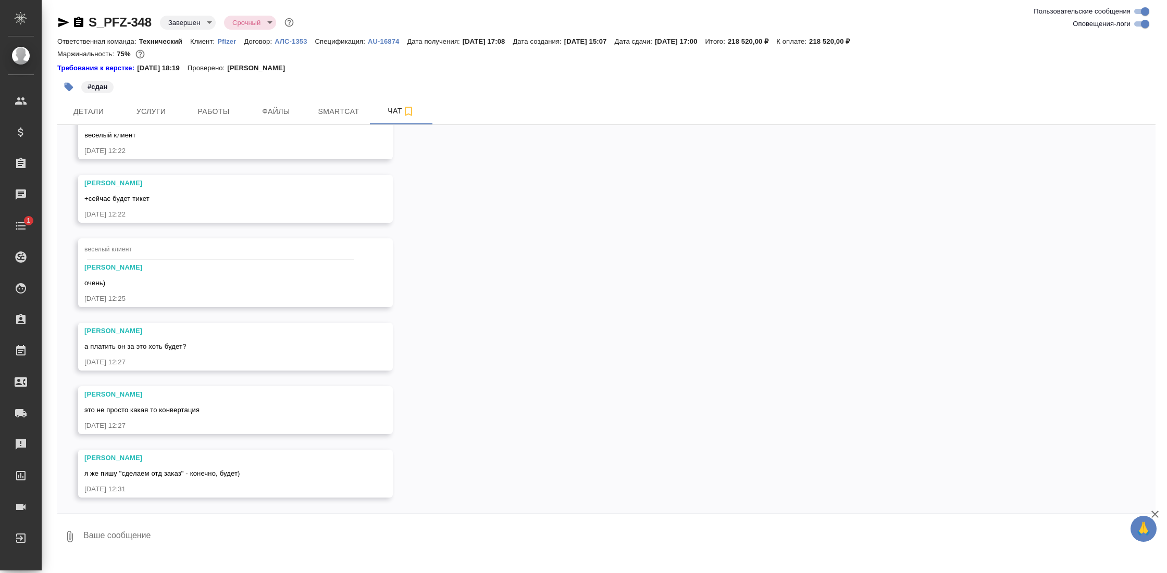
scroll to position [10884, 0]
click at [89, 106] on span "Детали" at bounding box center [89, 111] width 50 height 13
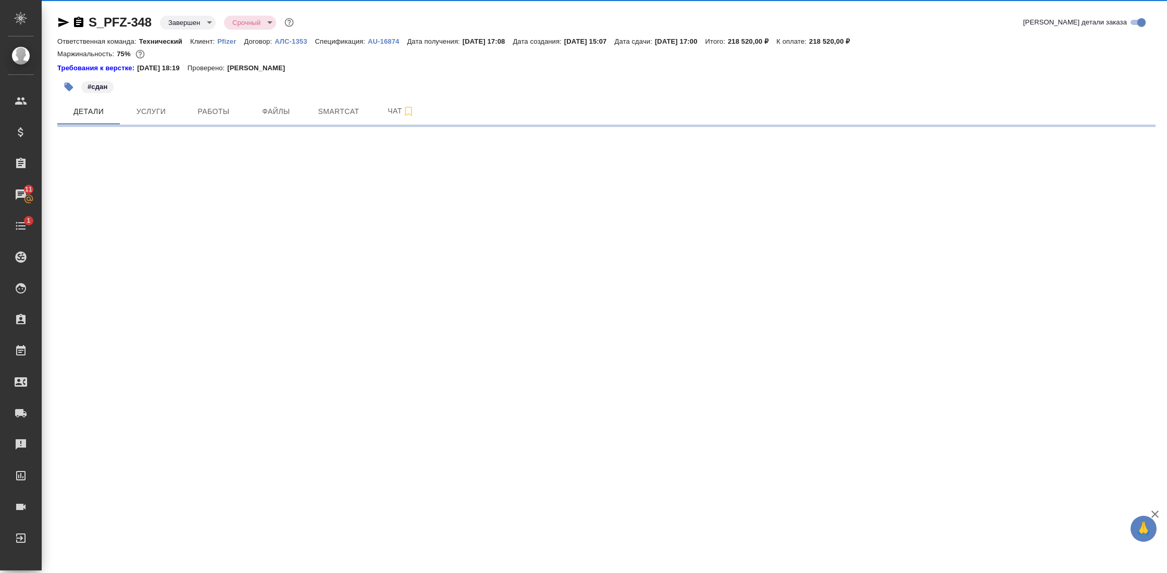
select select "RU"
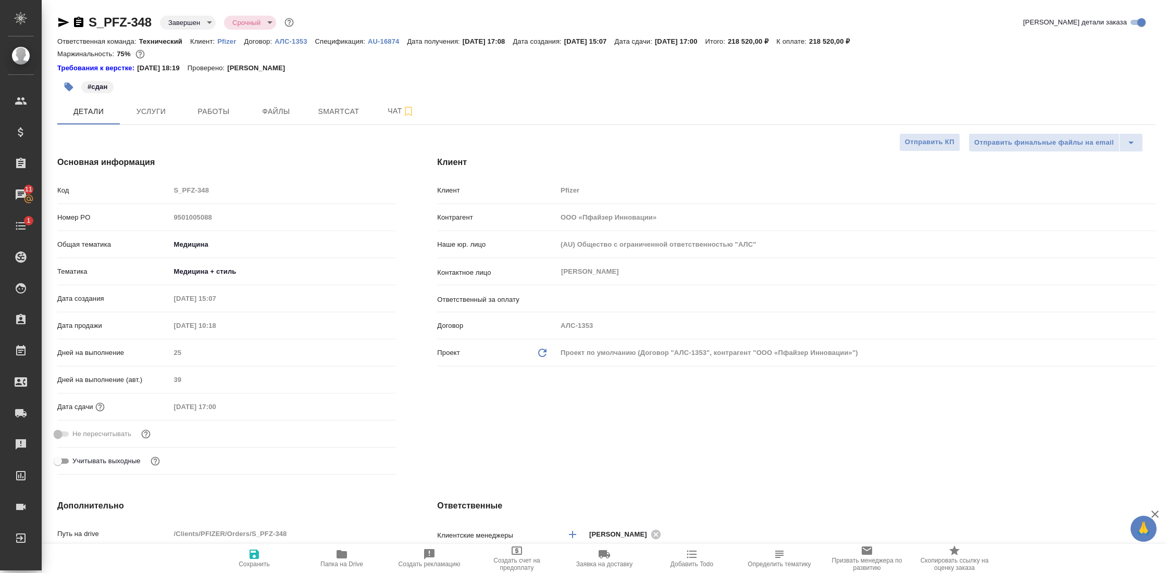
type textarea "x"
click at [338, 563] on span "Папка на Drive" at bounding box center [341, 564] width 43 height 7
type textarea "x"
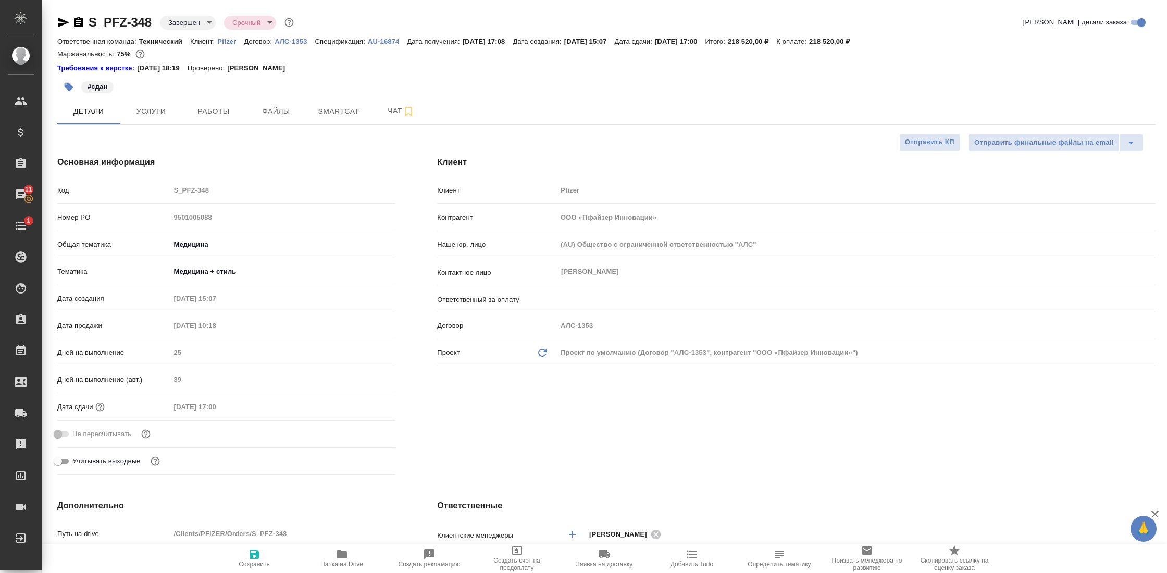
type textarea "x"
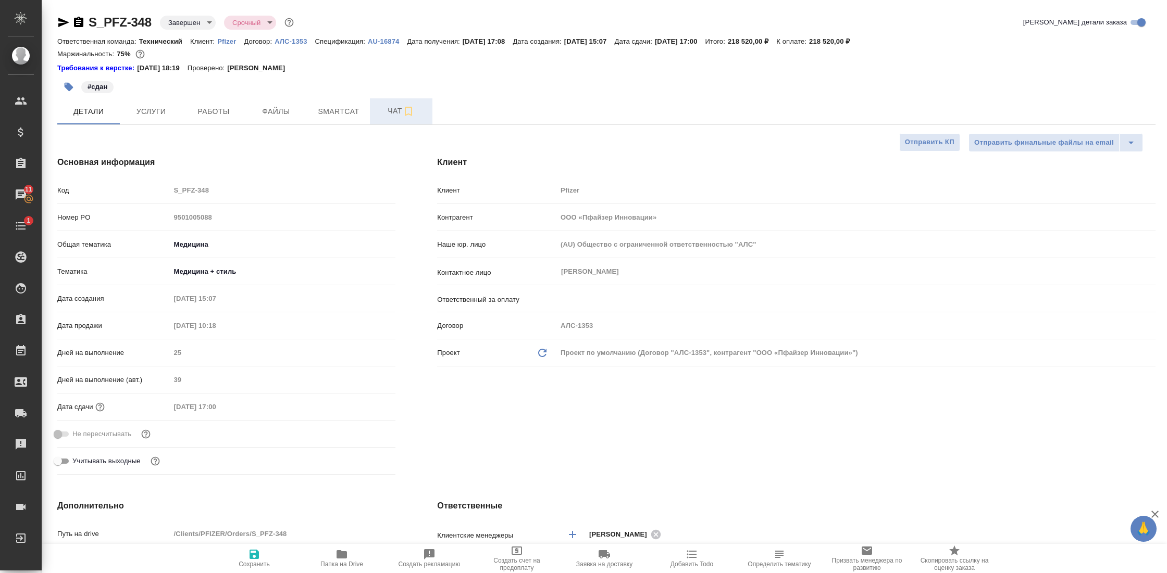
click at [381, 109] on span "Чат" at bounding box center [401, 111] width 50 height 13
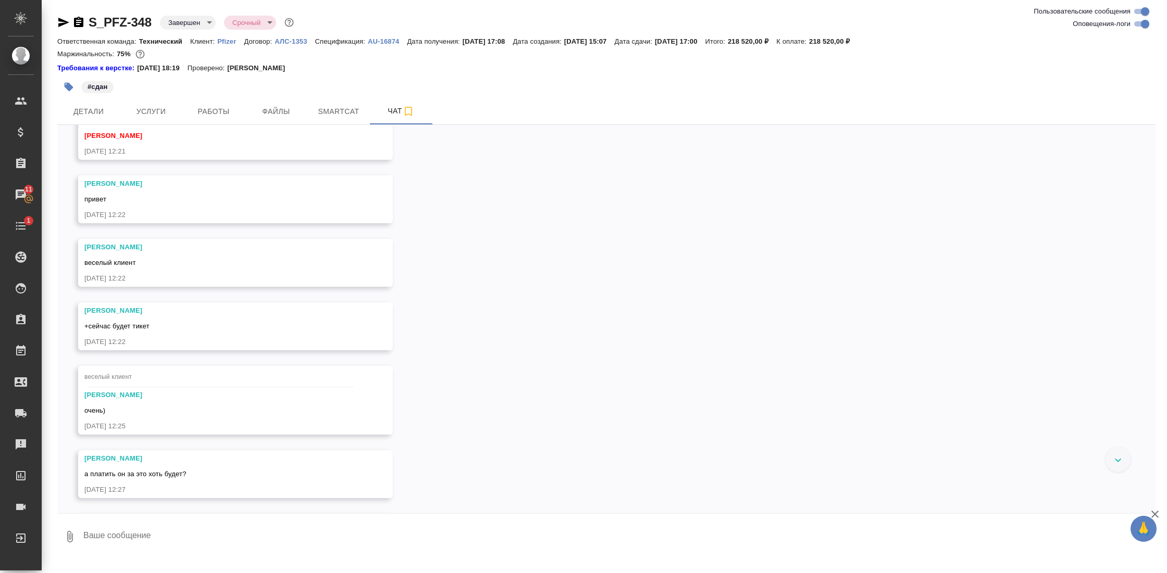
scroll to position [10488, 0]
